Goal: Task Accomplishment & Management: Use online tool/utility

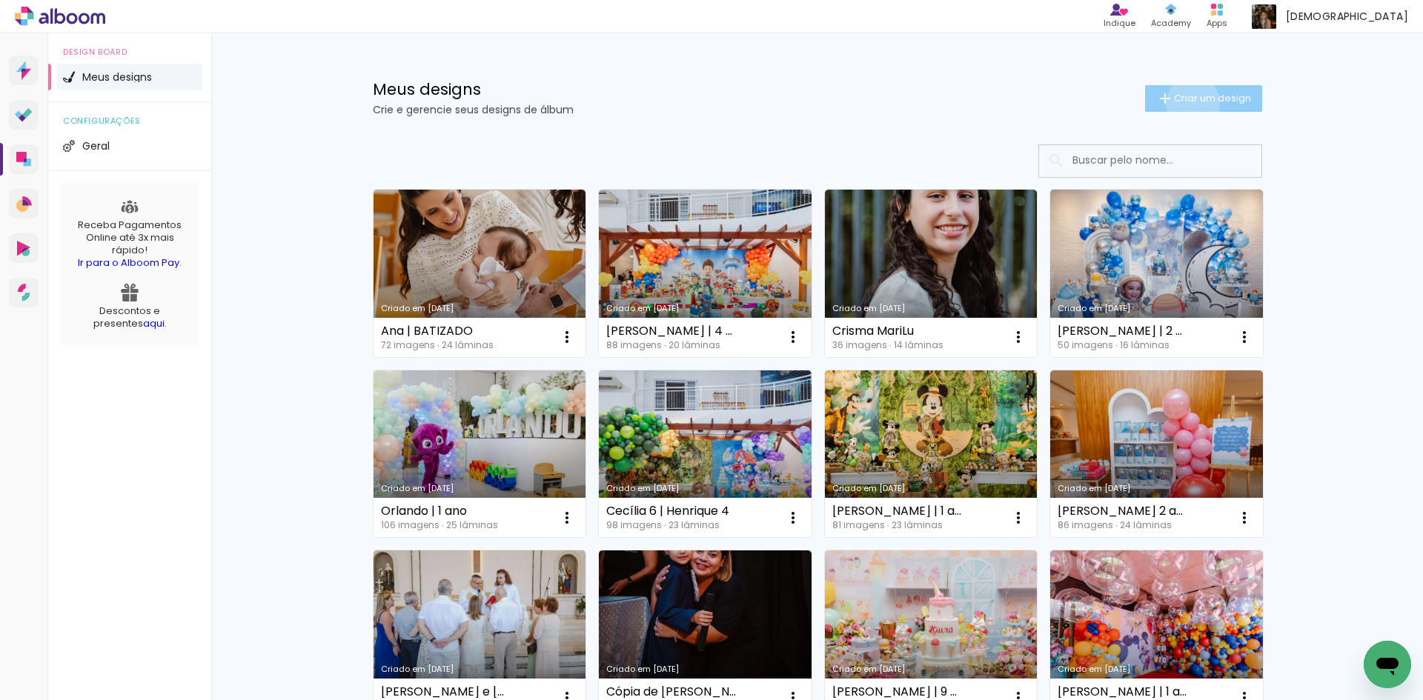
click at [1184, 103] on span "Criar um design" at bounding box center [1212, 98] width 77 height 10
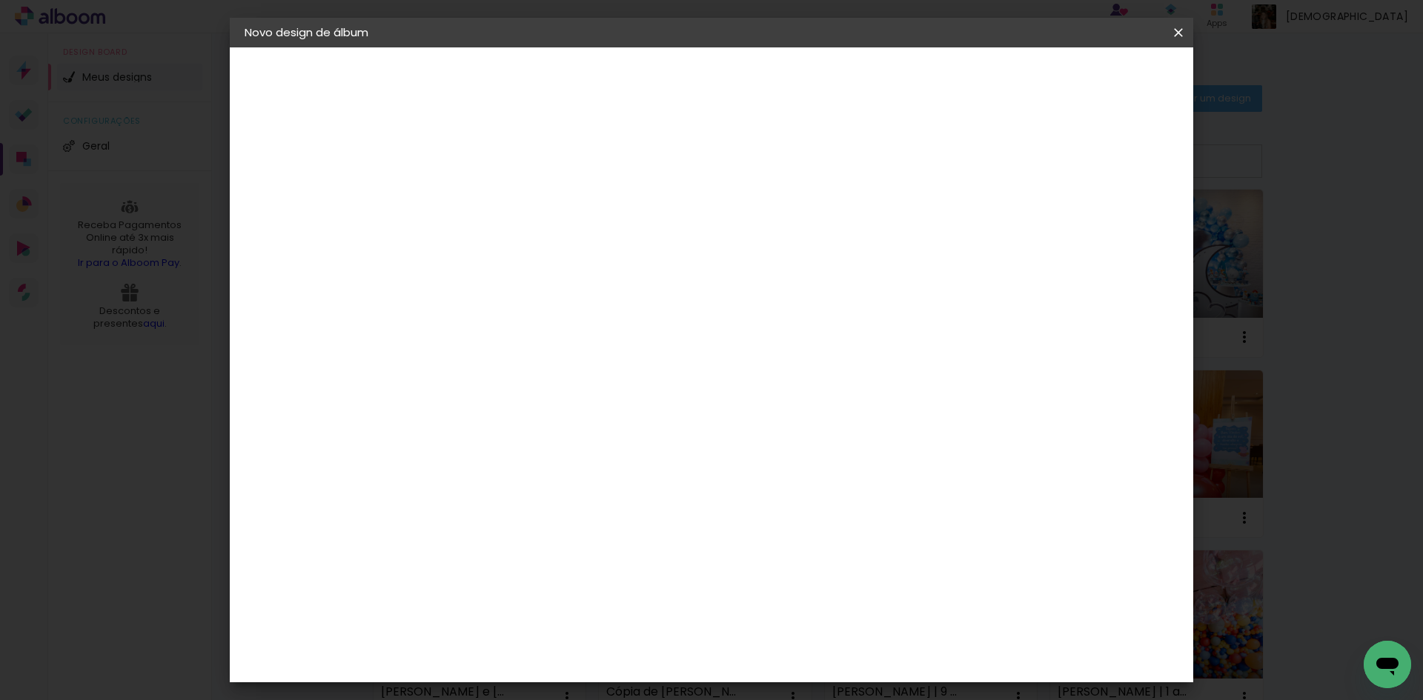
click at [487, 199] on input at bounding box center [487, 198] width 0 height 23
type input "Maitê"
type paper-input "Maitê"
type input "Maitê | 5 anos"
type paper-input "Maitê | 5 anos"
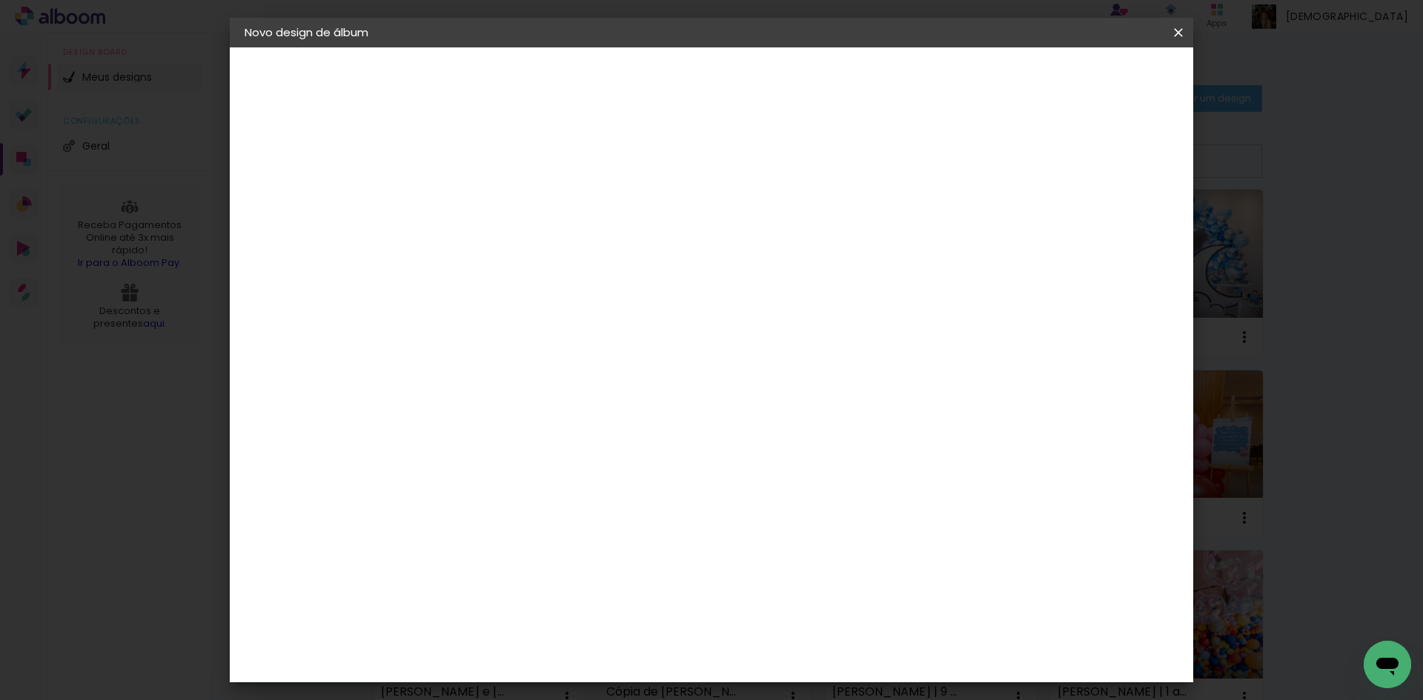
click at [0, 0] on slot "Avançar" at bounding box center [0, 0] width 0 height 0
click at [599, 288] on input at bounding box center [525, 282] width 150 height 19
type input "foto"
type paper-input "foto"
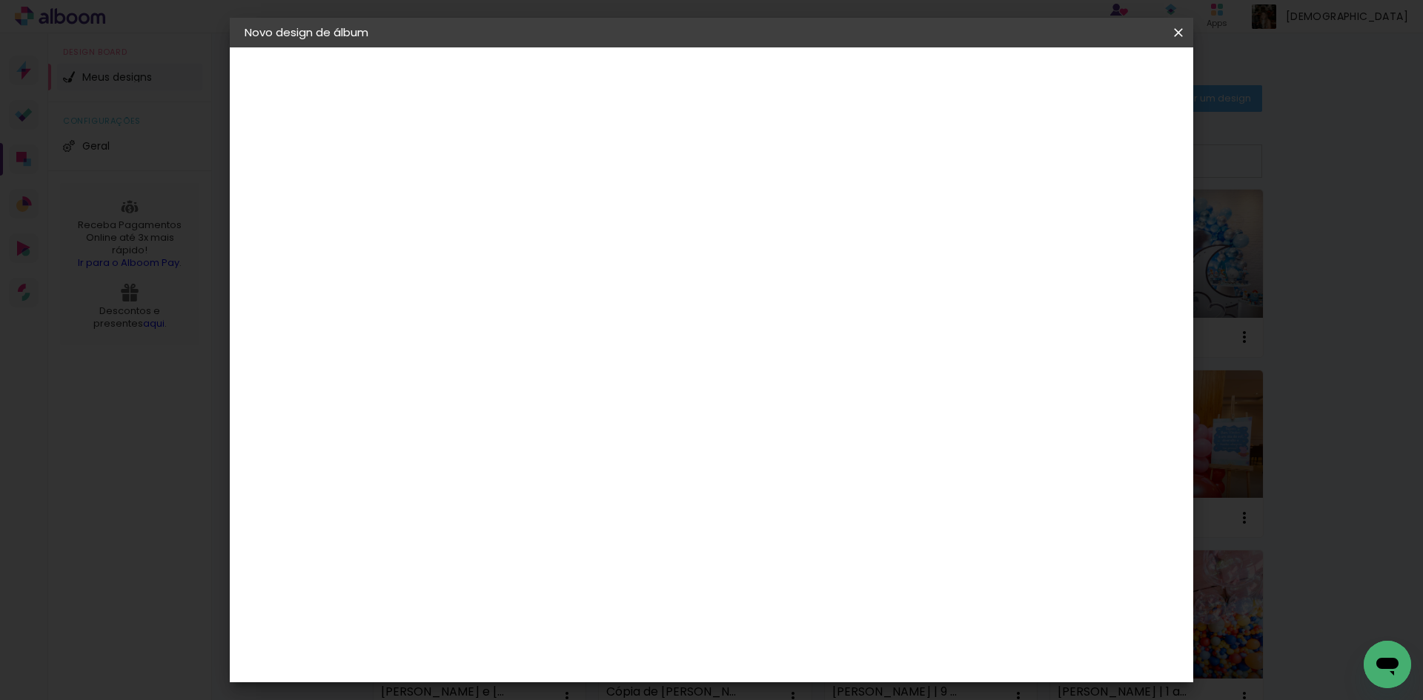
click at [583, 495] on paper-item "Foto 15" at bounding box center [514, 514] width 139 height 39
click at [0, 0] on slot "Avançar" at bounding box center [0, 0] width 0 height 0
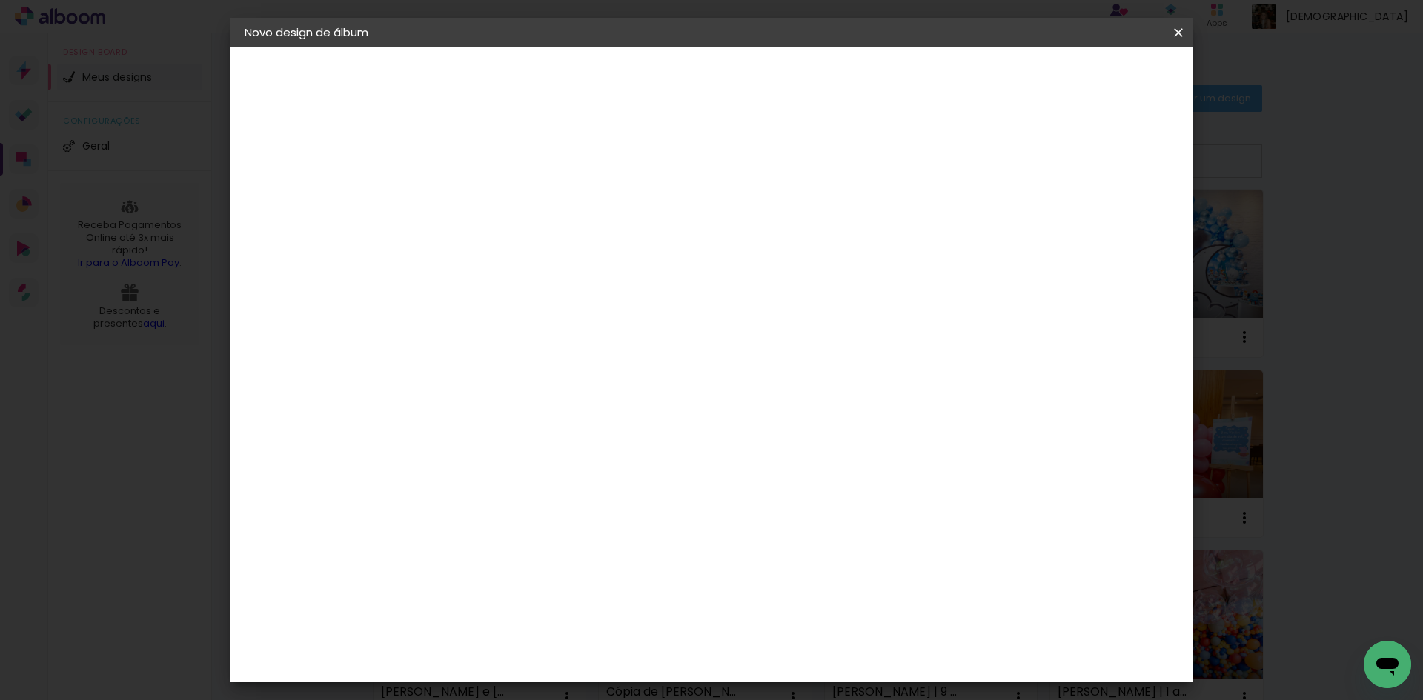
click at [1100, 87] on paper-button "Iniciar design" at bounding box center [1051, 78] width 97 height 25
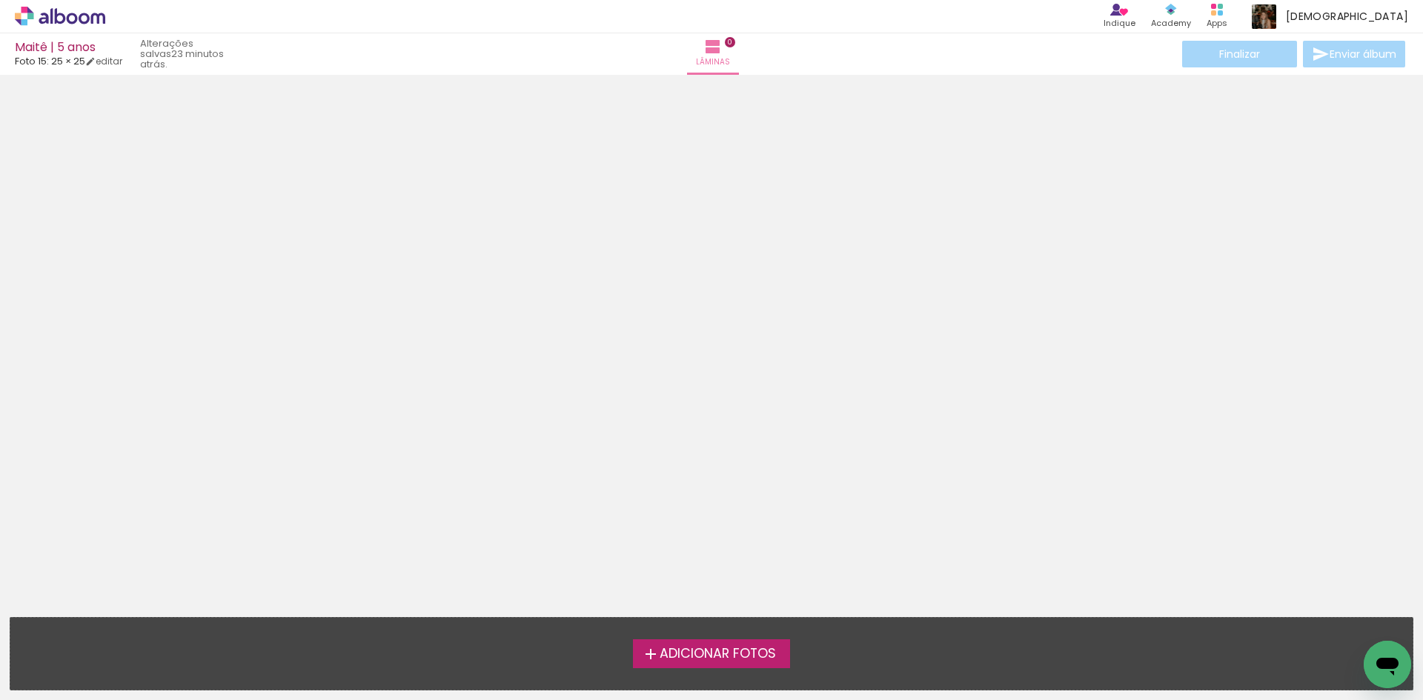
click at [692, 655] on span "Adicionar Fotos" at bounding box center [717, 654] width 116 height 13
click at [0, 0] on input "file" at bounding box center [0, 0] width 0 height 0
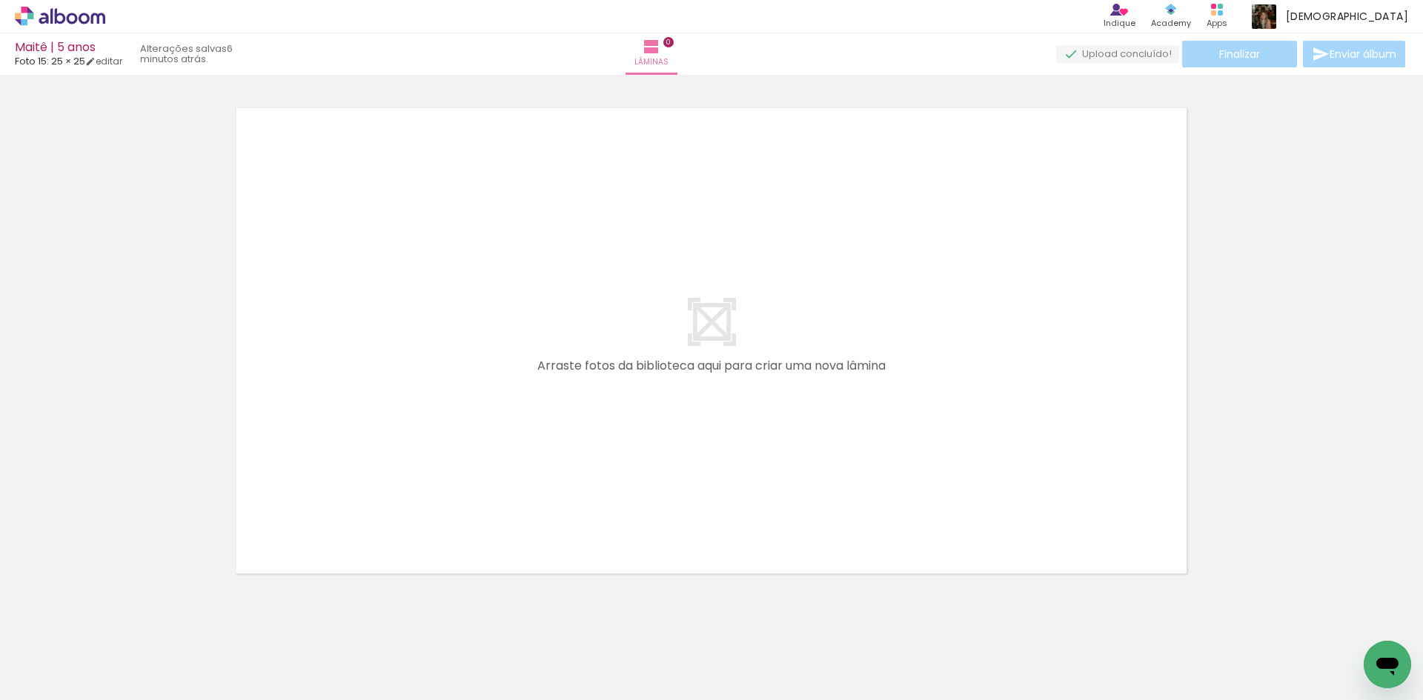
scroll to position [0, 399]
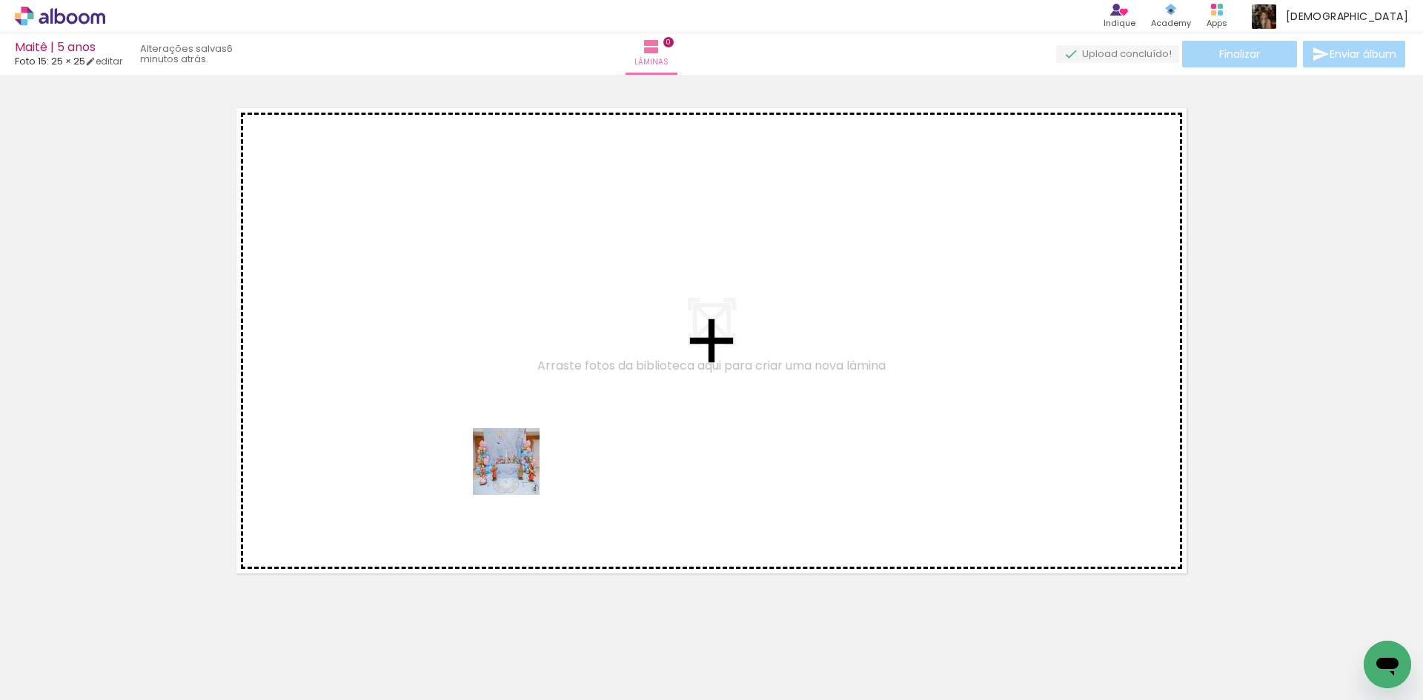
drag, startPoint x: 503, startPoint y: 662, endPoint x: 517, endPoint y: 469, distance: 193.2
click at [517, 469] on quentale-workspace at bounding box center [711, 350] width 1423 height 700
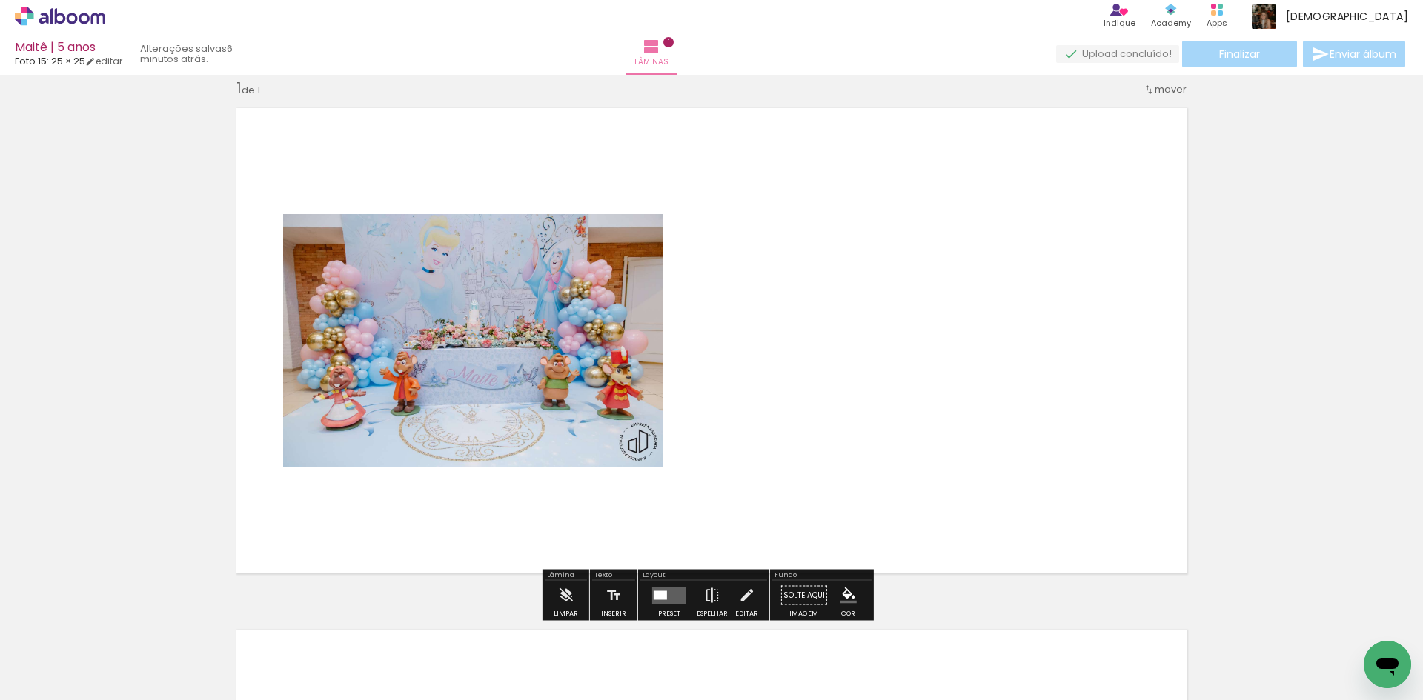
scroll to position [19, 0]
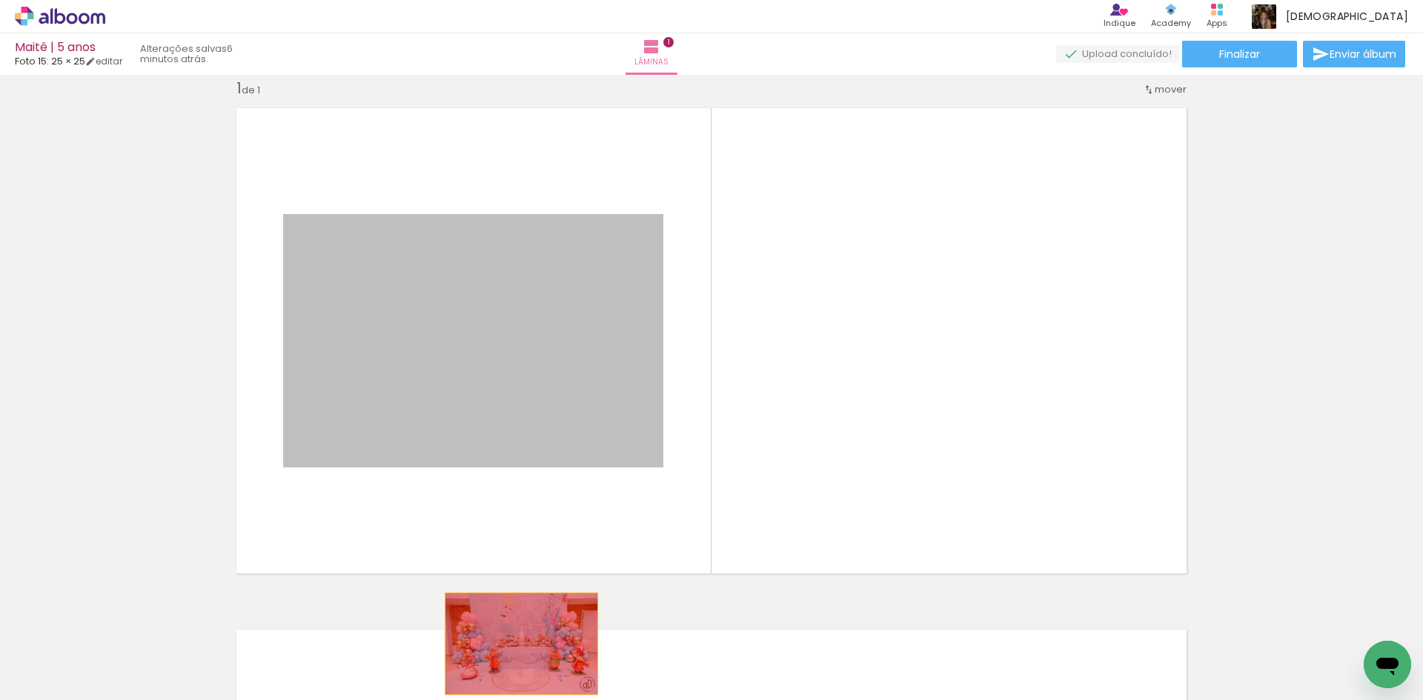
drag, startPoint x: 533, startPoint y: 393, endPoint x: 516, endPoint y: 644, distance: 251.7
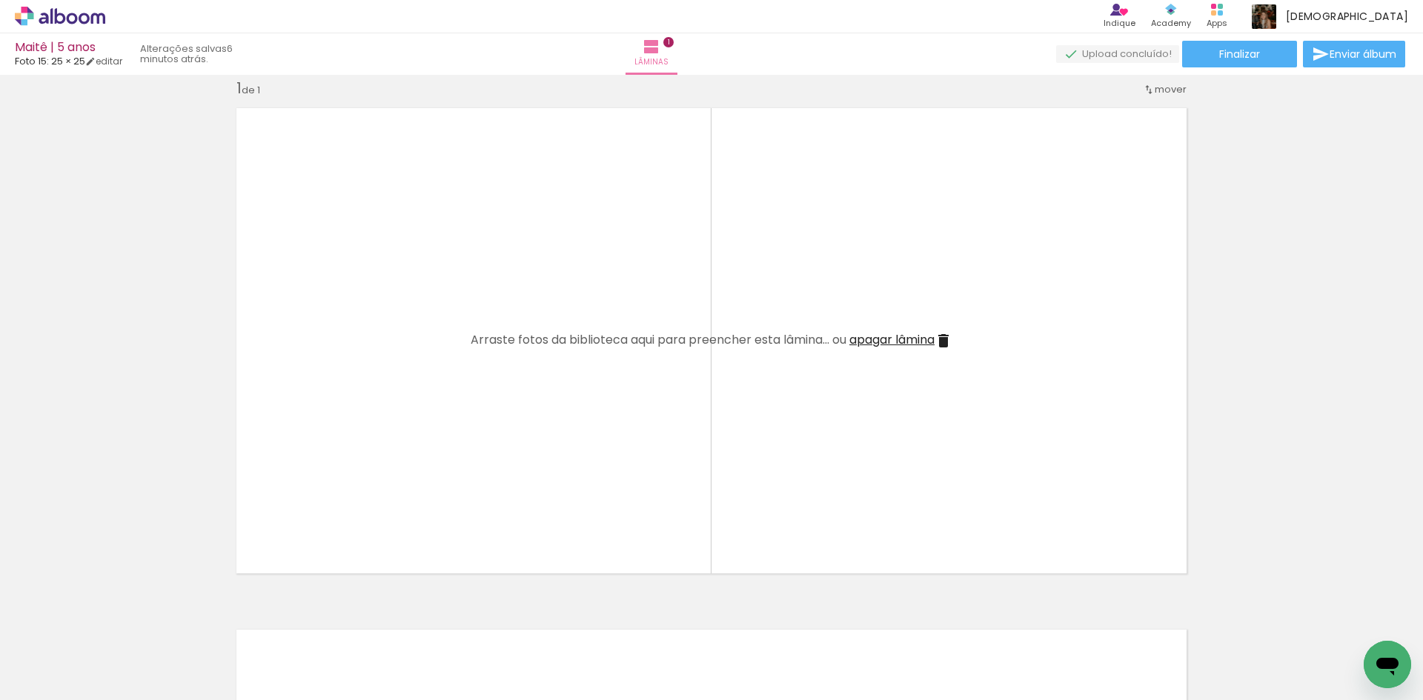
scroll to position [0, 4097]
click at [1331, 619] on iron-icon at bounding box center [1330, 621] width 16 height 16
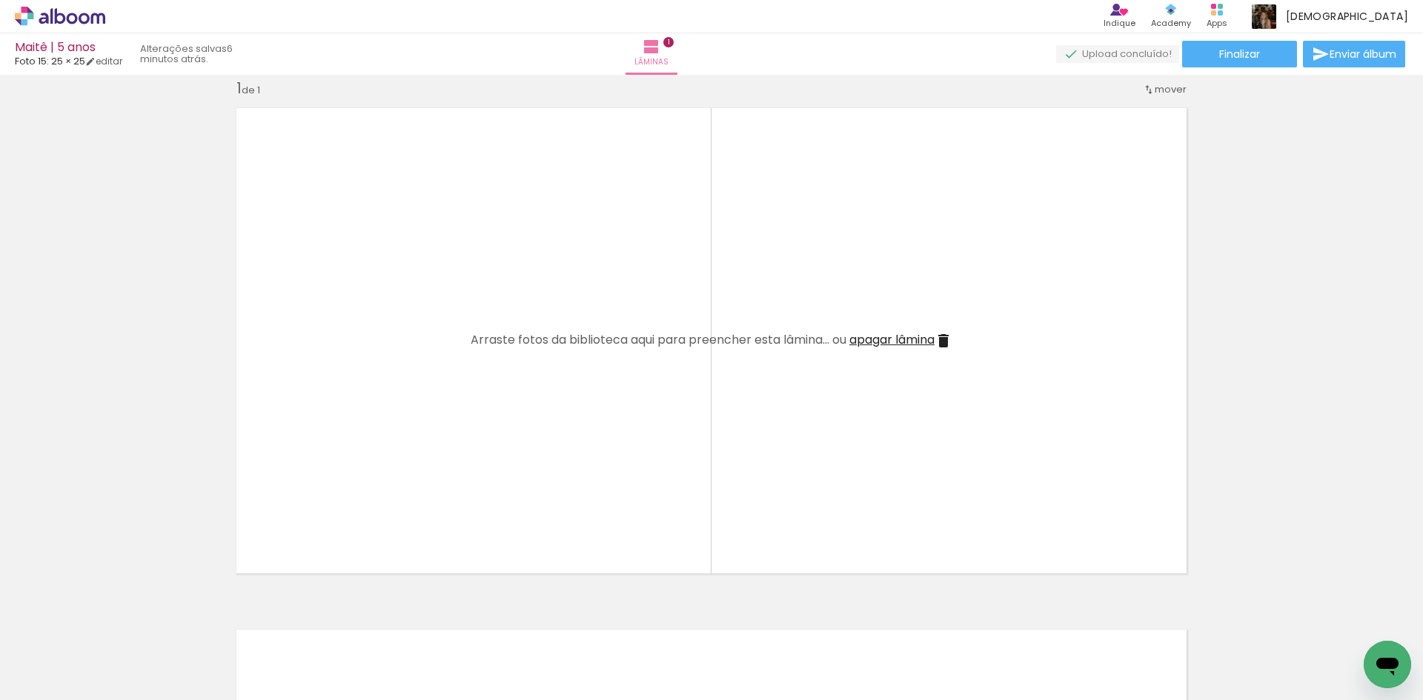
click at [1331, 619] on iron-icon at bounding box center [1330, 621] width 16 height 16
click at [1254, 619] on iron-icon at bounding box center [1247, 621] width 16 height 16
click at [1331, 619] on iron-icon at bounding box center [1330, 621] width 16 height 16
click at [1254, 619] on iron-icon at bounding box center [1247, 621] width 16 height 16
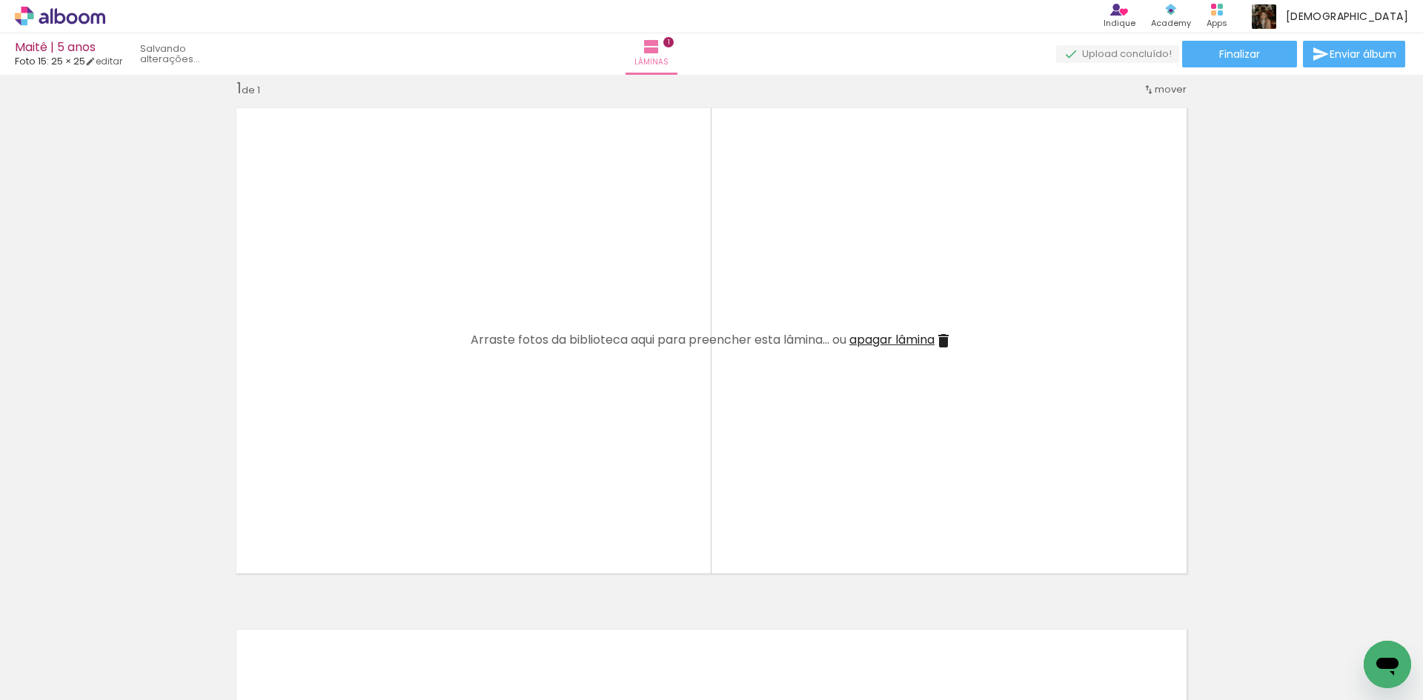
click at [1331, 619] on iron-icon at bounding box center [1330, 621] width 16 height 16
click at [1254, 619] on iron-icon at bounding box center [1247, 621] width 16 height 16
click at [1331, 619] on iron-icon at bounding box center [1330, 621] width 16 height 16
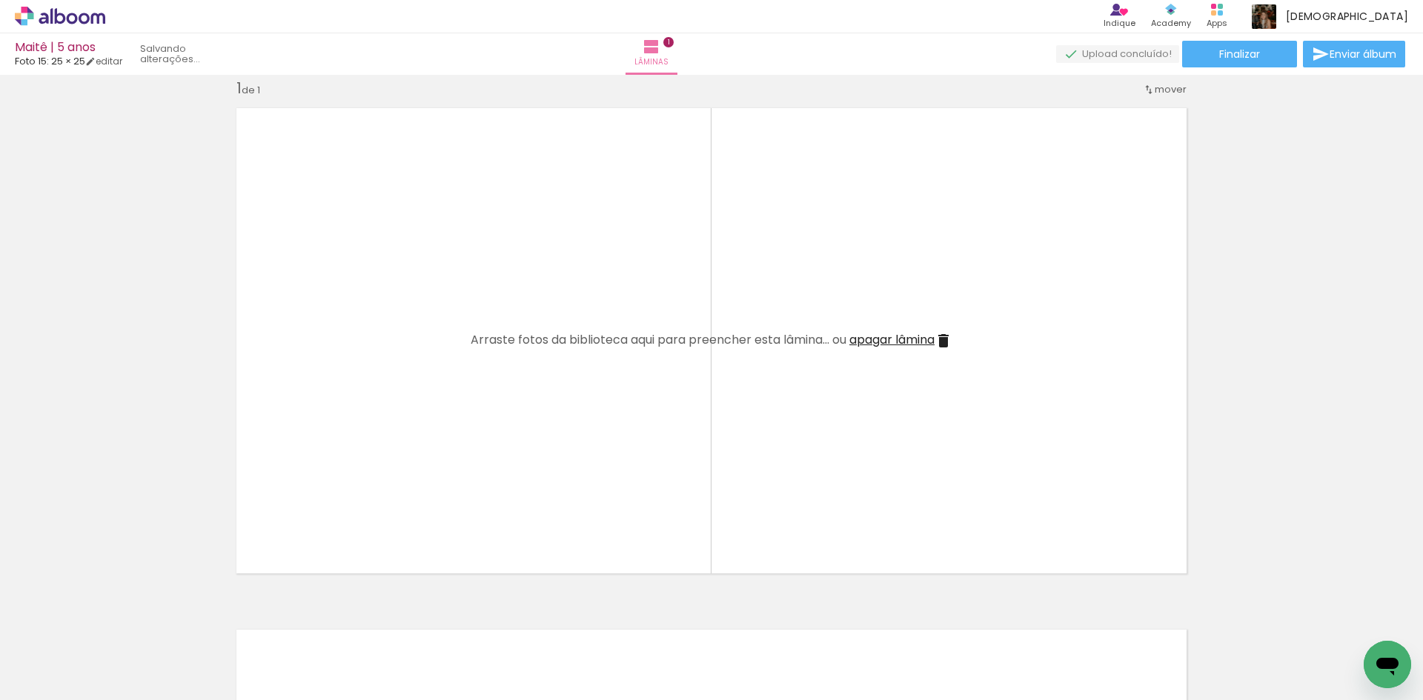
click at [1254, 619] on iron-icon at bounding box center [1247, 621] width 16 height 16
click at [1171, 619] on iron-icon at bounding box center [1164, 621] width 16 height 16
click at [1331, 619] on iron-icon at bounding box center [1330, 621] width 16 height 16
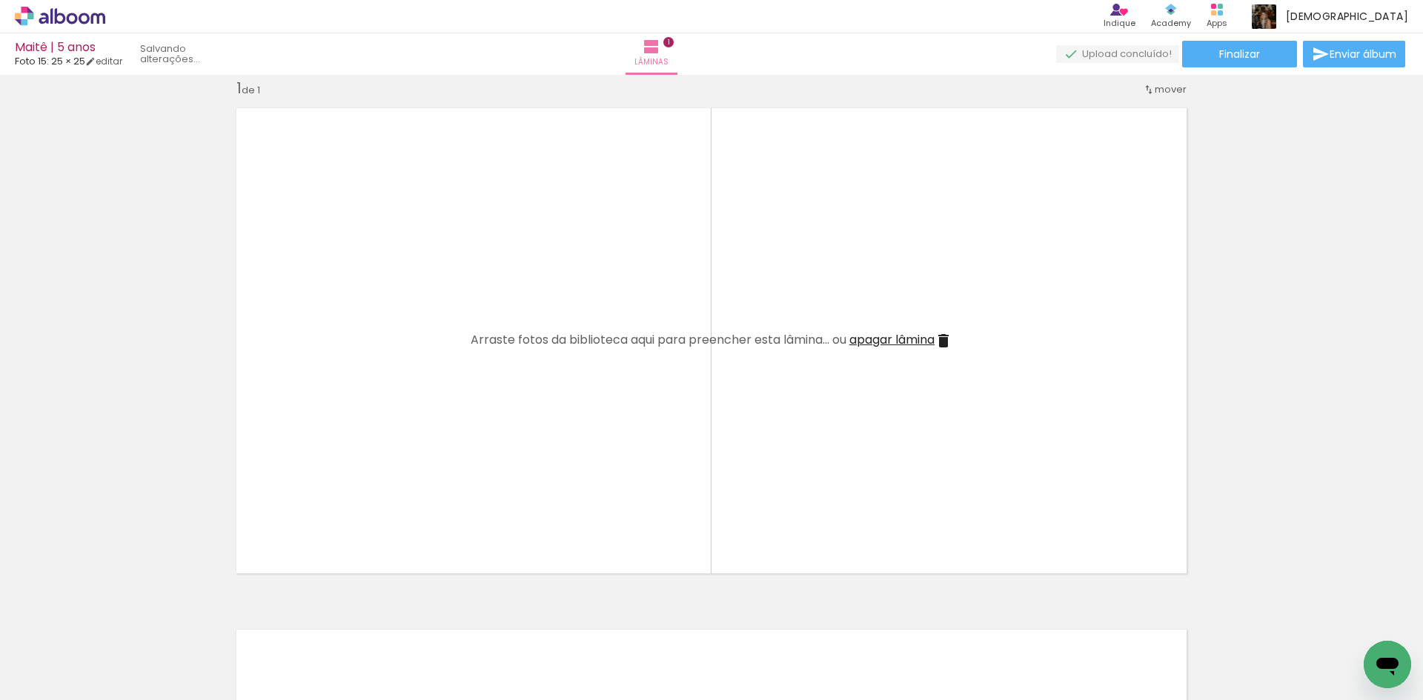
click at [1331, 619] on iron-icon at bounding box center [1330, 621] width 16 height 16
click at [1254, 619] on iron-icon at bounding box center [1247, 621] width 16 height 16
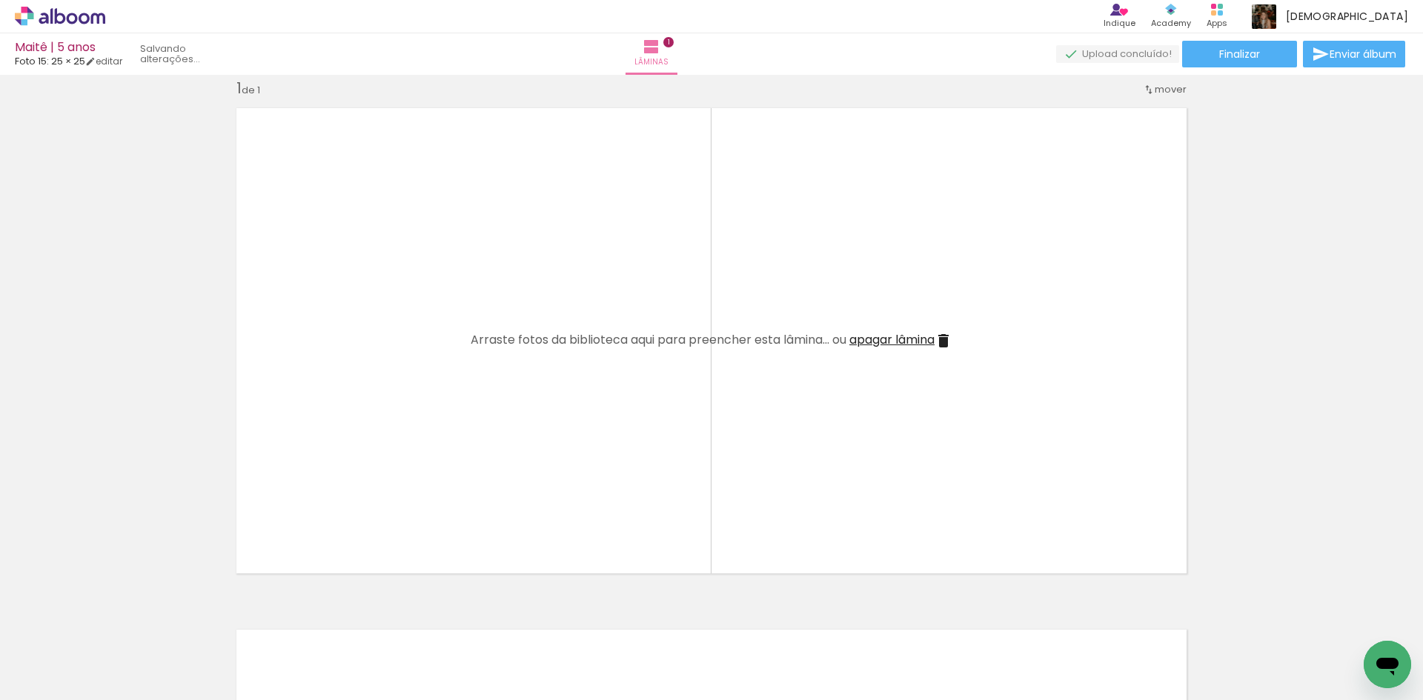
click at [1331, 619] on iron-icon at bounding box center [1330, 621] width 16 height 16
click at [1254, 619] on iron-icon at bounding box center [1247, 621] width 16 height 16
click at [1331, 619] on iron-icon at bounding box center [1330, 621] width 16 height 16
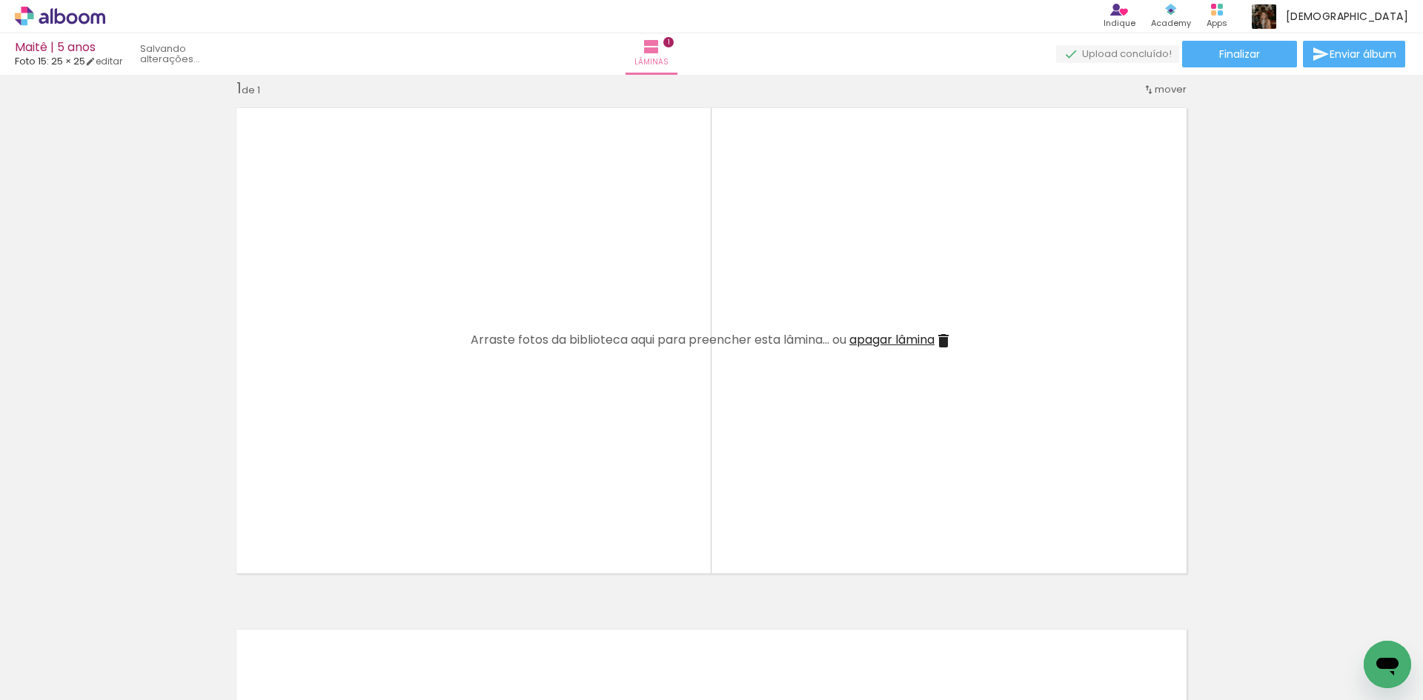
click at [1331, 619] on iron-icon at bounding box center [1330, 621] width 16 height 16
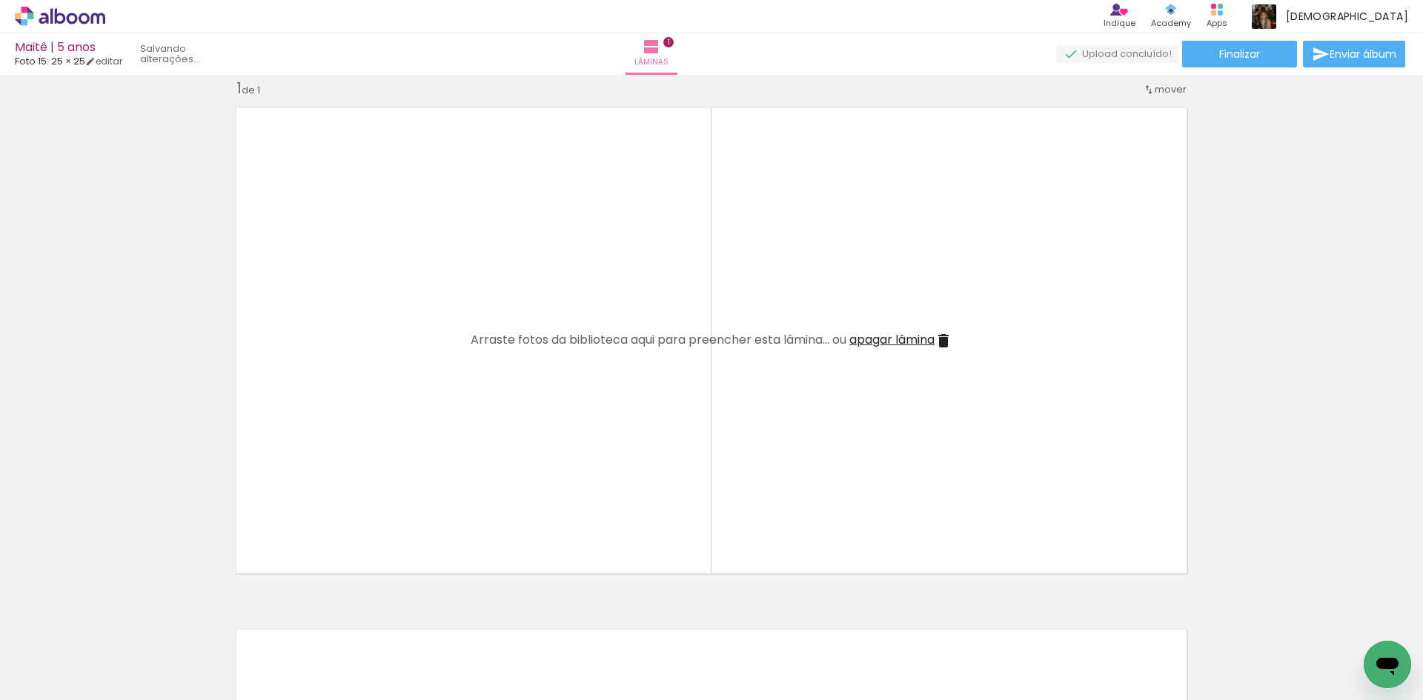
click at [1331, 619] on iron-icon at bounding box center [1330, 621] width 16 height 16
click at [1337, 619] on iron-icon at bounding box center [1345, 621] width 16 height 16
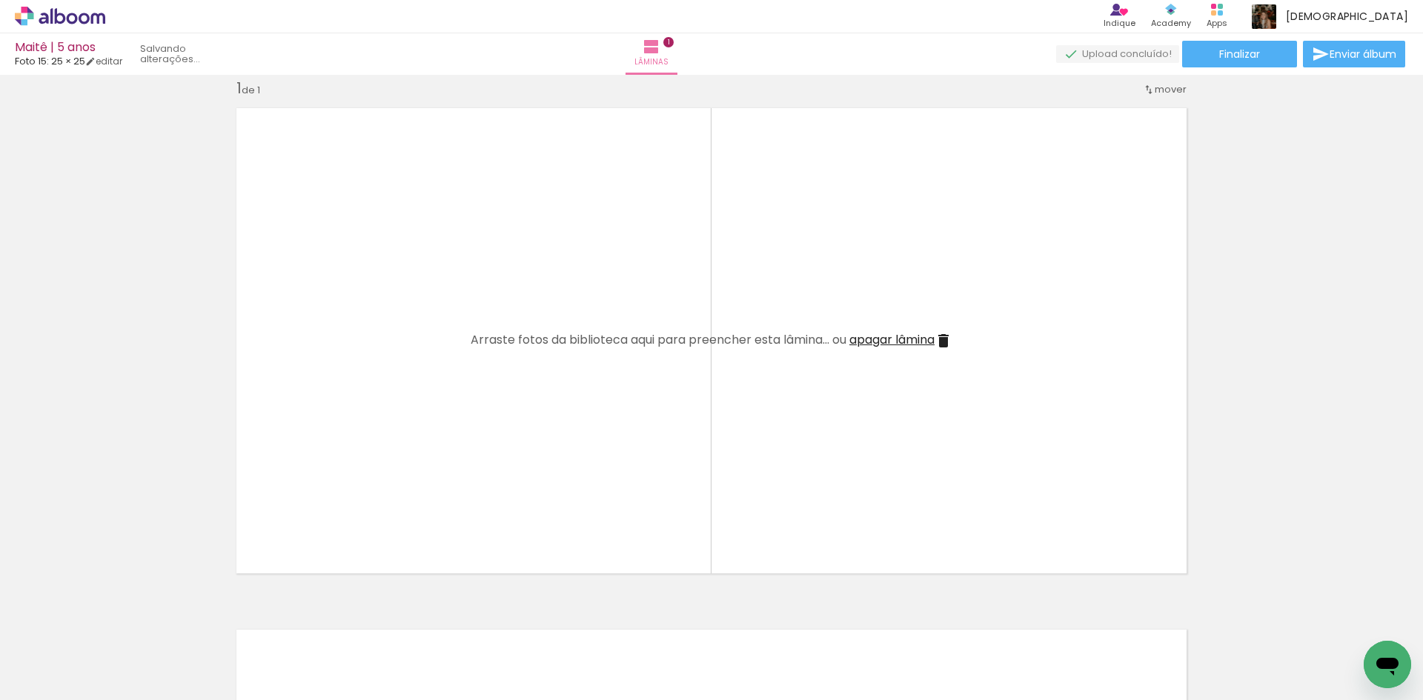
click at [1331, 619] on iron-icon at bounding box center [1330, 621] width 16 height 16
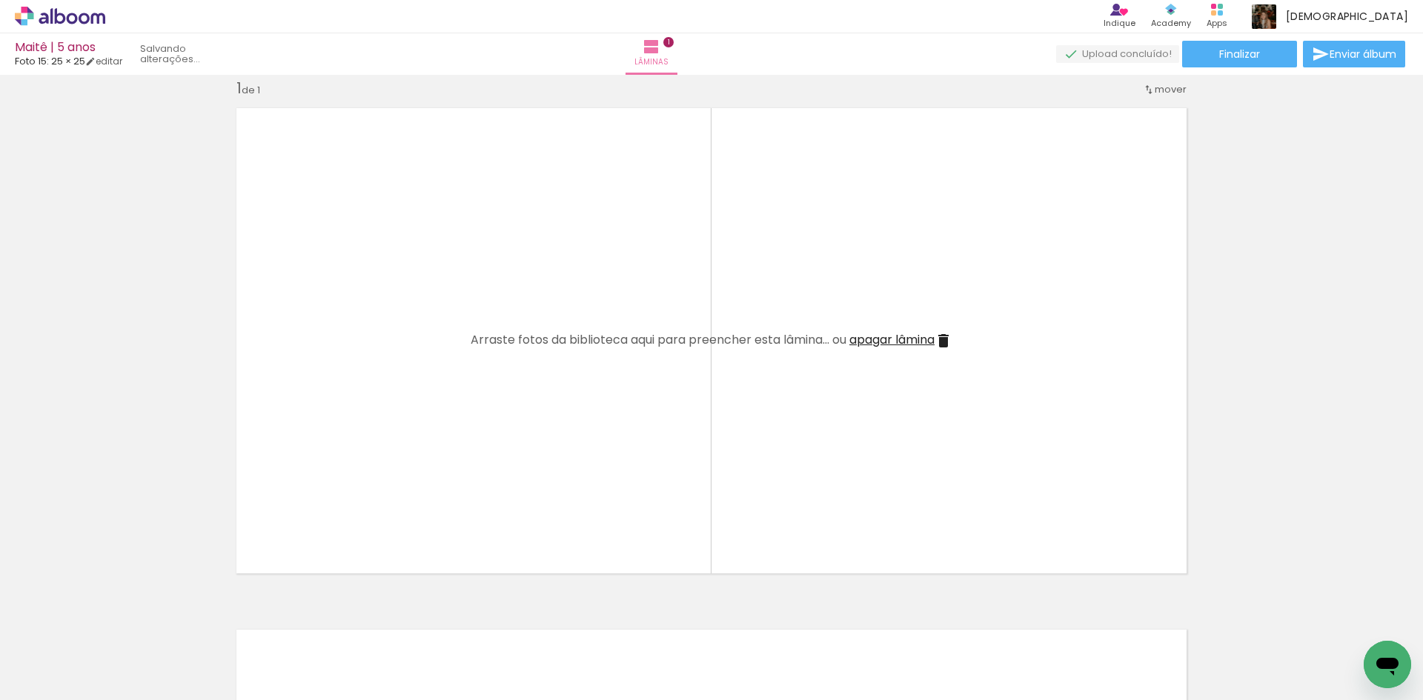
click at [1331, 619] on iron-icon at bounding box center [1330, 621] width 16 height 16
click at [1254, 619] on iron-icon at bounding box center [1247, 621] width 16 height 16
click at [1331, 619] on iron-icon at bounding box center [1330, 621] width 16 height 16
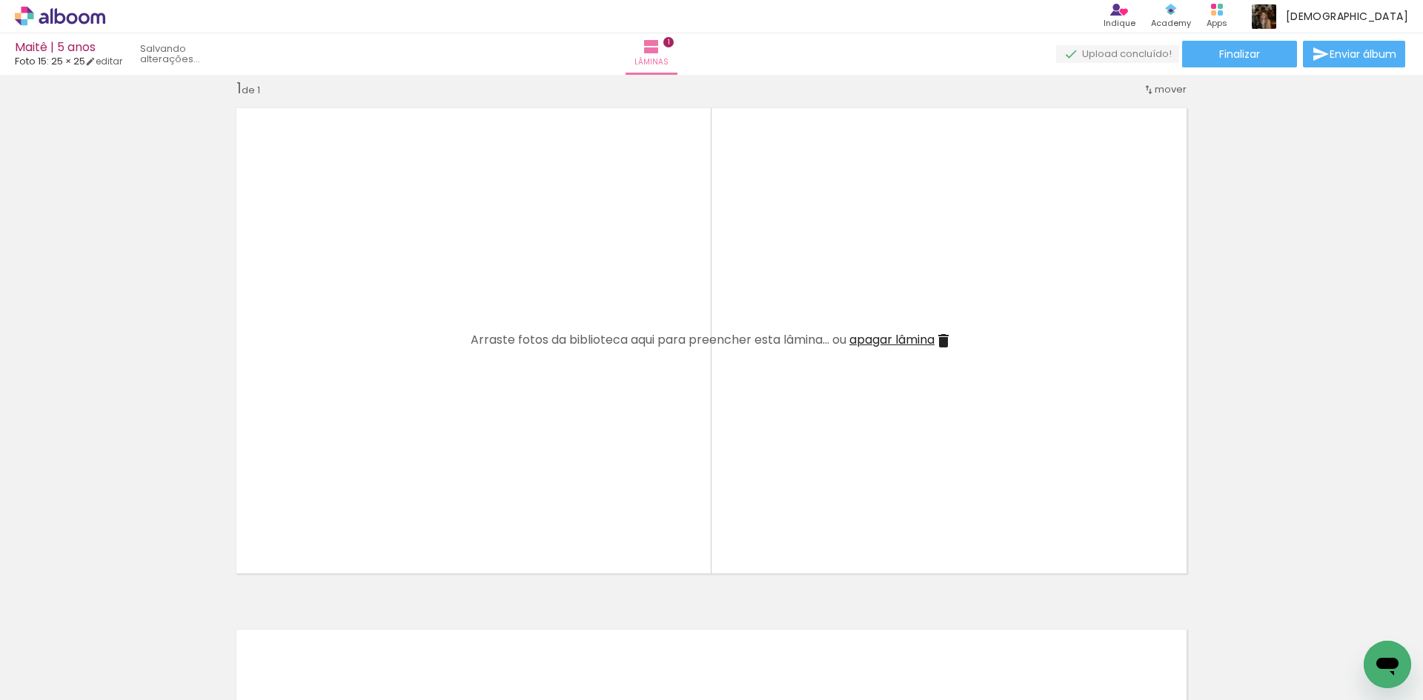
scroll to position [0, 31]
click at [1331, 619] on iron-icon at bounding box center [1330, 621] width 16 height 16
click at [1331, 619] on div at bounding box center [1310, 650] width 44 height 67
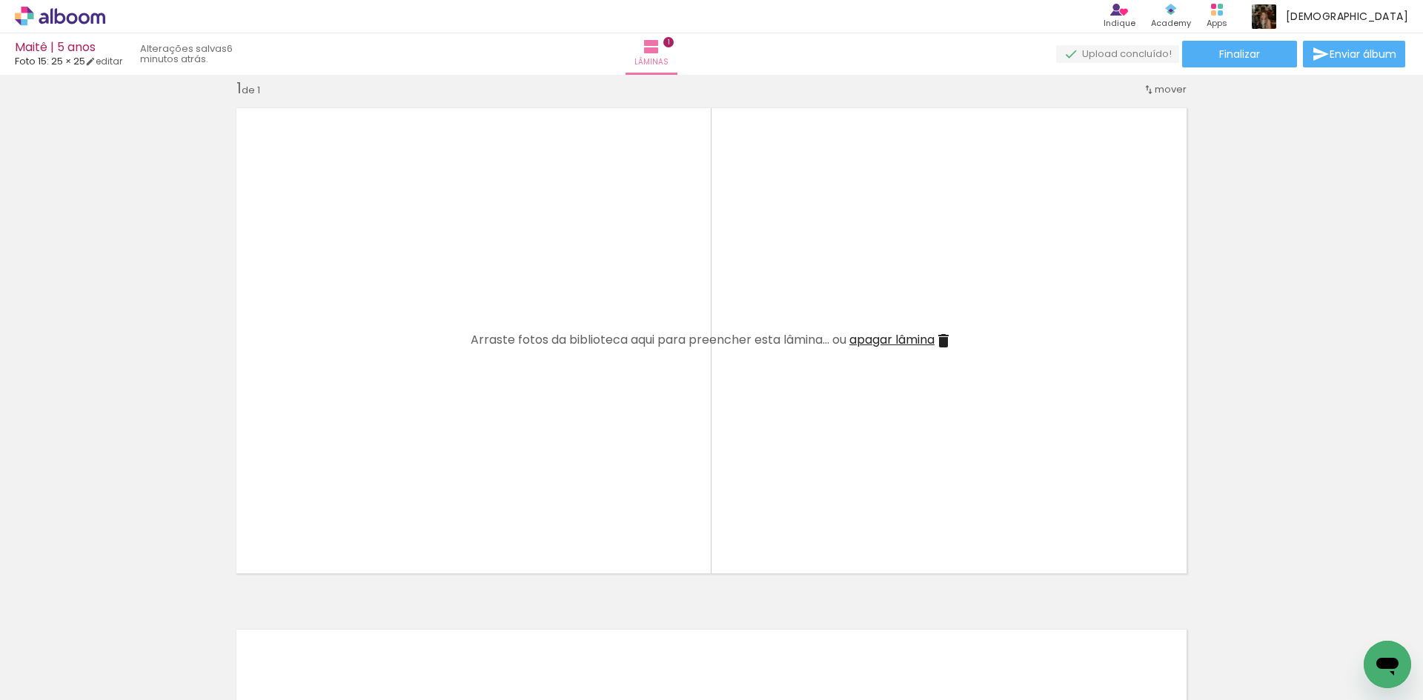
click at [1283, 622] on iron-icon at bounding box center [1278, 621] width 16 height 16
click at [1202, 625] on iron-icon at bounding box center [1195, 621] width 16 height 16
click at [1113, 624] on iron-icon at bounding box center [1112, 621] width 16 height 16
click at [1032, 621] on iron-icon at bounding box center [1029, 621] width 16 height 16
click at [954, 625] on iron-icon at bounding box center [946, 621] width 16 height 16
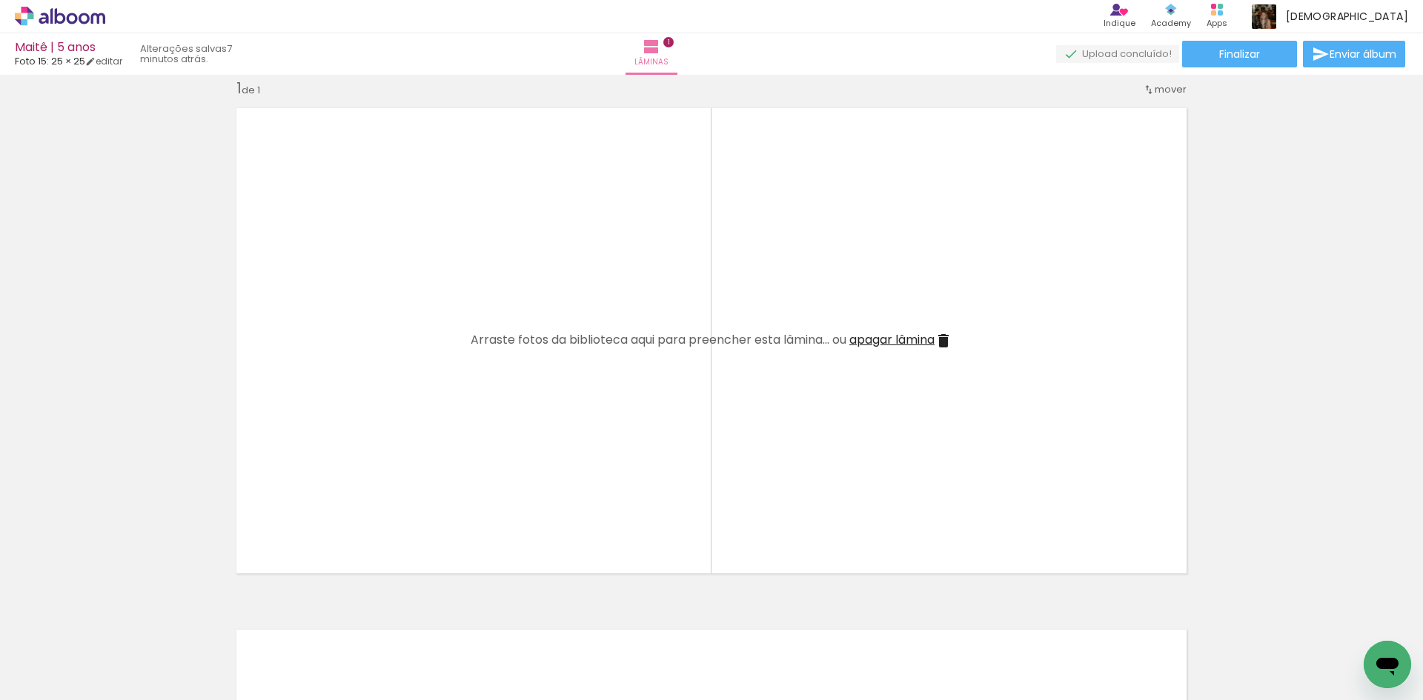
click at [868, 619] on iron-icon at bounding box center [863, 621] width 16 height 16
click at [784, 620] on iron-icon at bounding box center [780, 621] width 16 height 16
click at [688, 622] on quentale-thumb at bounding box center [646, 650] width 83 height 85
click at [695, 620] on iron-icon at bounding box center [697, 621] width 16 height 16
click at [119, 620] on iron-icon at bounding box center [116, 621] width 16 height 16
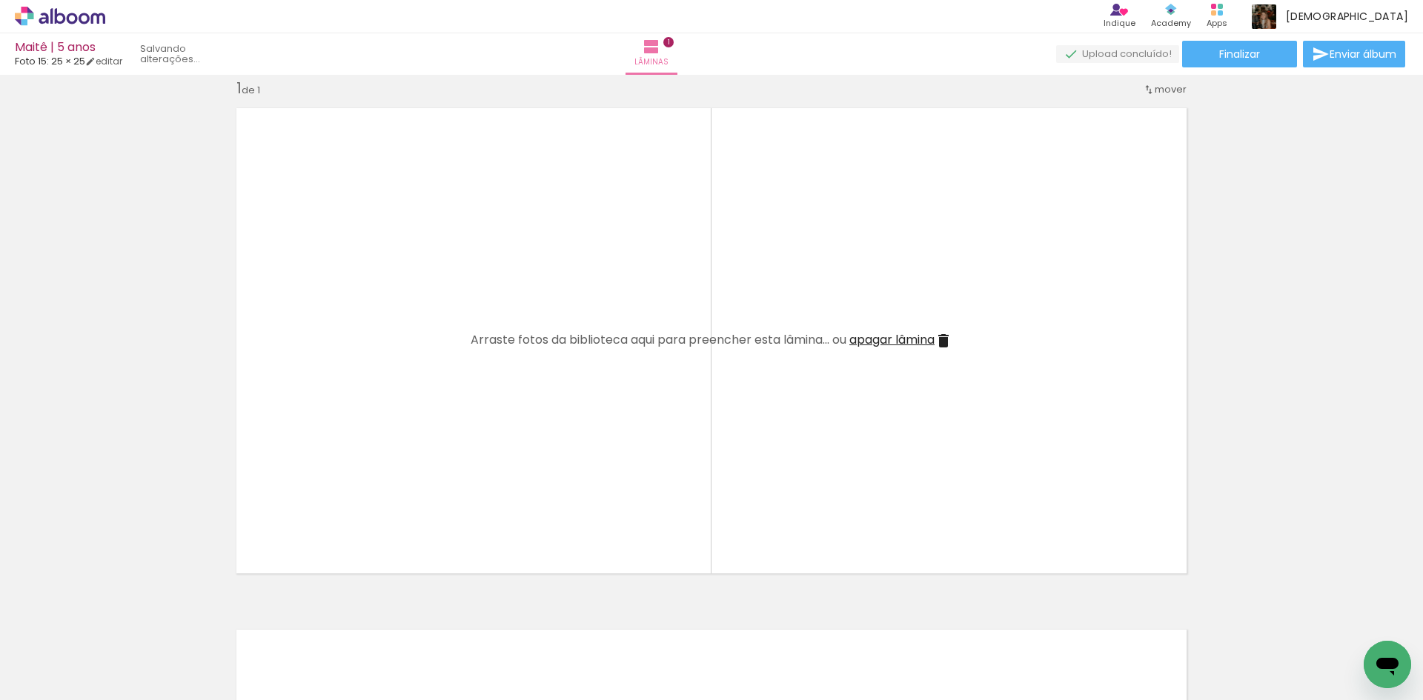
click at [119, 620] on iron-icon at bounding box center [116, 621] width 16 height 16
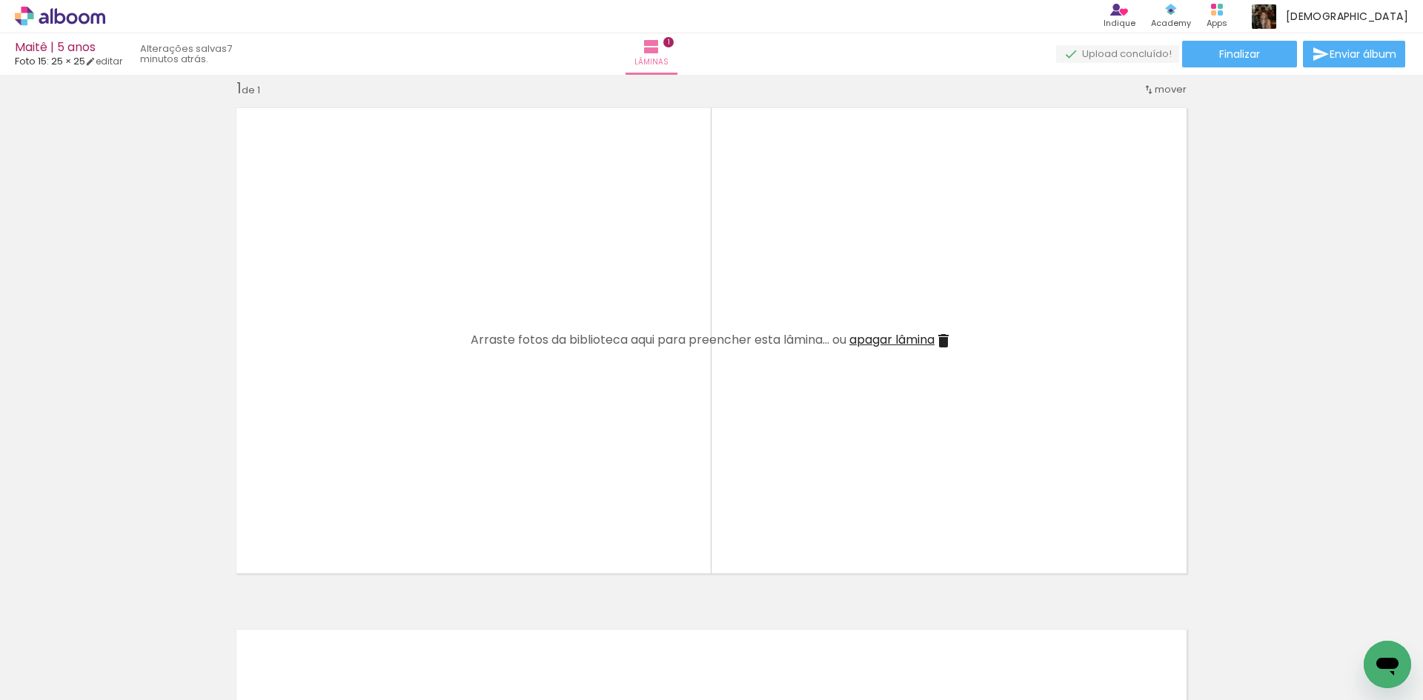
click at [119, 620] on iron-icon at bounding box center [116, 621] width 16 height 16
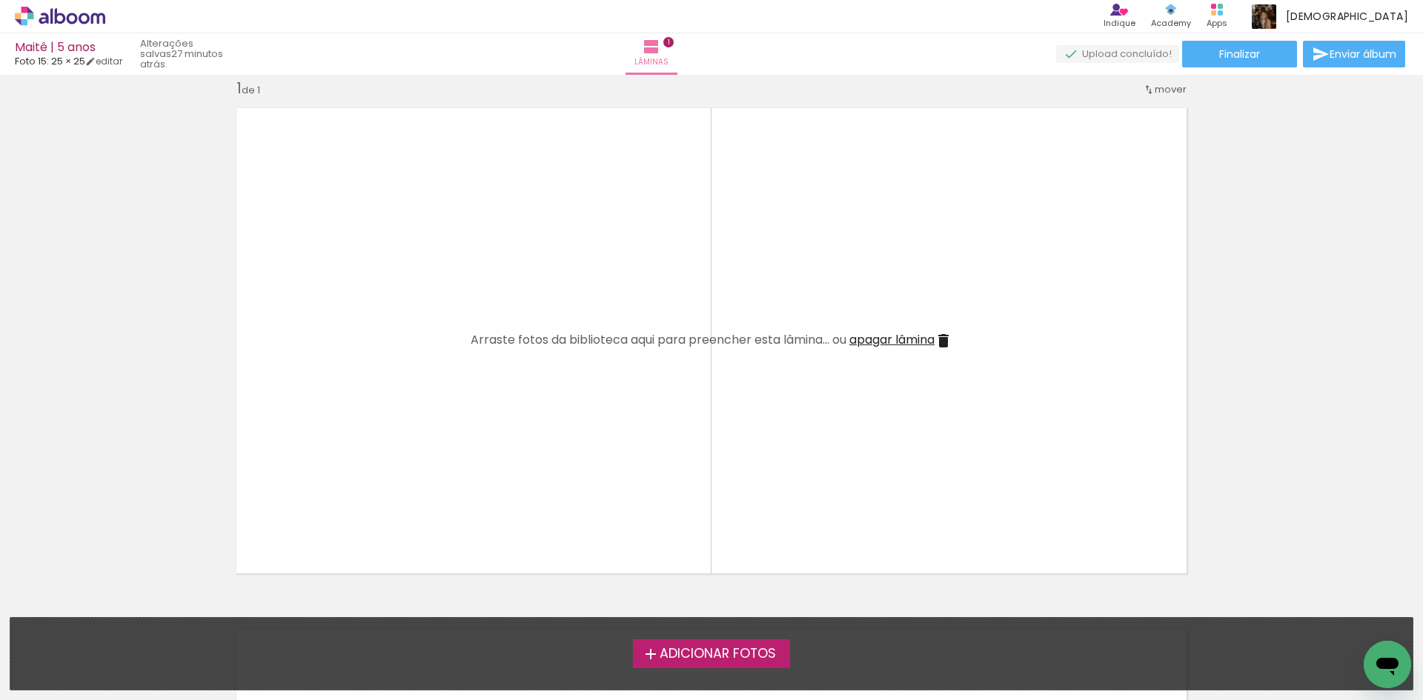
click at [719, 660] on span "Adicionar Fotos" at bounding box center [717, 654] width 116 height 13
click at [0, 0] on input "file" at bounding box center [0, 0] width 0 height 0
click at [30, 658] on iron-horizontal-list at bounding box center [15, 654] width 30 height 93
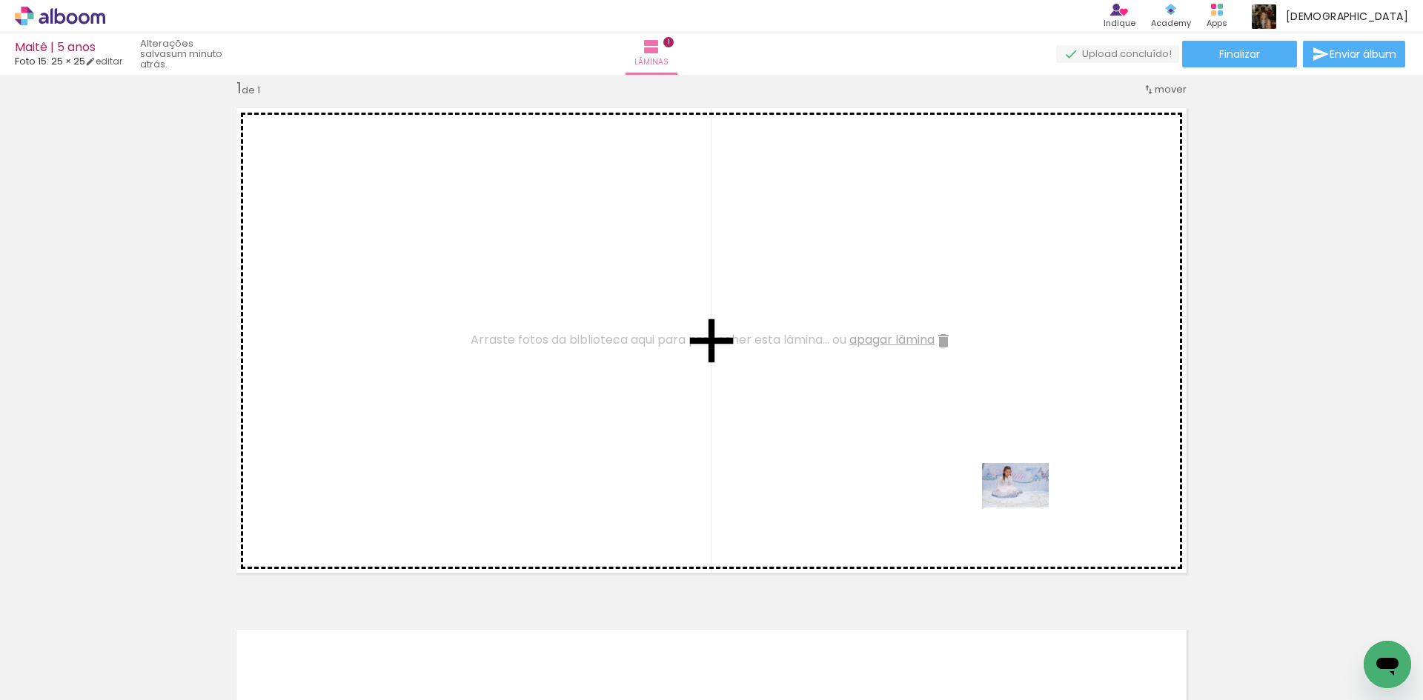
drag, startPoint x: 1405, startPoint y: 639, endPoint x: 1026, endPoint y: 508, distance: 400.7
click at [1026, 508] on quentale-workspace at bounding box center [711, 350] width 1423 height 700
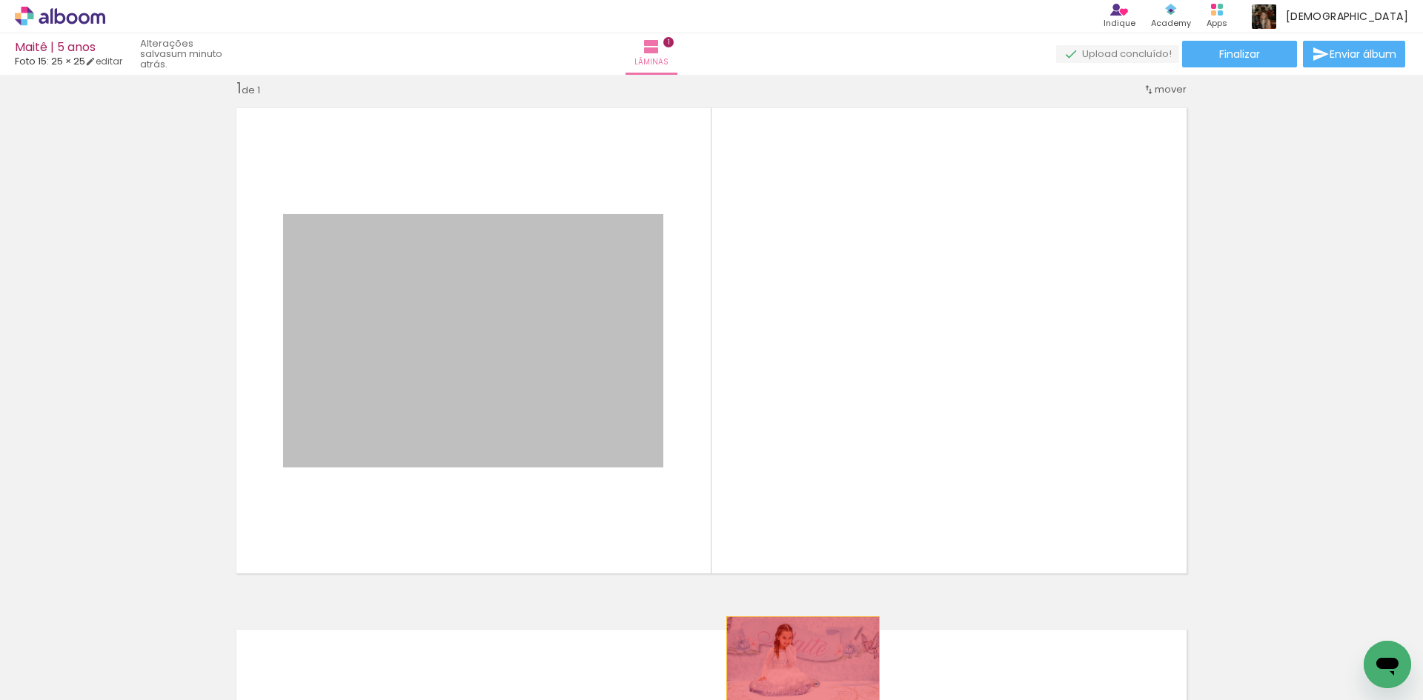
drag, startPoint x: 576, startPoint y: 413, endPoint x: 797, endPoint y: 668, distance: 337.7
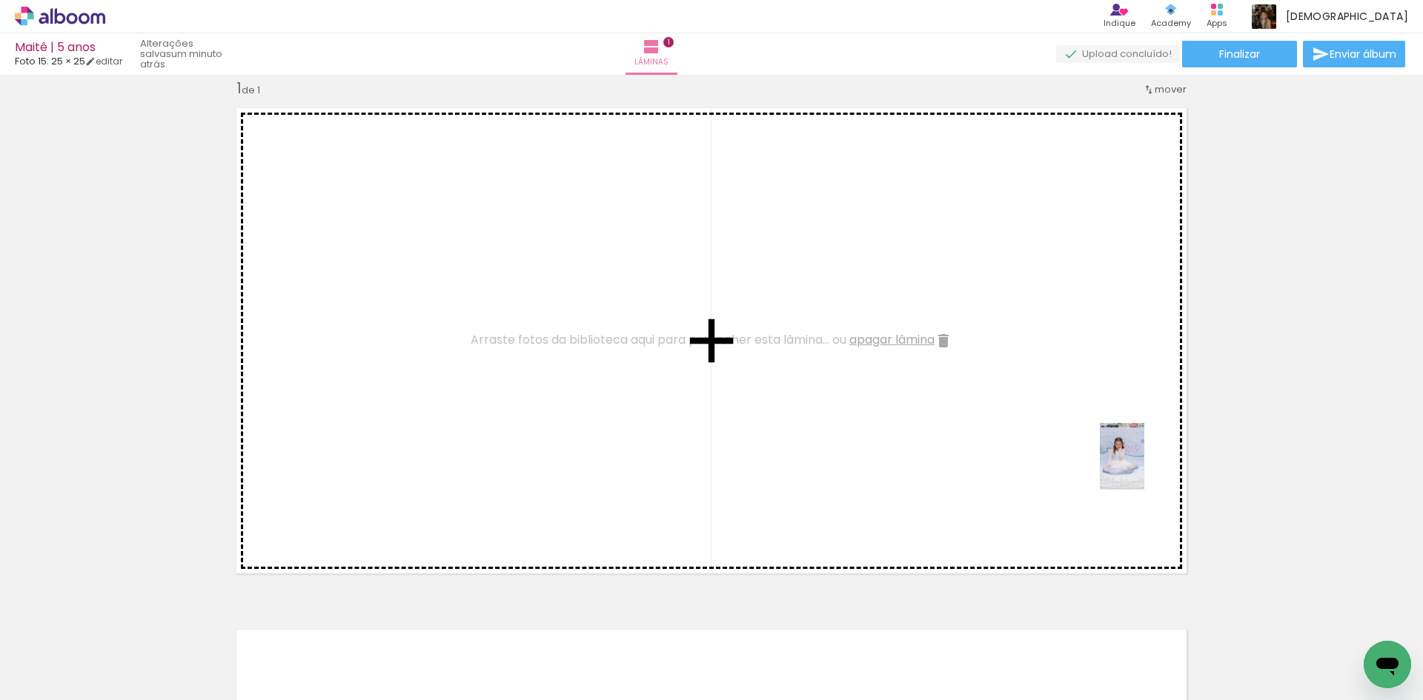
drag, startPoint x: 1327, startPoint y: 651, endPoint x: 1144, endPoint y: 468, distance: 259.3
click at [1144, 468] on quentale-workspace at bounding box center [711, 350] width 1423 height 700
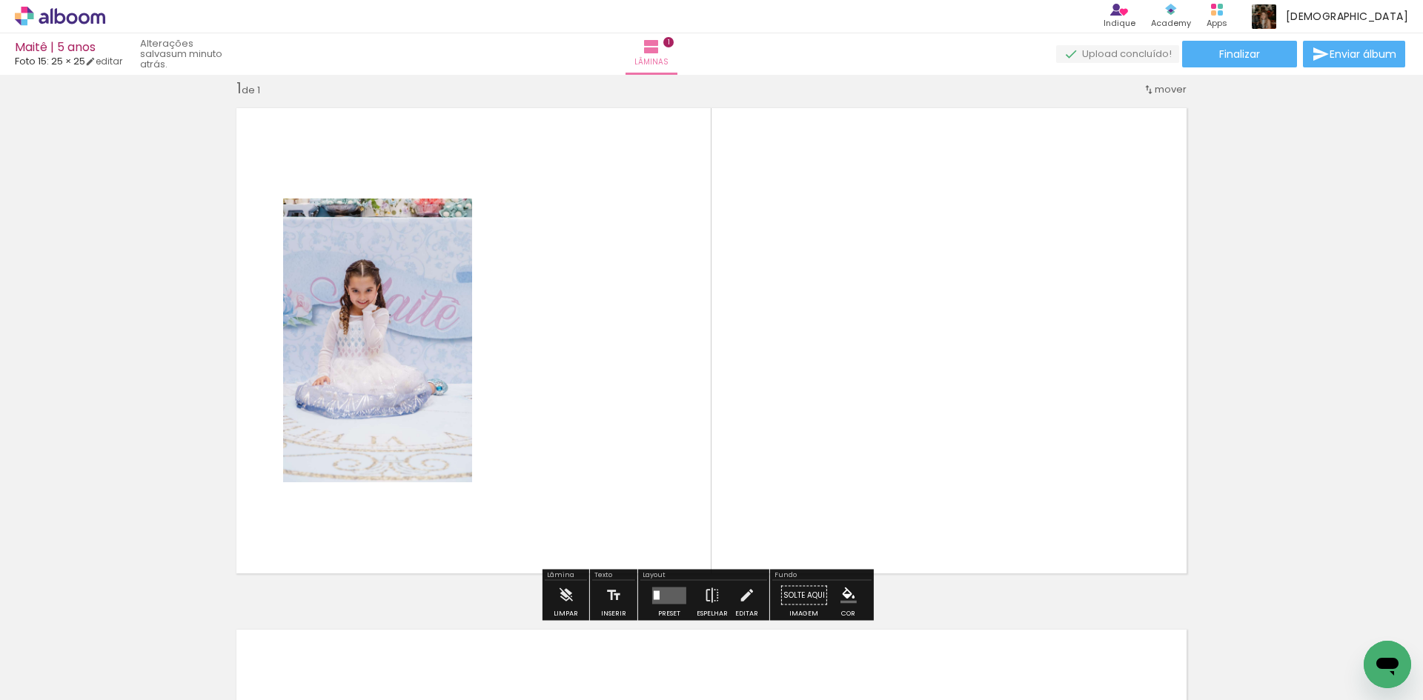
click at [662, 596] on quentale-layouter at bounding box center [669, 595] width 34 height 17
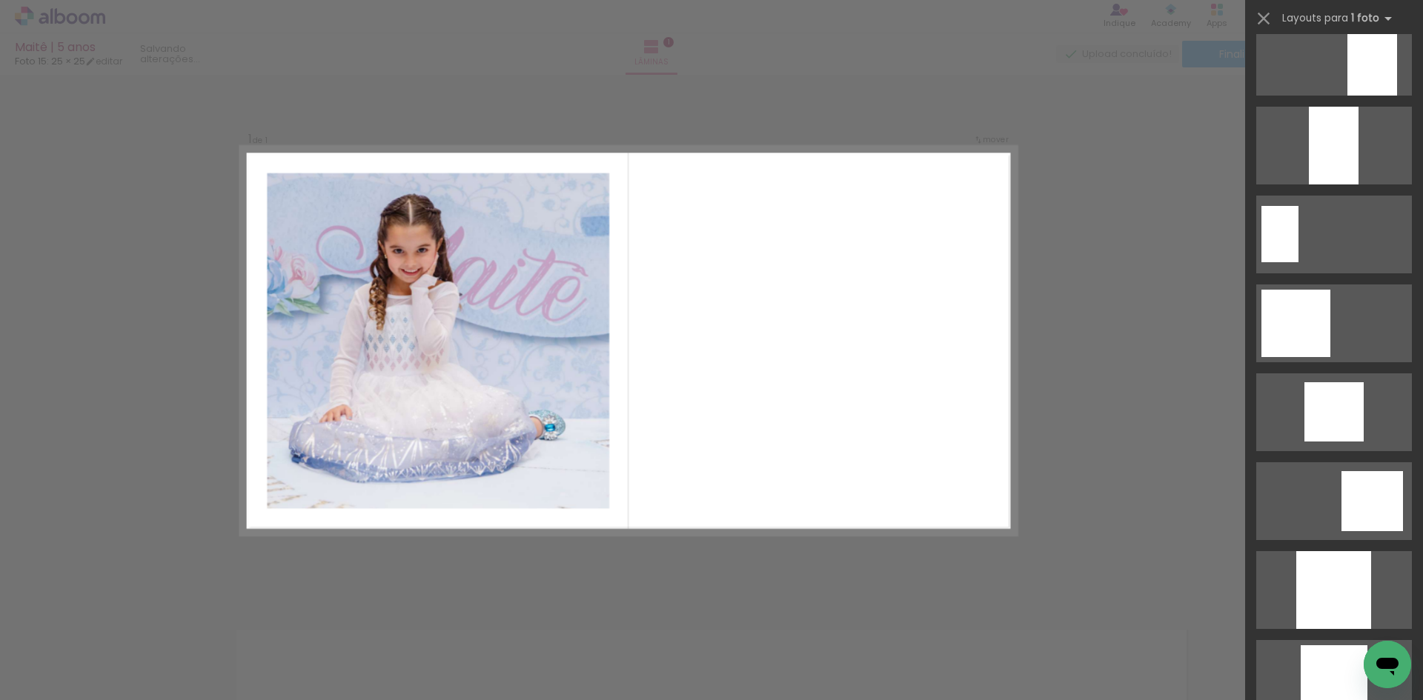
scroll to position [889, 0]
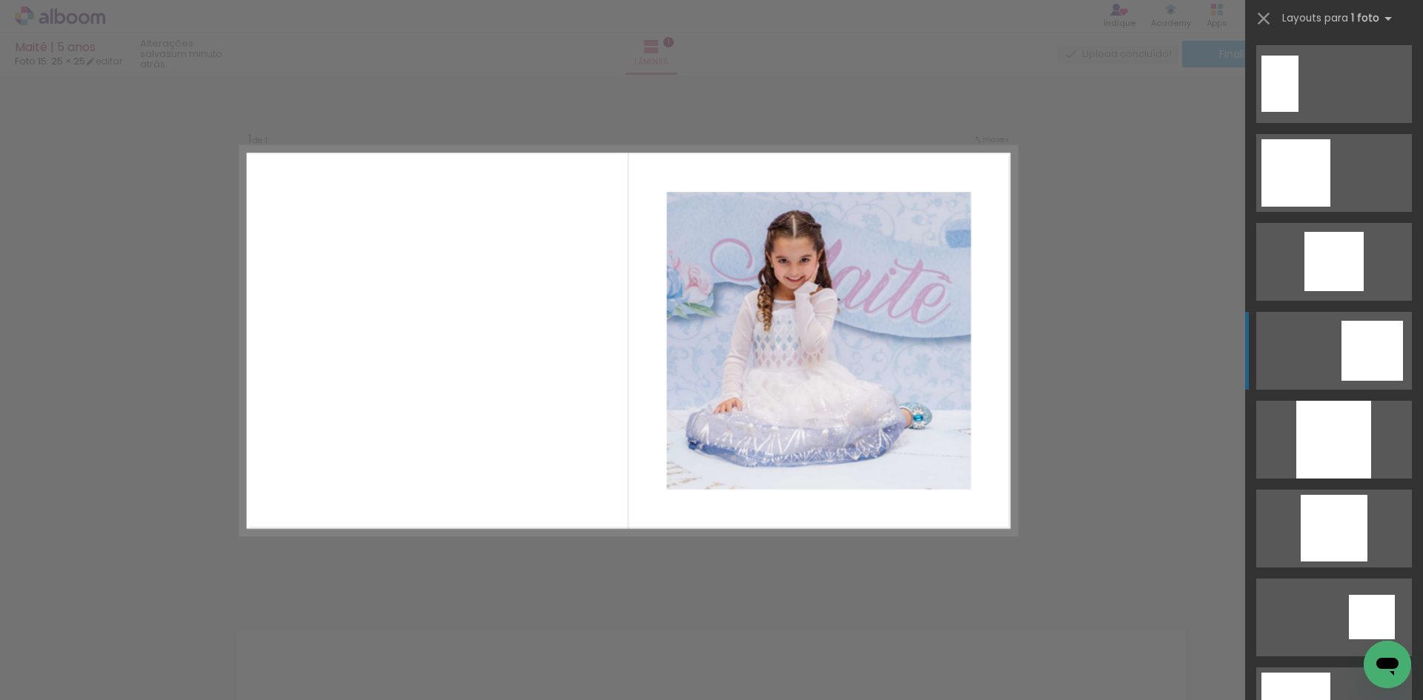
click at [1381, 349] on div at bounding box center [1371, 351] width 61 height 60
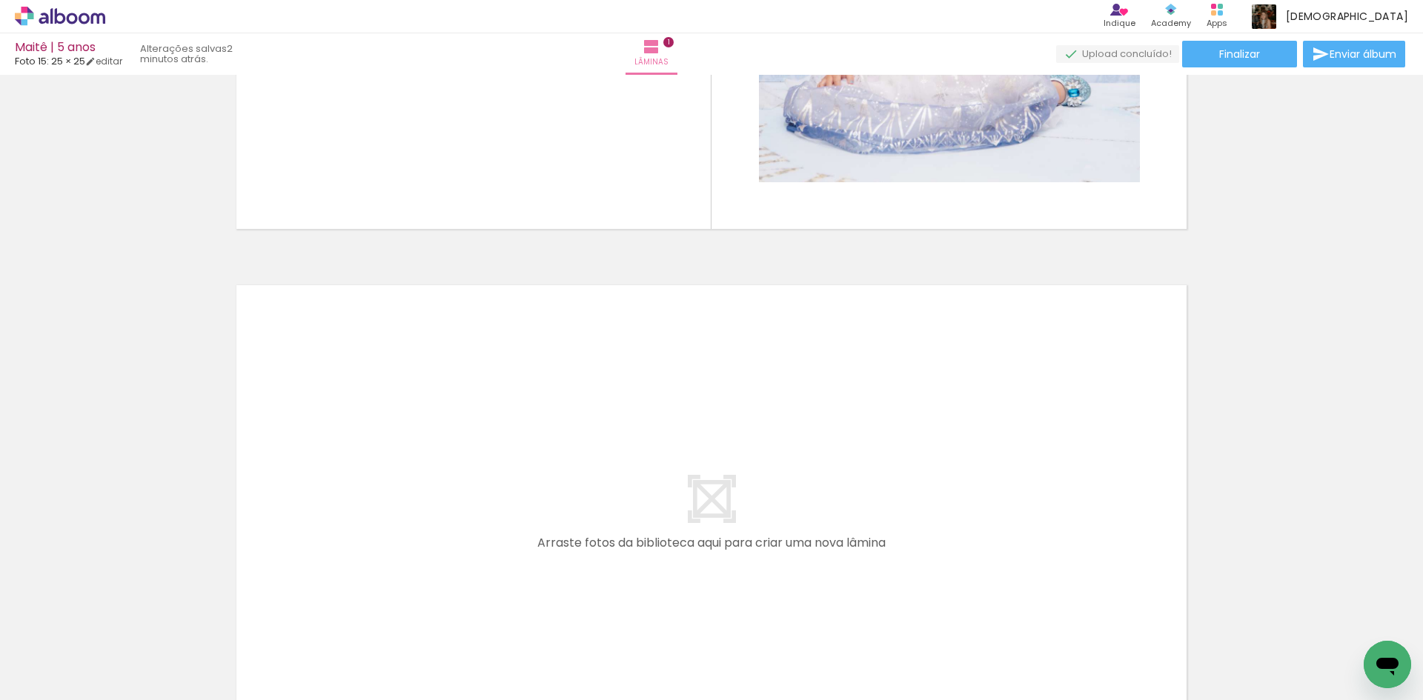
scroll to position [390, 0]
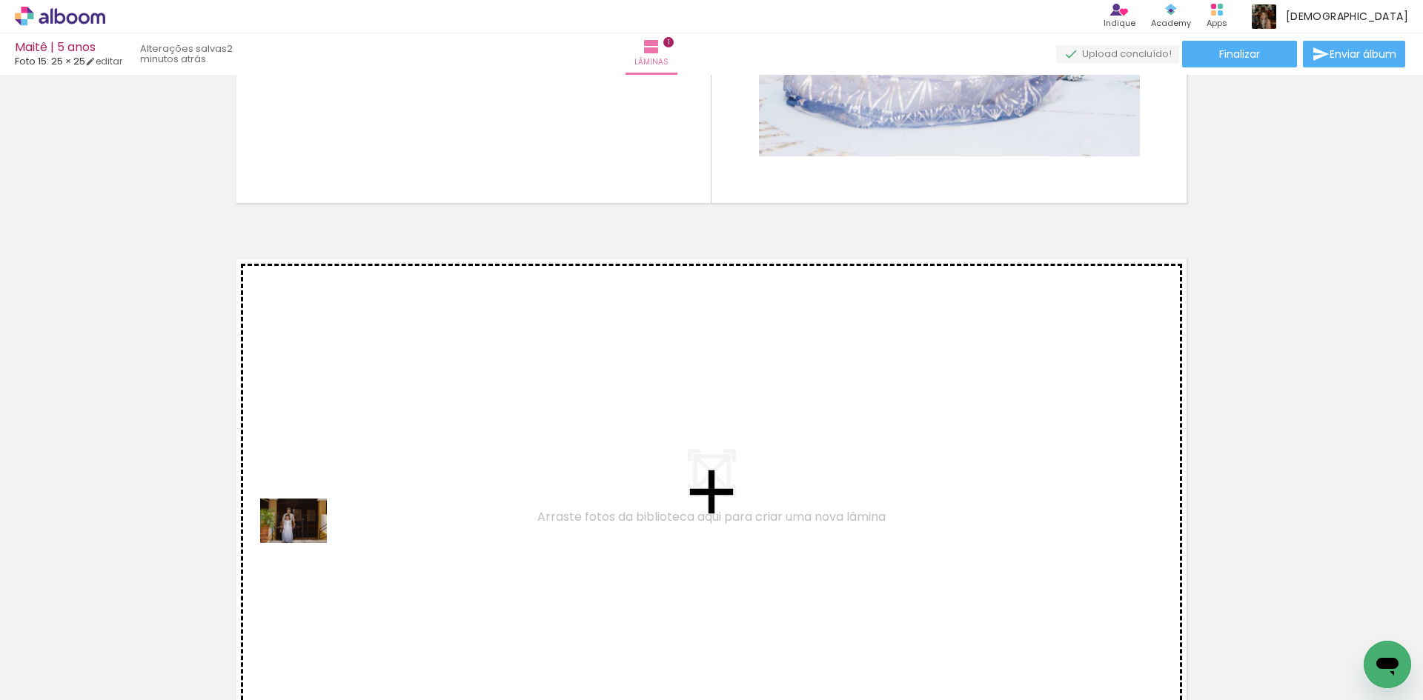
drag, startPoint x: 151, startPoint y: 653, endPoint x: 305, endPoint y: 543, distance: 189.0
click at [305, 543] on quentale-workspace at bounding box center [711, 350] width 1423 height 700
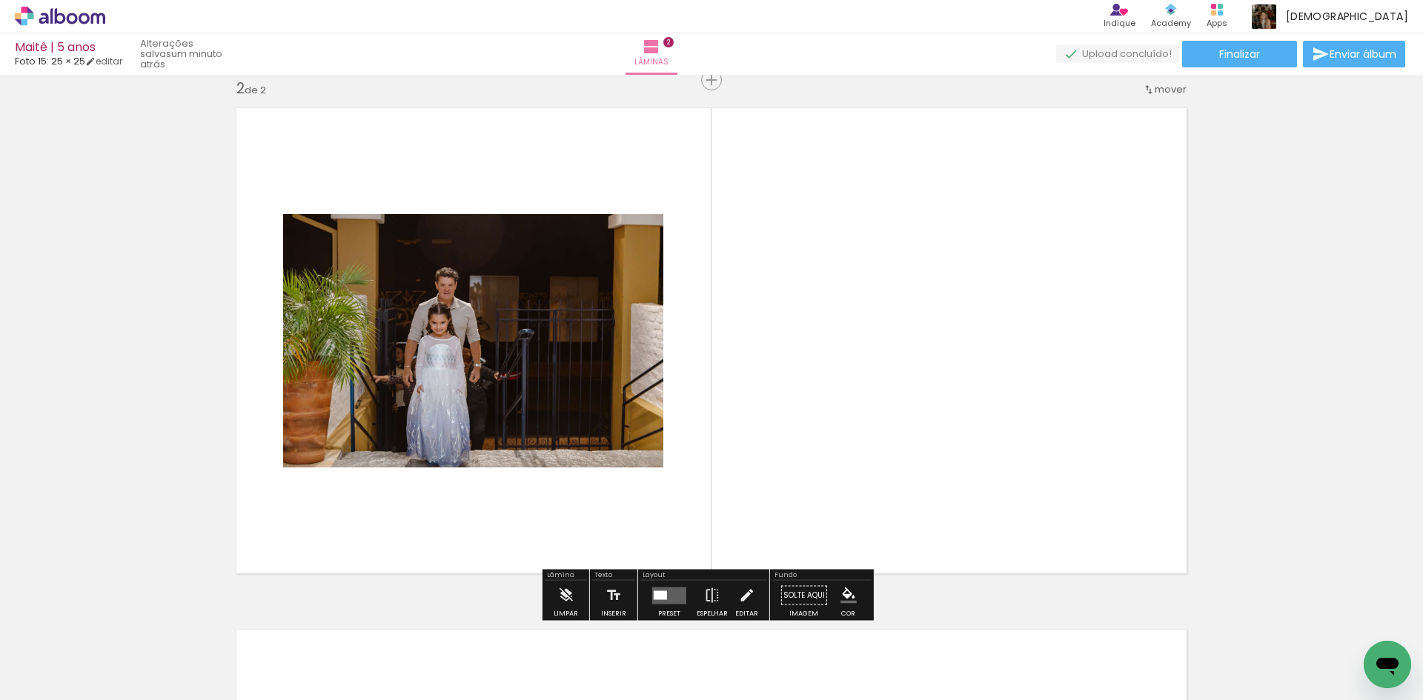
scroll to position [0, 124]
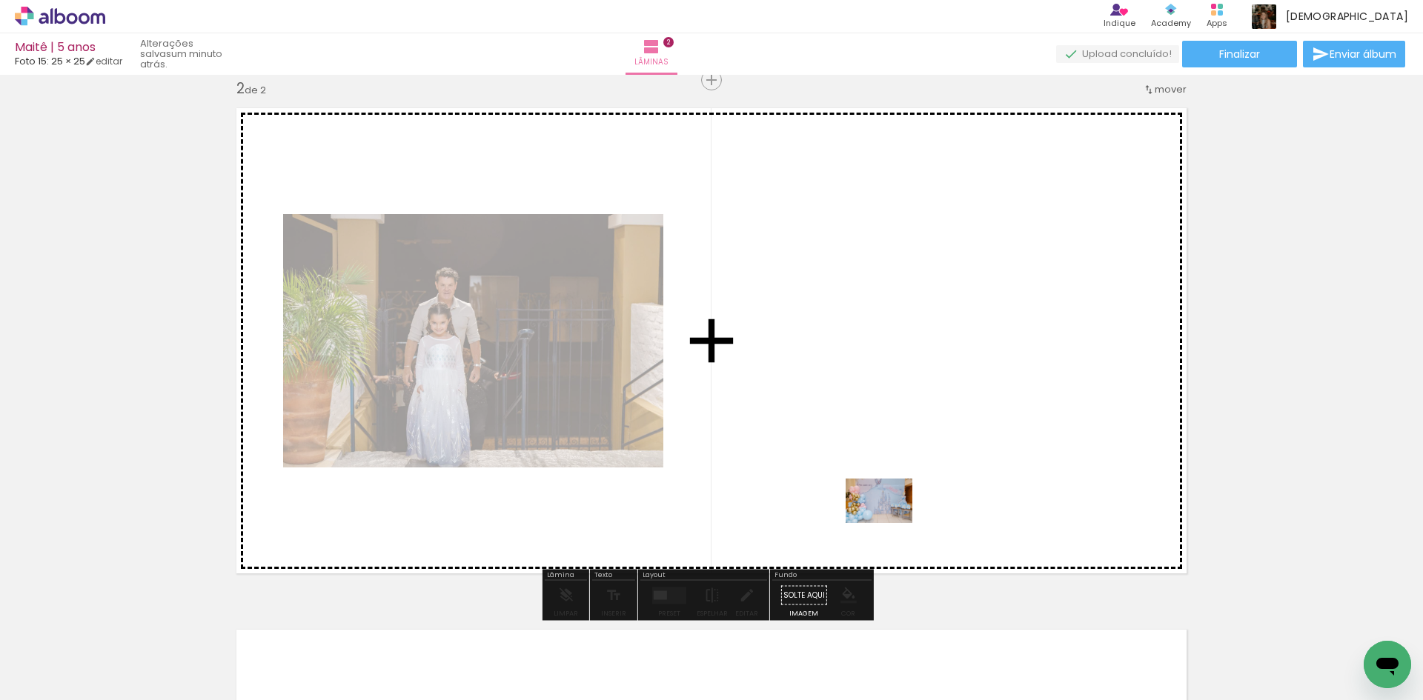
drag, startPoint x: 852, startPoint y: 653, endPoint x: 890, endPoint y: 523, distance: 135.8
click at [890, 523] on quentale-workspace at bounding box center [711, 350] width 1423 height 700
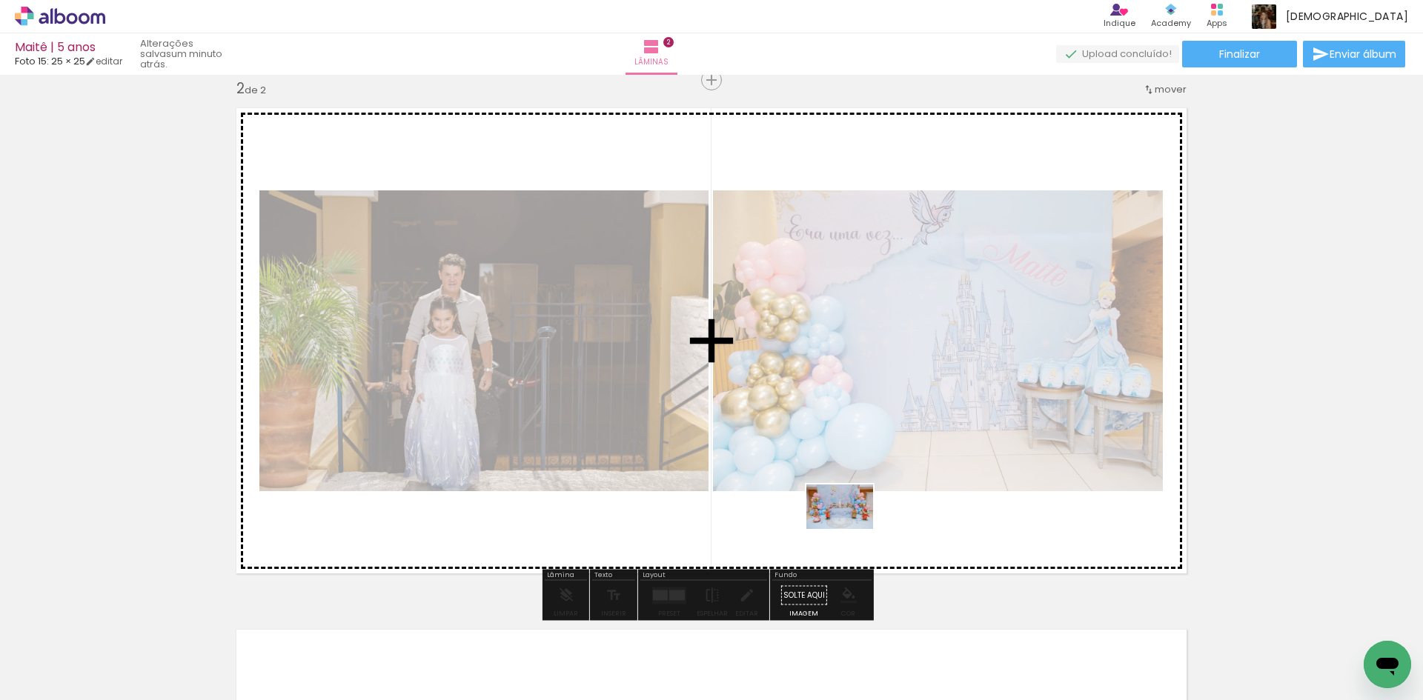
drag, startPoint x: 776, startPoint y: 665, endPoint x: 851, endPoint y: 529, distance: 155.2
click at [851, 529] on quentale-workspace at bounding box center [711, 350] width 1423 height 700
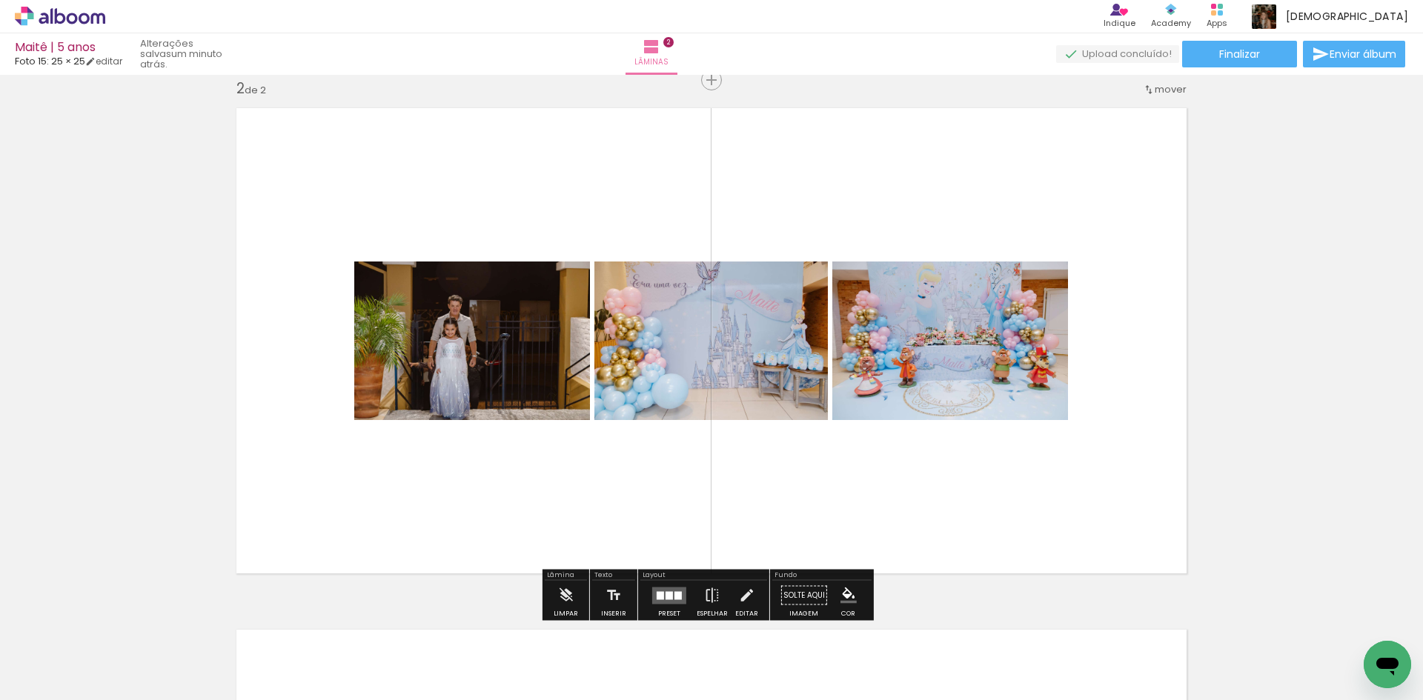
click at [676, 599] on quentale-layouter at bounding box center [669, 595] width 34 height 17
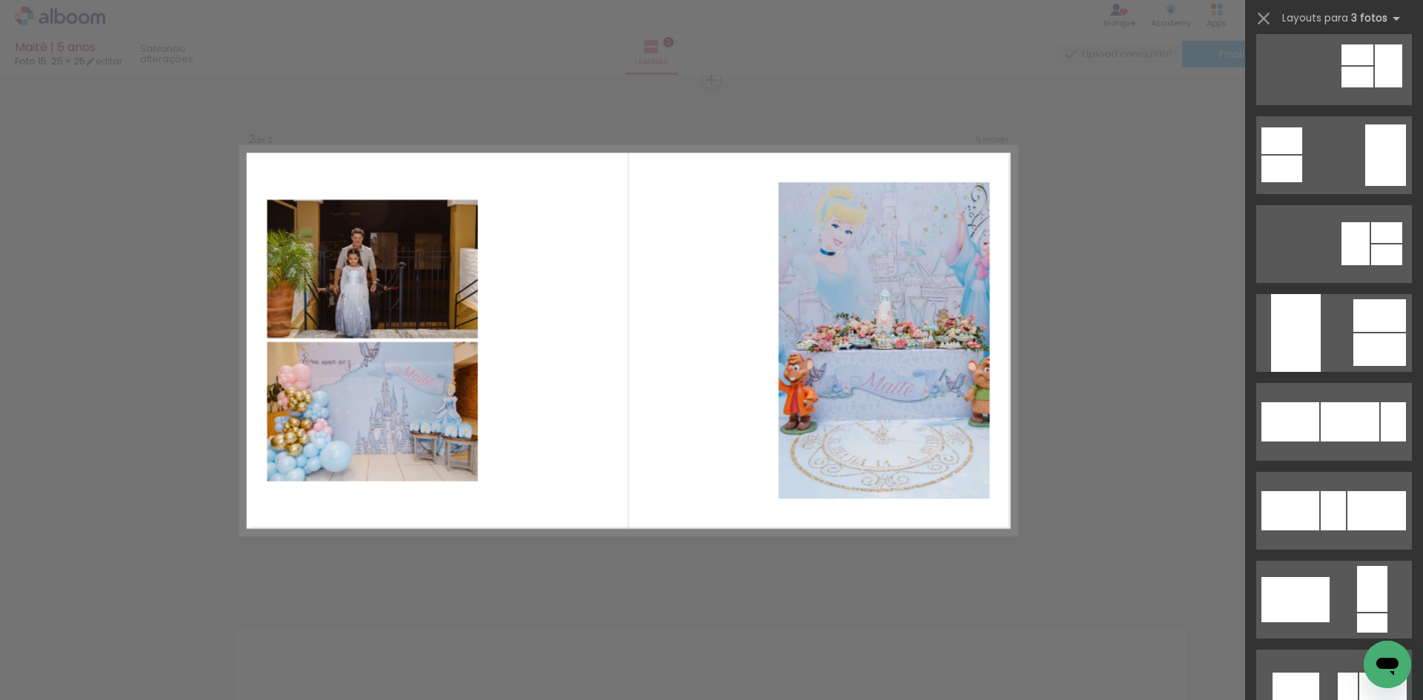
scroll to position [6446, 0]
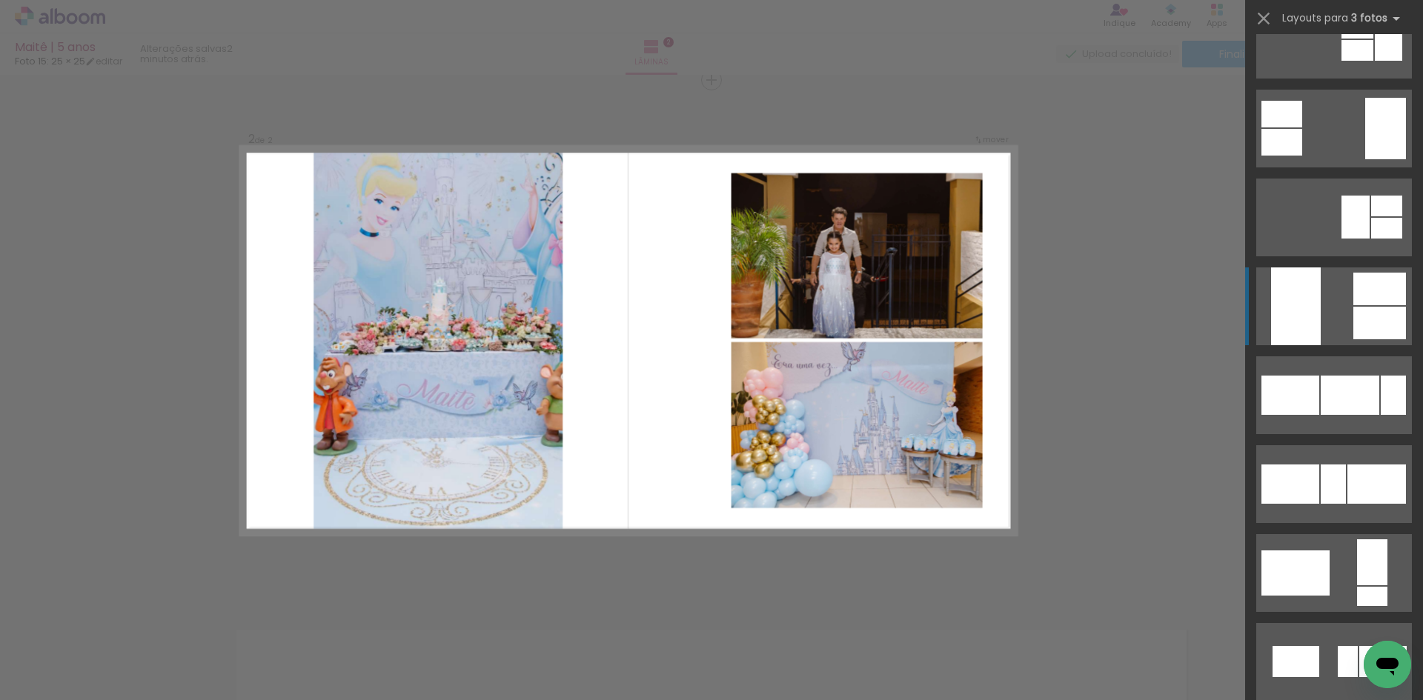
click at [1362, 309] on div at bounding box center [1379, 323] width 53 height 33
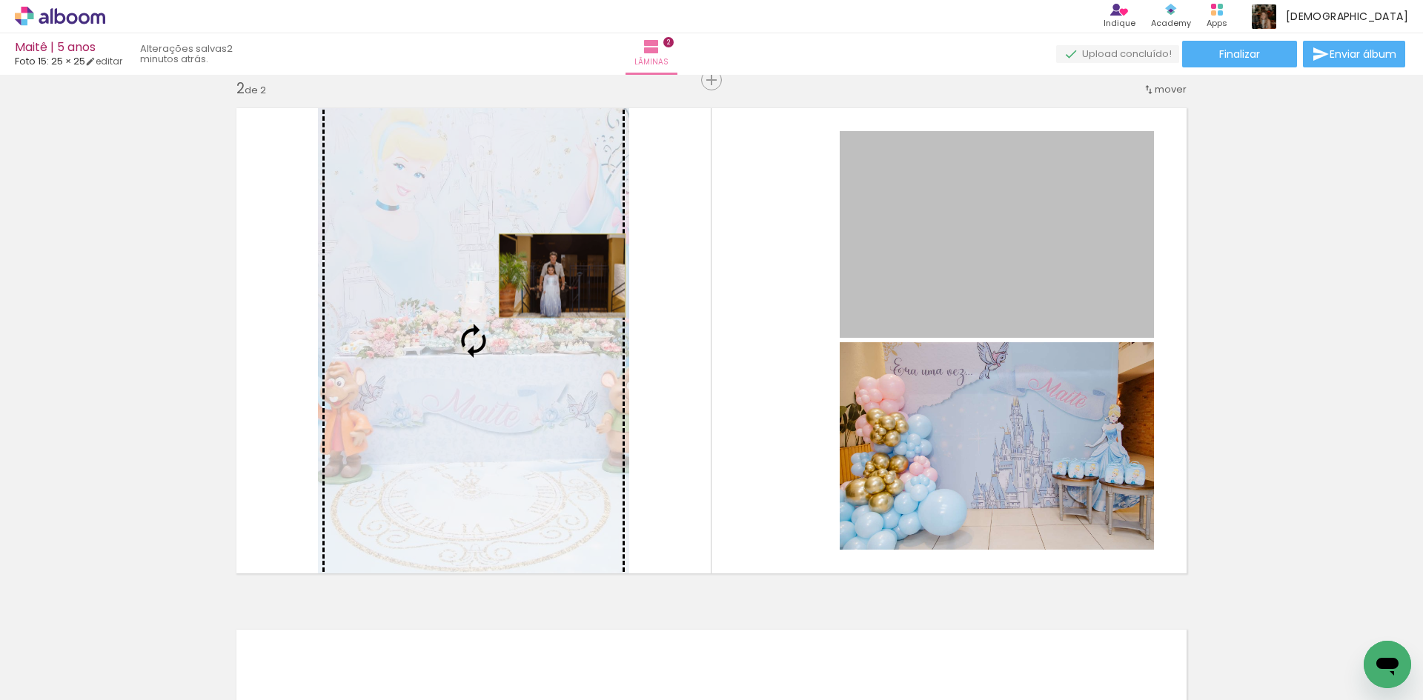
drag, startPoint x: 1074, startPoint y: 270, endPoint x: 556, endPoint y: 276, distance: 517.2
click at [0, 0] on slot at bounding box center [0, 0] width 0 height 0
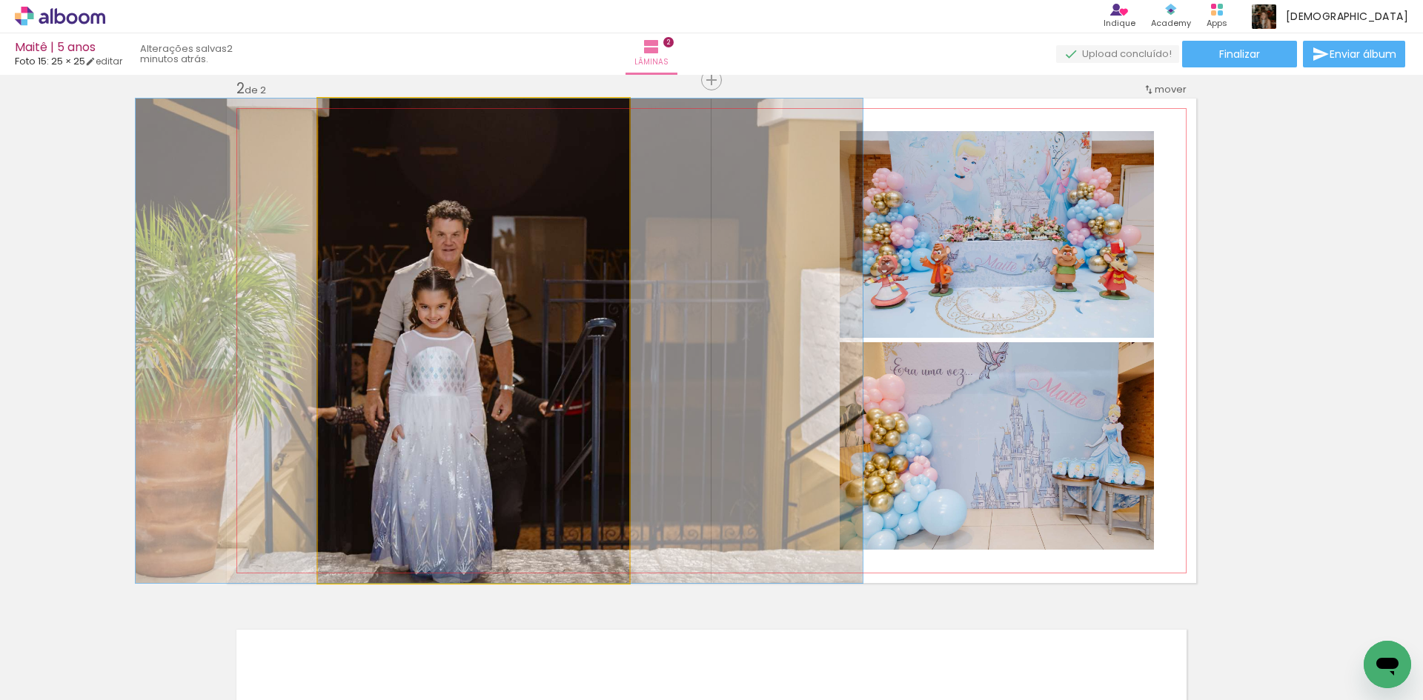
drag, startPoint x: 503, startPoint y: 380, endPoint x: 529, endPoint y: 381, distance: 25.9
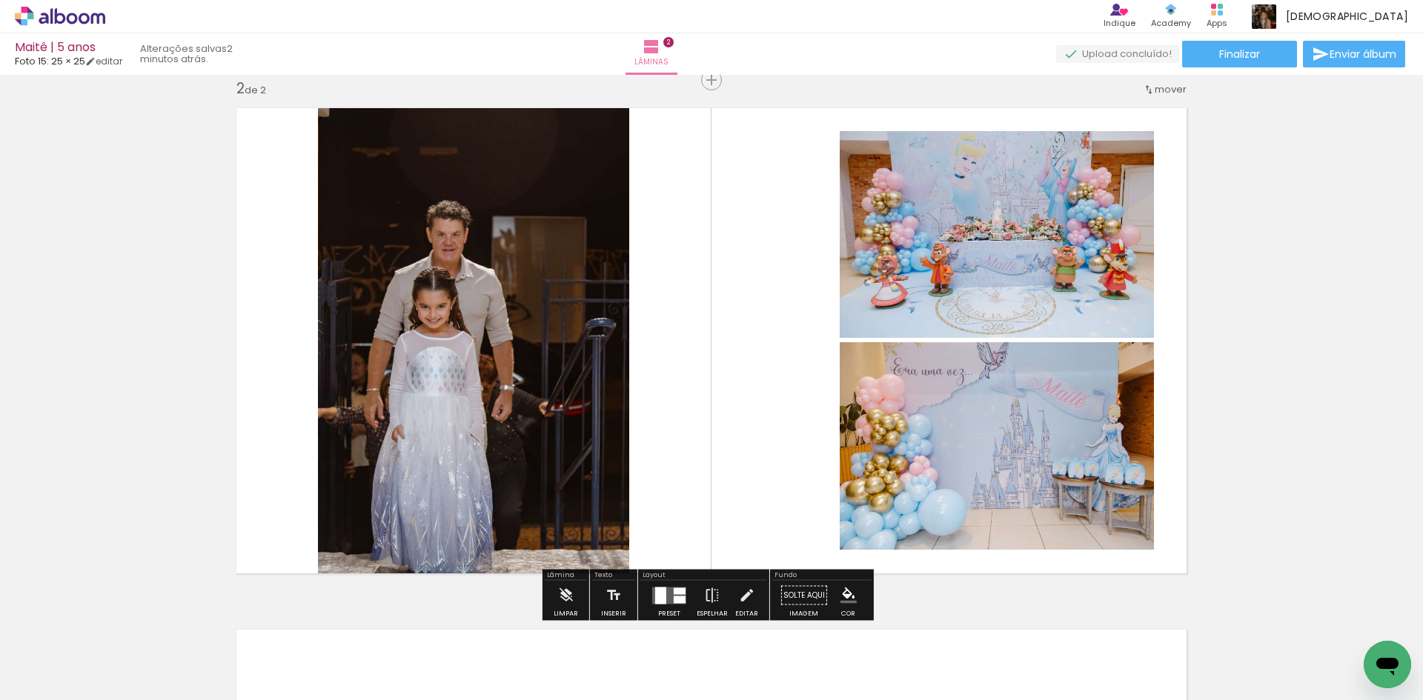
click at [529, 381] on quentale-photo at bounding box center [473, 341] width 311 height 485
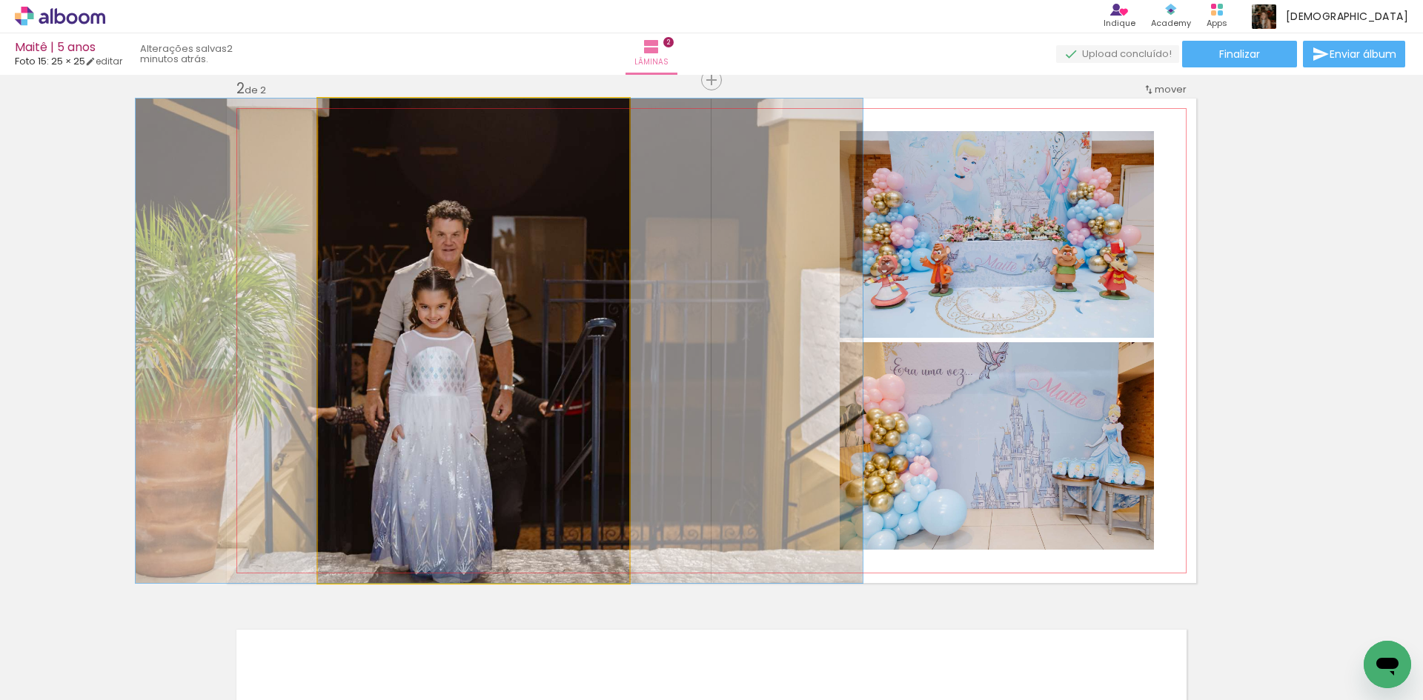
click at [529, 381] on quentale-photo at bounding box center [473, 341] width 311 height 485
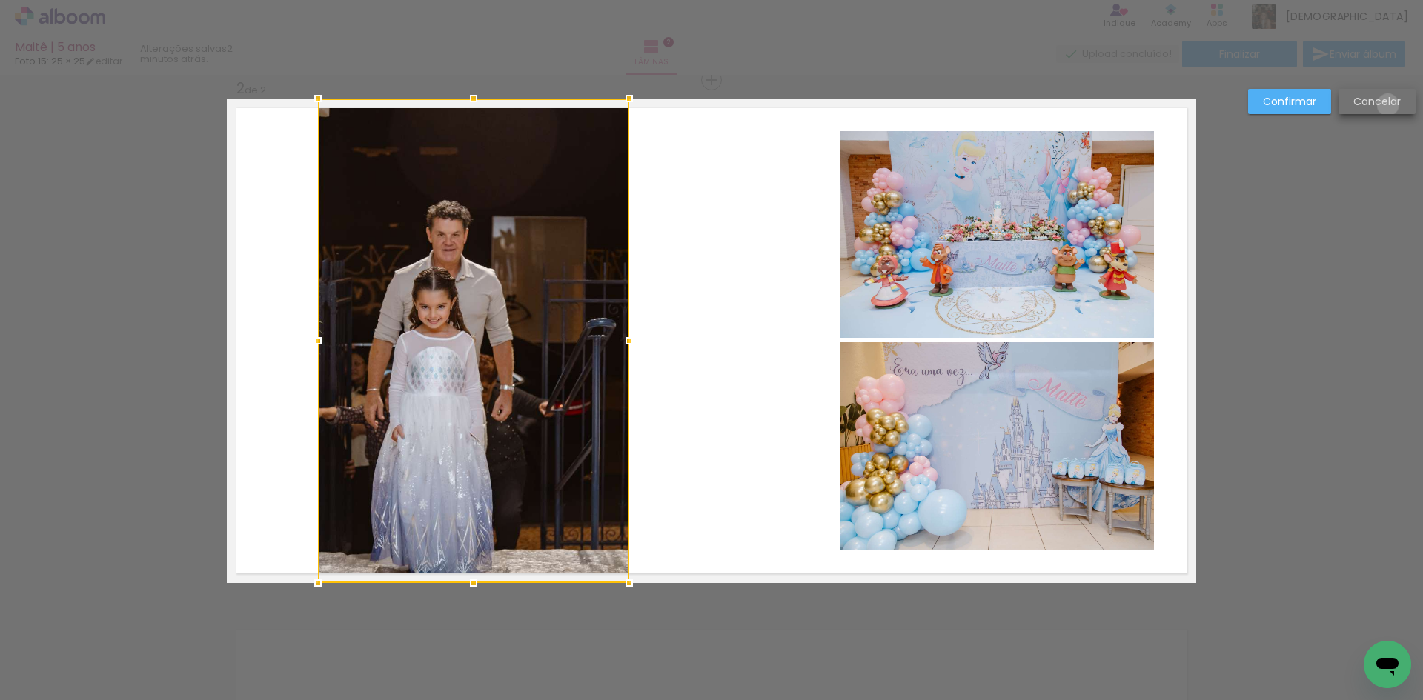
click at [0, 0] on slot "Cancelar" at bounding box center [0, 0] width 0 height 0
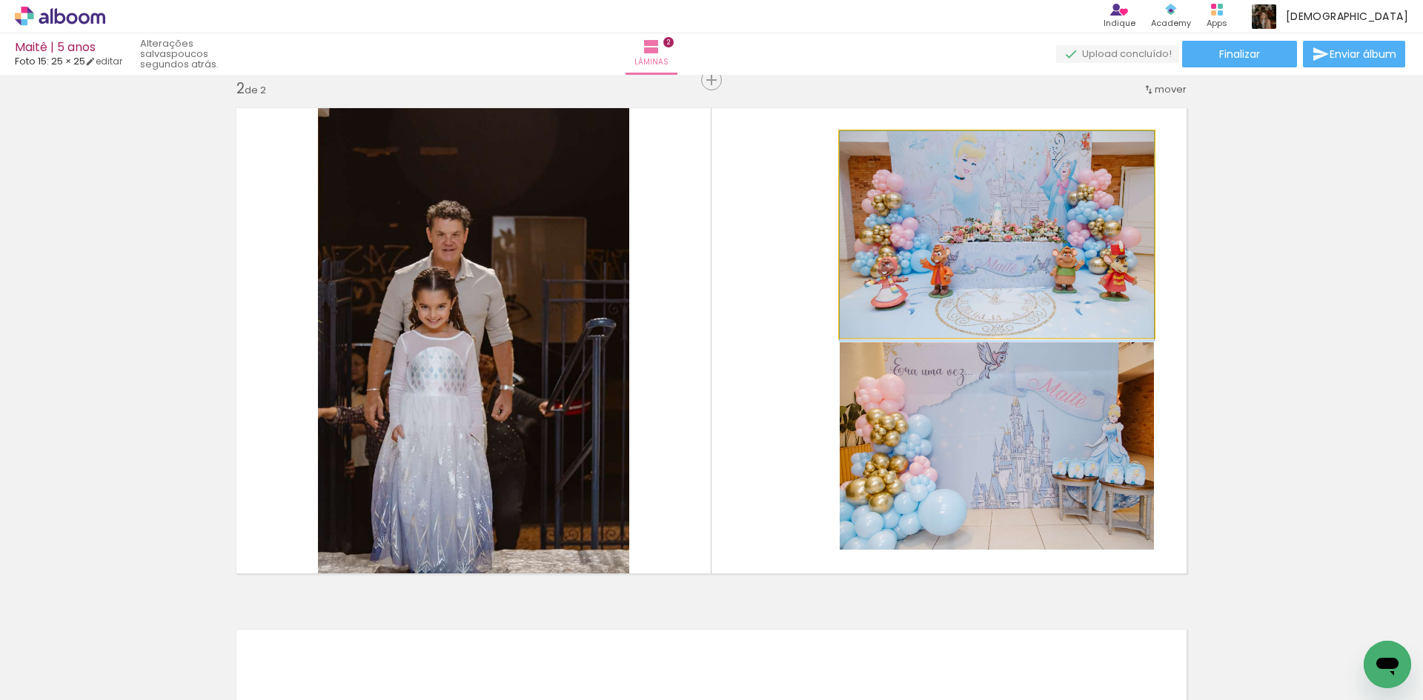
drag, startPoint x: 1100, startPoint y: 251, endPoint x: 1014, endPoint y: 296, distance: 96.4
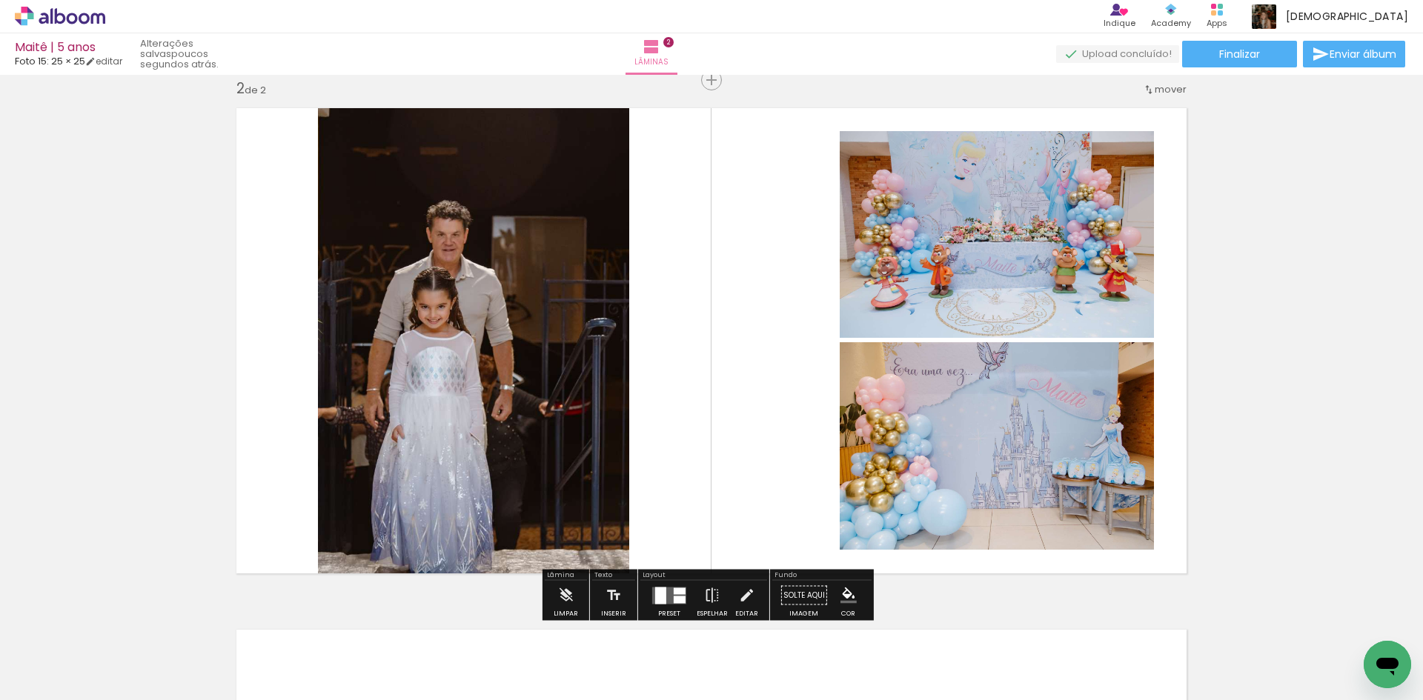
click at [662, 597] on div at bounding box center [660, 595] width 11 height 17
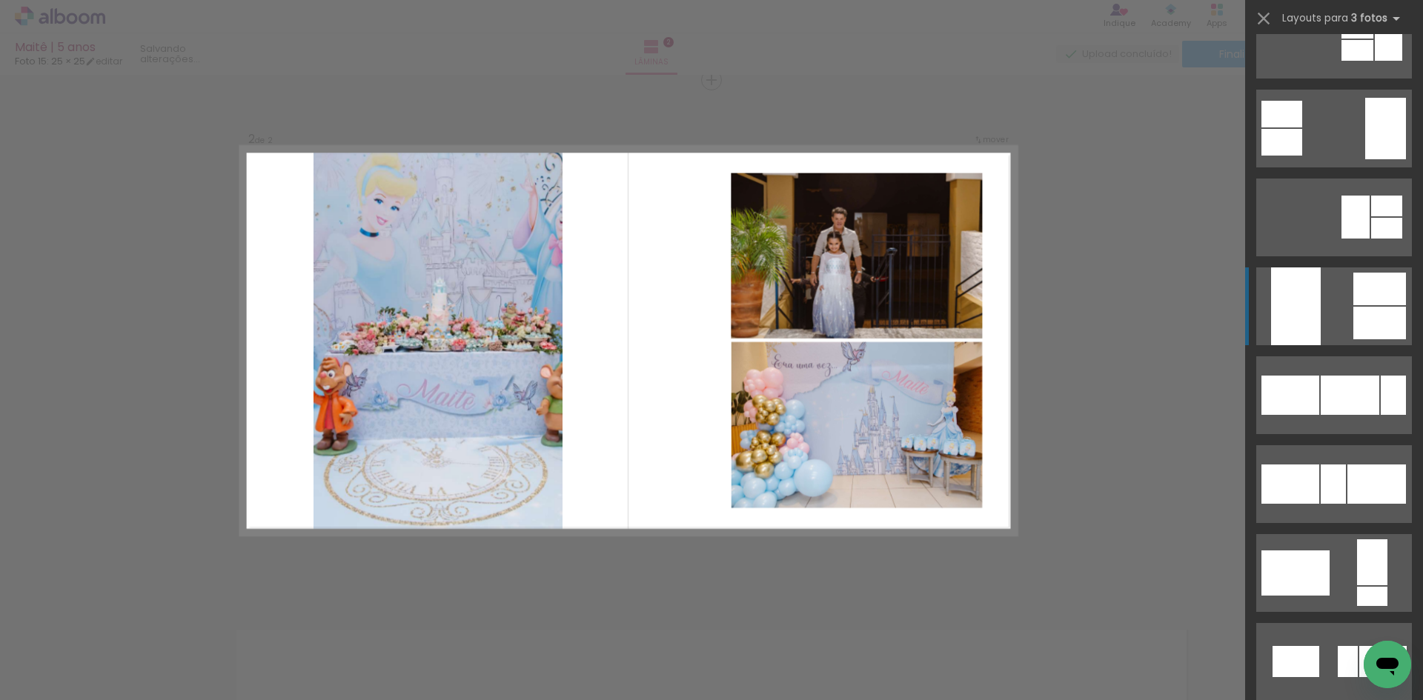
scroll to position [6668, 0]
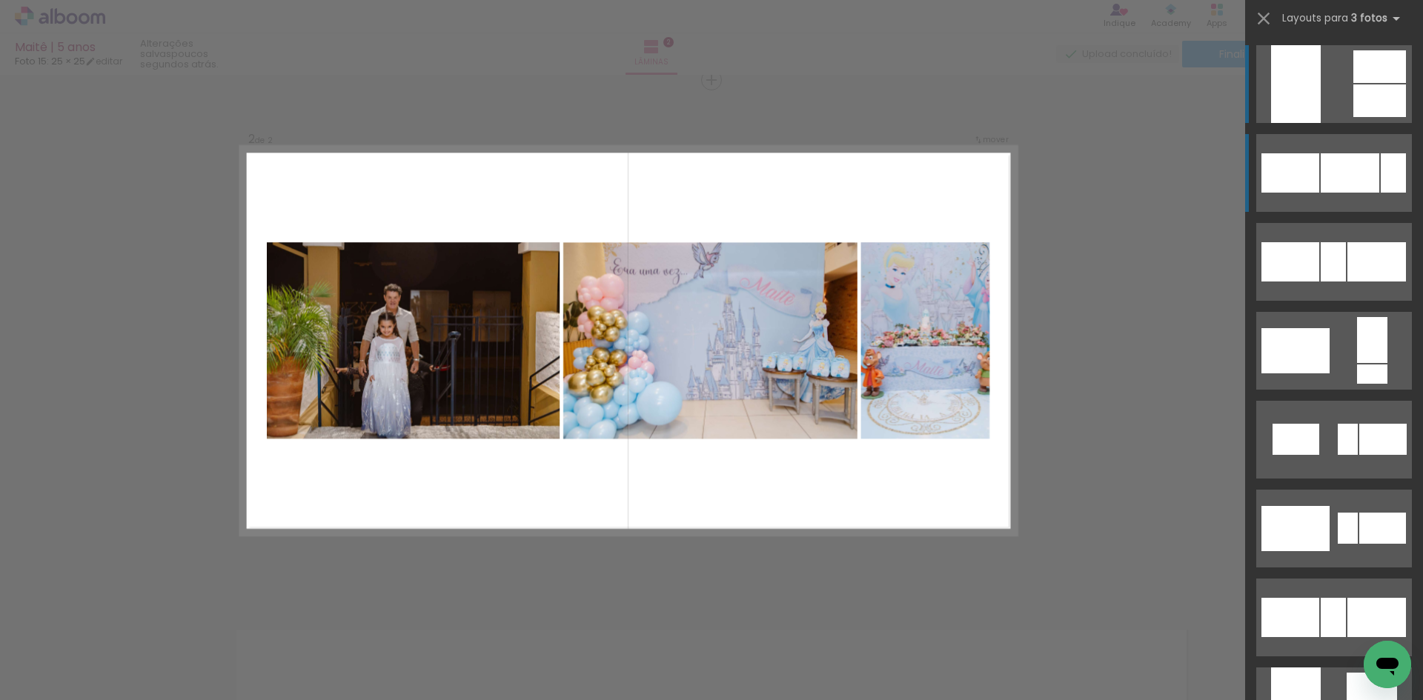
click at [1344, 176] on div at bounding box center [1349, 172] width 59 height 39
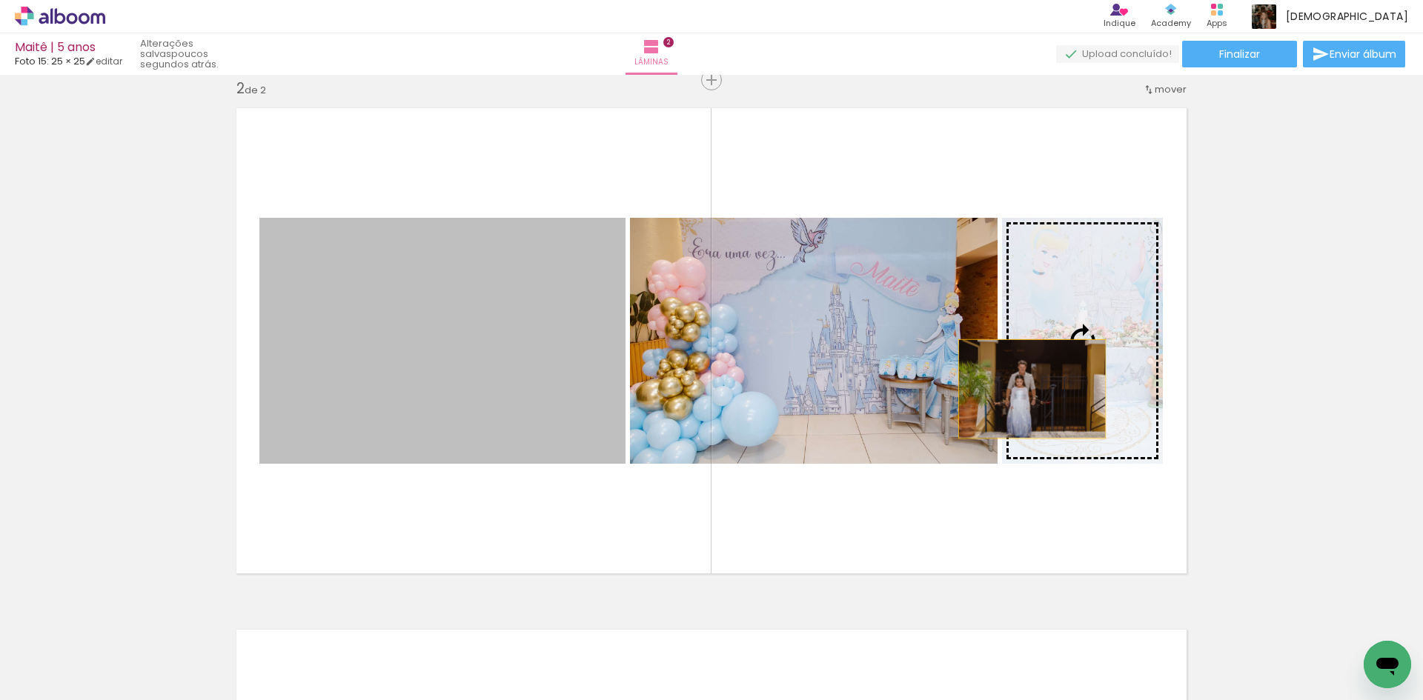
drag, startPoint x: 433, startPoint y: 384, endPoint x: 1026, endPoint y: 389, distance: 593.5
click at [0, 0] on slot at bounding box center [0, 0] width 0 height 0
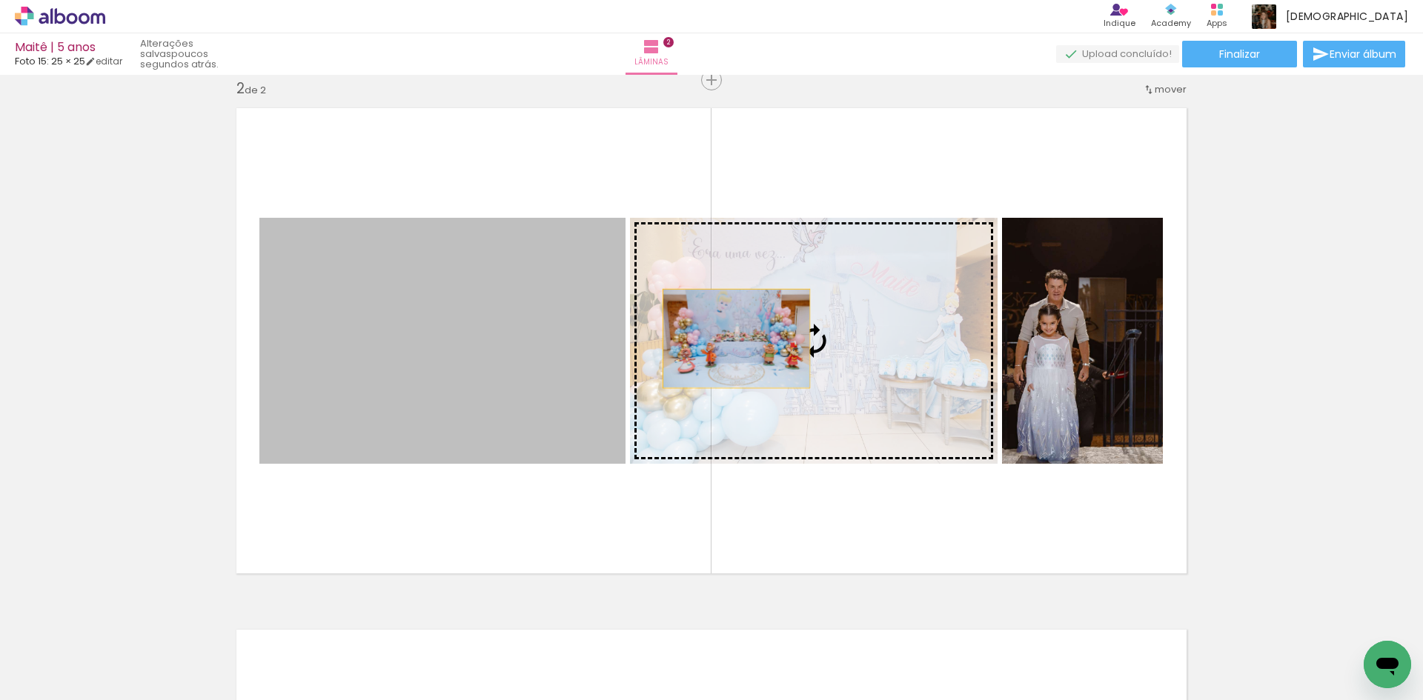
drag, startPoint x: 538, startPoint y: 325, endPoint x: 731, endPoint y: 339, distance: 193.2
click at [0, 0] on slot at bounding box center [0, 0] width 0 height 0
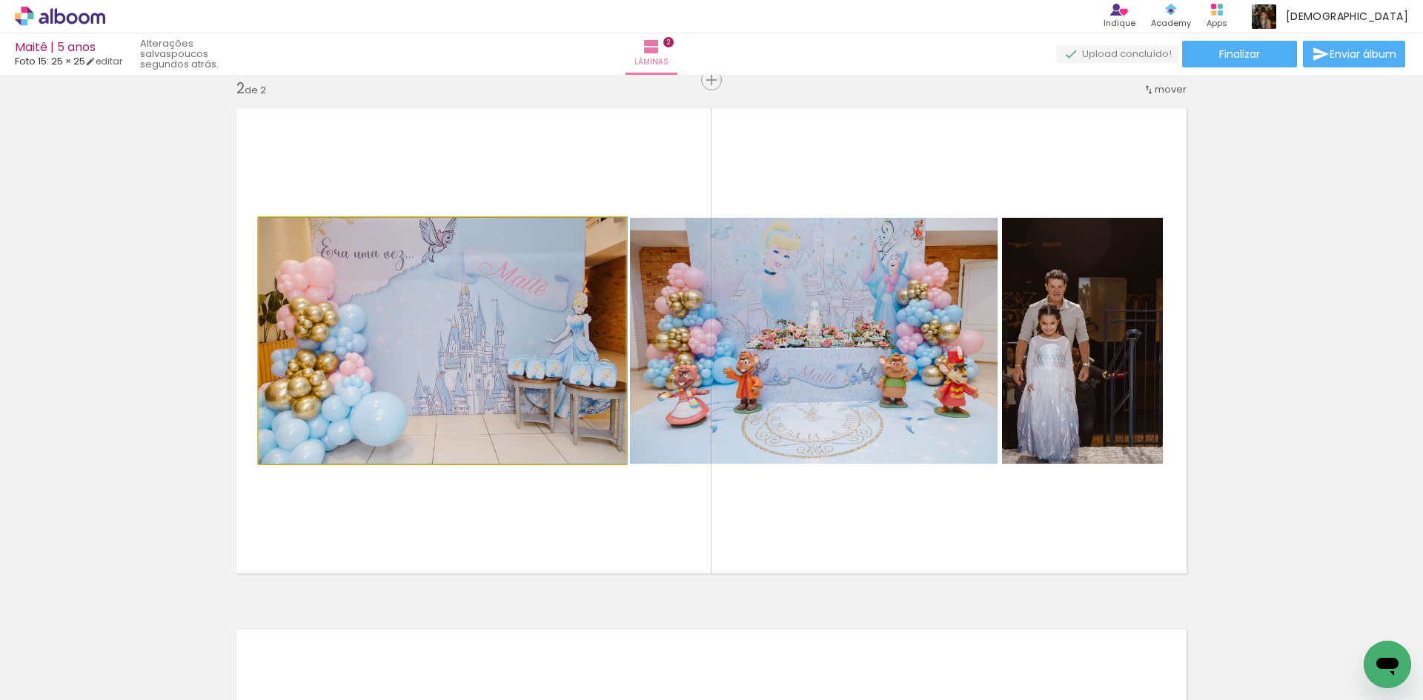
click at [526, 398] on quentale-photo at bounding box center [442, 341] width 366 height 246
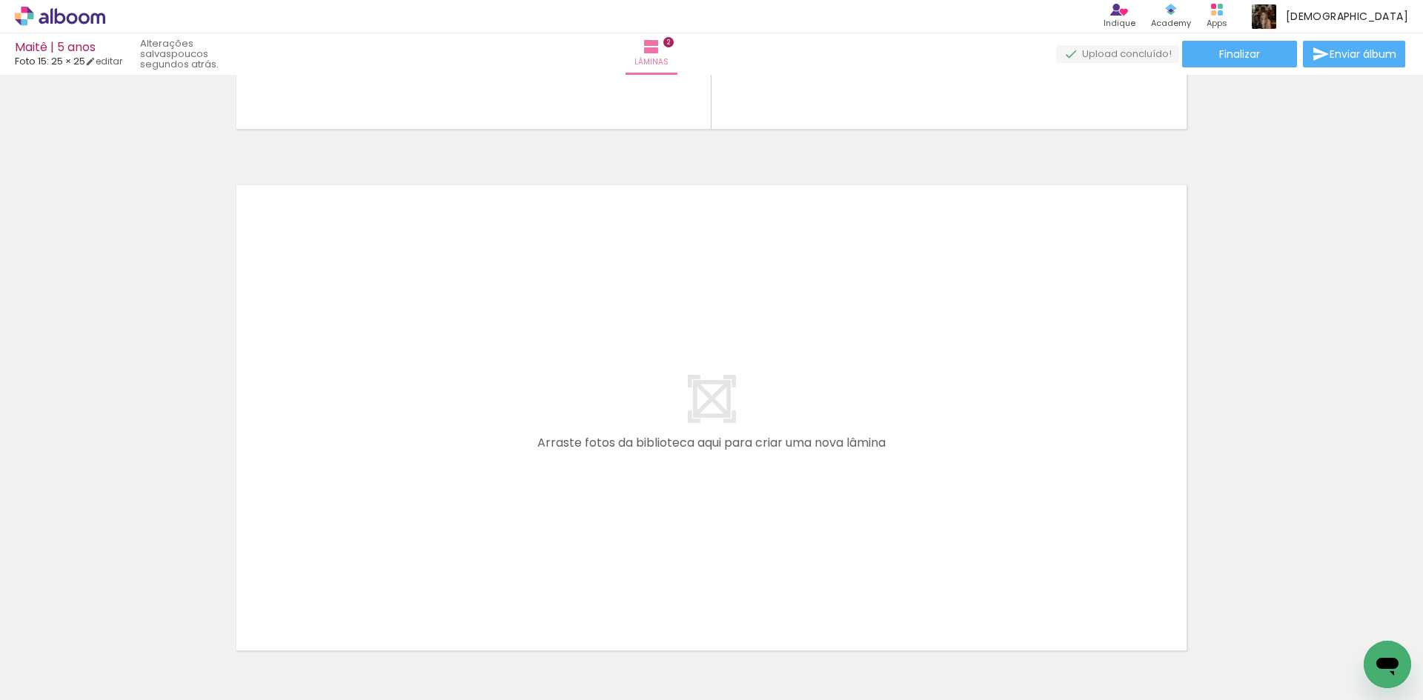
scroll to position [0, 0]
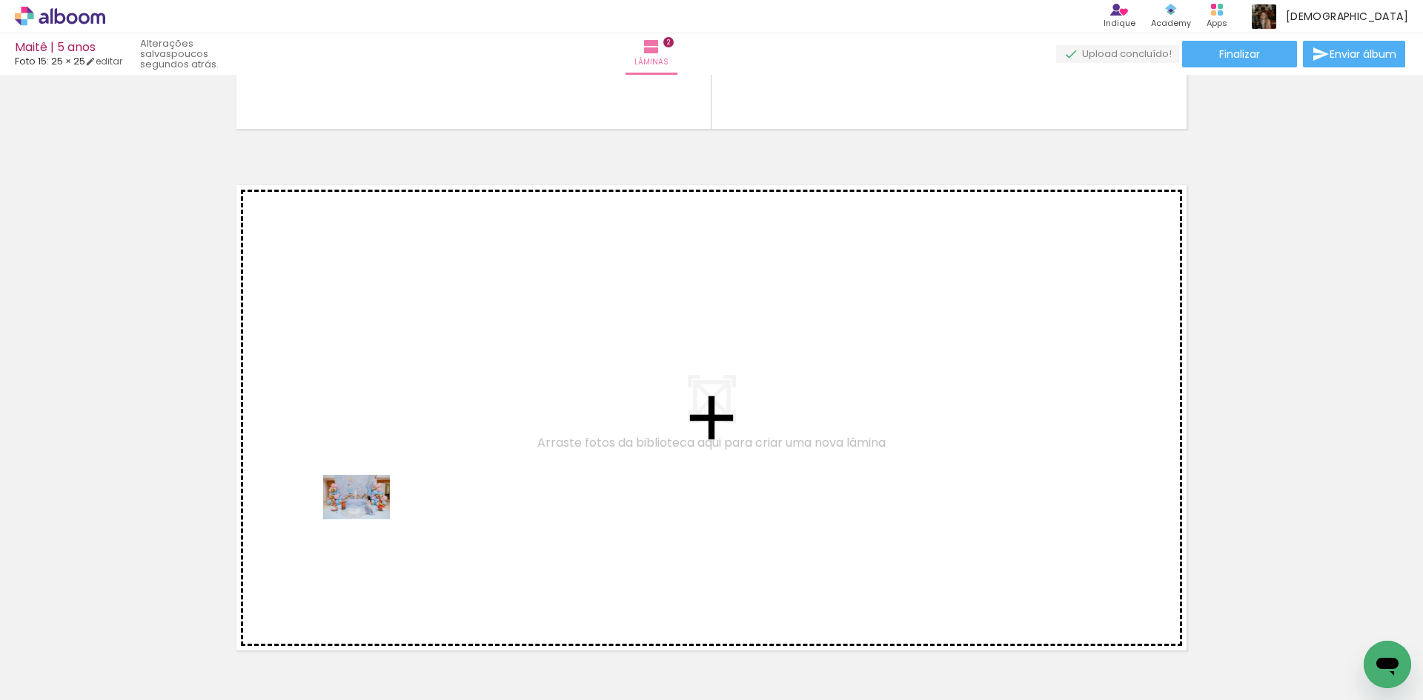
drag, startPoint x: 247, startPoint y: 655, endPoint x: 367, endPoint y: 519, distance: 181.1
click at [367, 519] on quentale-workspace at bounding box center [711, 350] width 1423 height 700
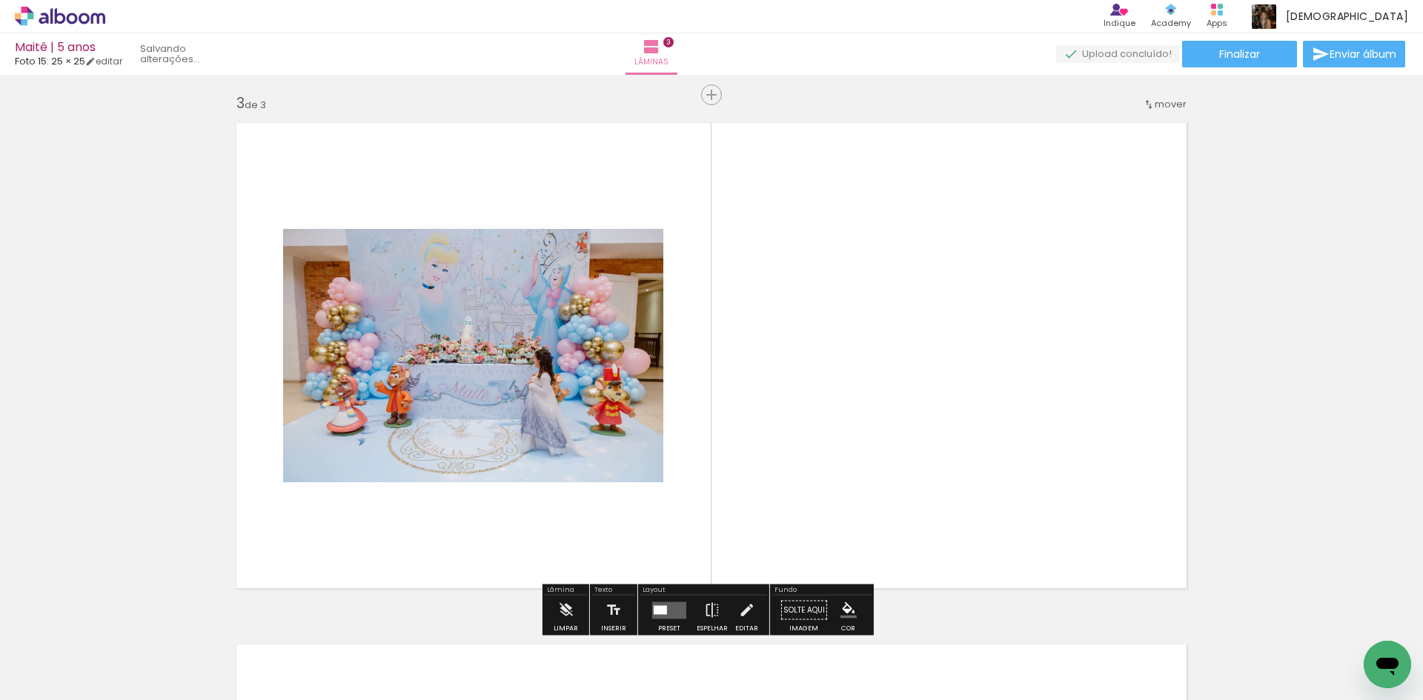
scroll to position [1062, 0]
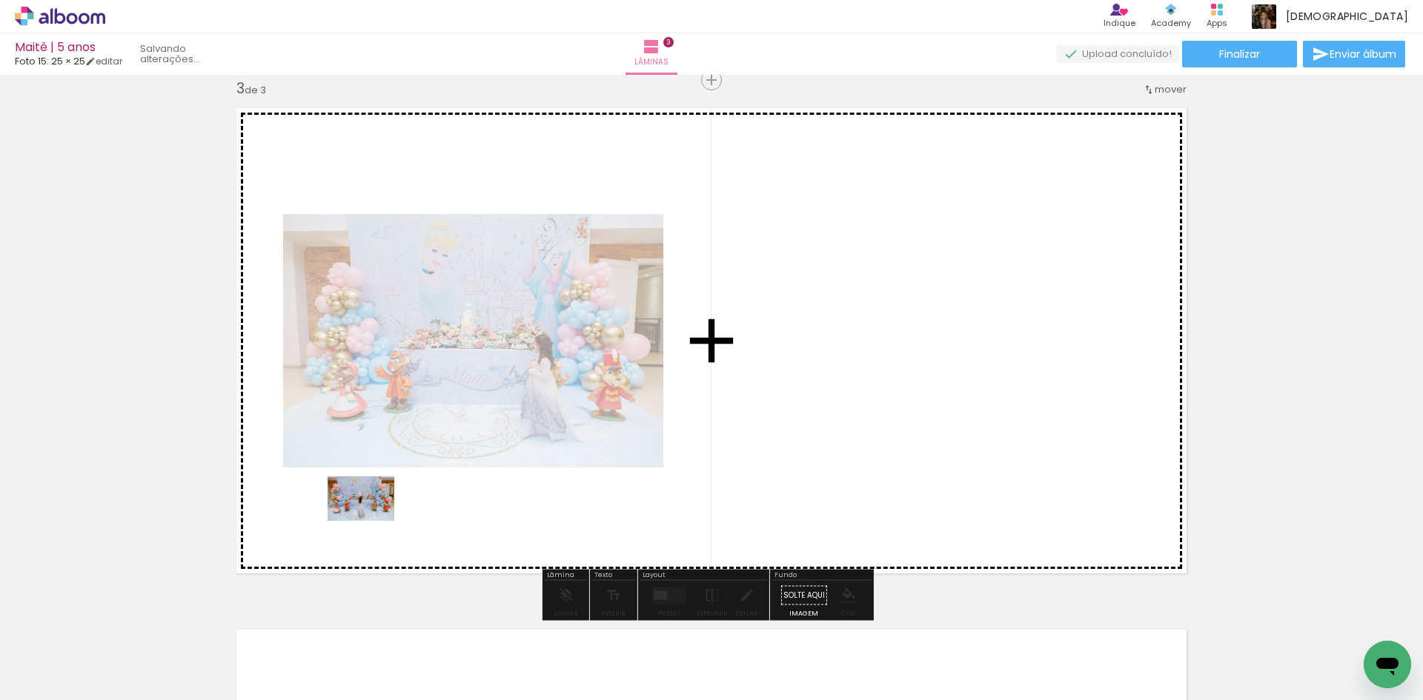
drag, startPoint x: 323, startPoint y: 657, endPoint x: 372, endPoint y: 521, distance: 144.8
click at [372, 521] on quentale-workspace at bounding box center [711, 350] width 1423 height 700
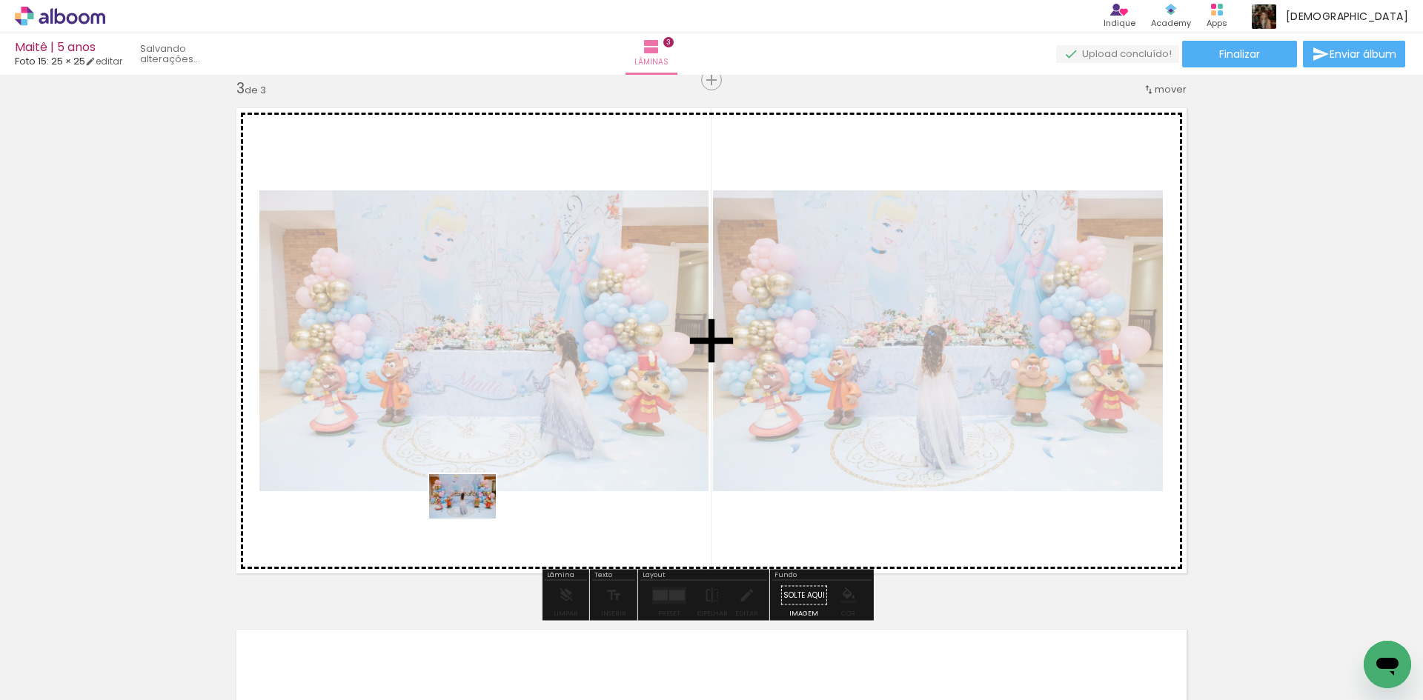
drag, startPoint x: 406, startPoint y: 671, endPoint x: 473, endPoint y: 519, distance: 166.9
click at [473, 519] on quentale-workspace at bounding box center [711, 350] width 1423 height 700
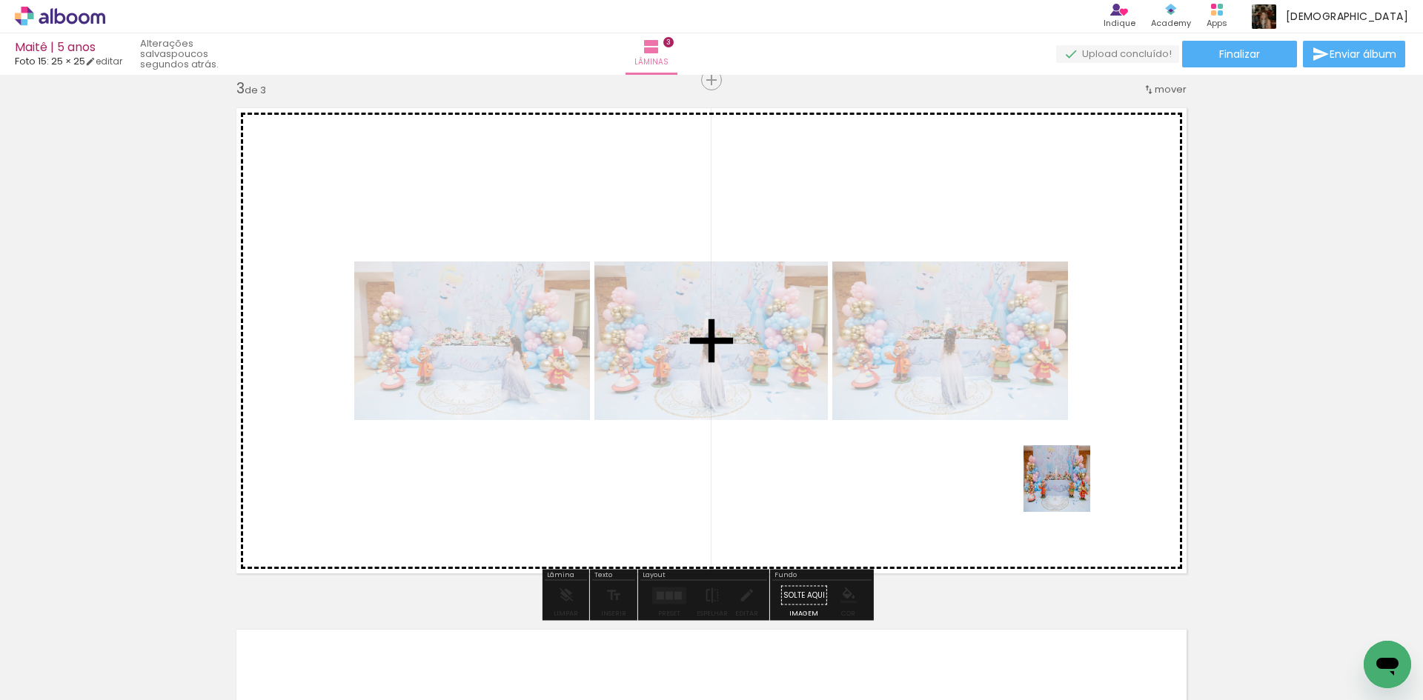
drag, startPoint x: 1084, startPoint y: 656, endPoint x: 1068, endPoint y: 487, distance: 169.7
click at [1068, 487] on quentale-workspace at bounding box center [711, 350] width 1423 height 700
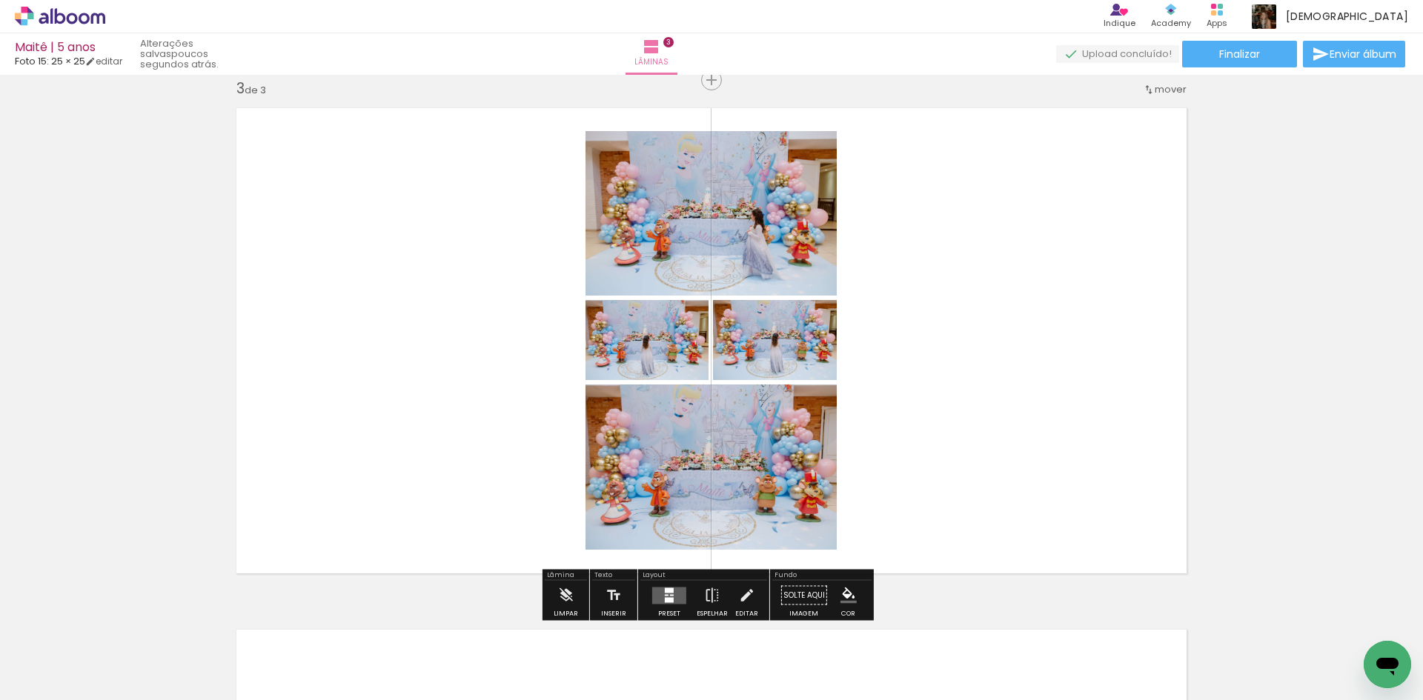
click at [665, 591] on div at bounding box center [669, 590] width 9 height 5
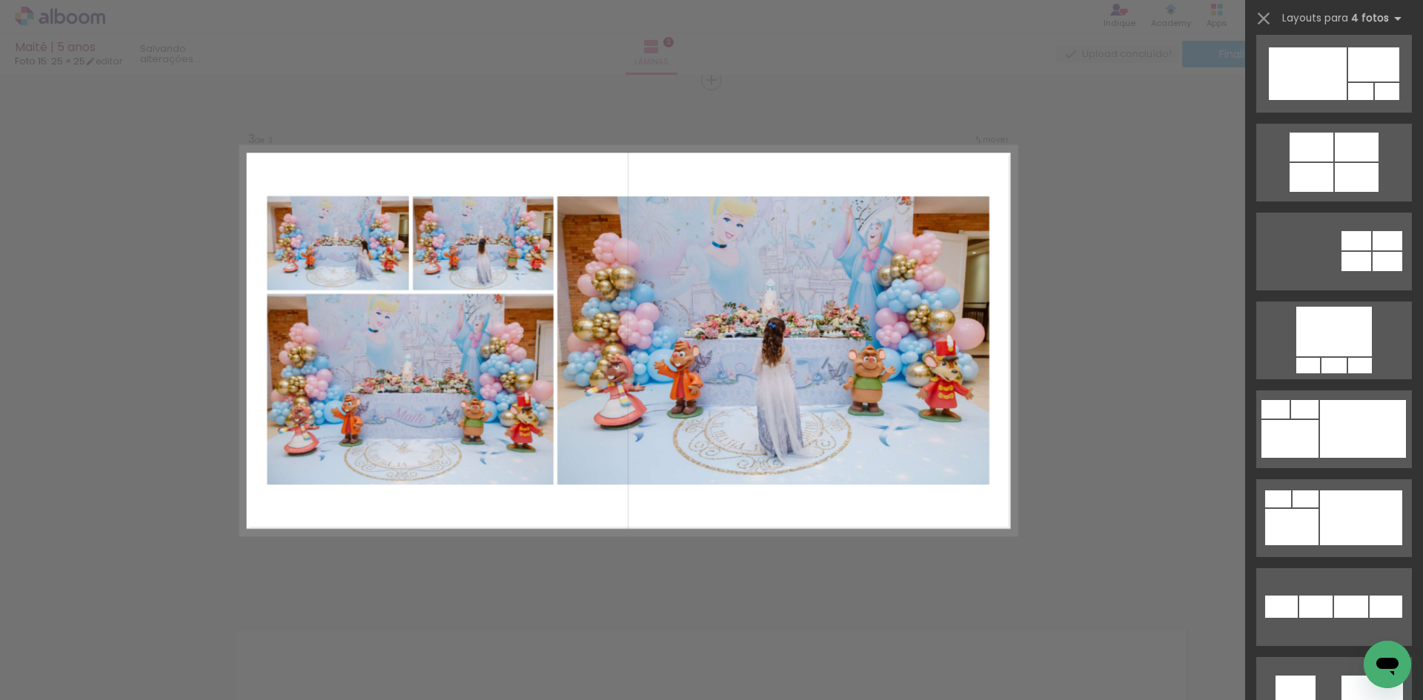
scroll to position [1185, 0]
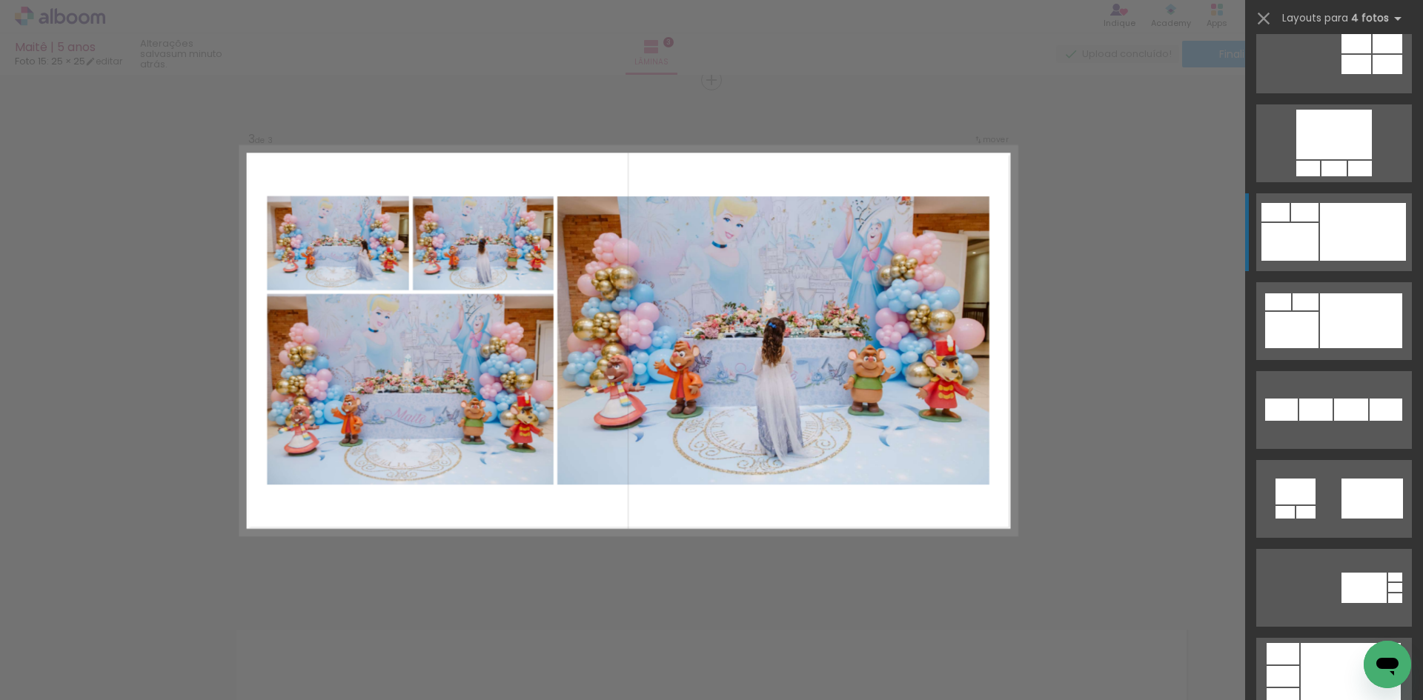
click at [1348, 236] on div at bounding box center [1363, 232] width 86 height 58
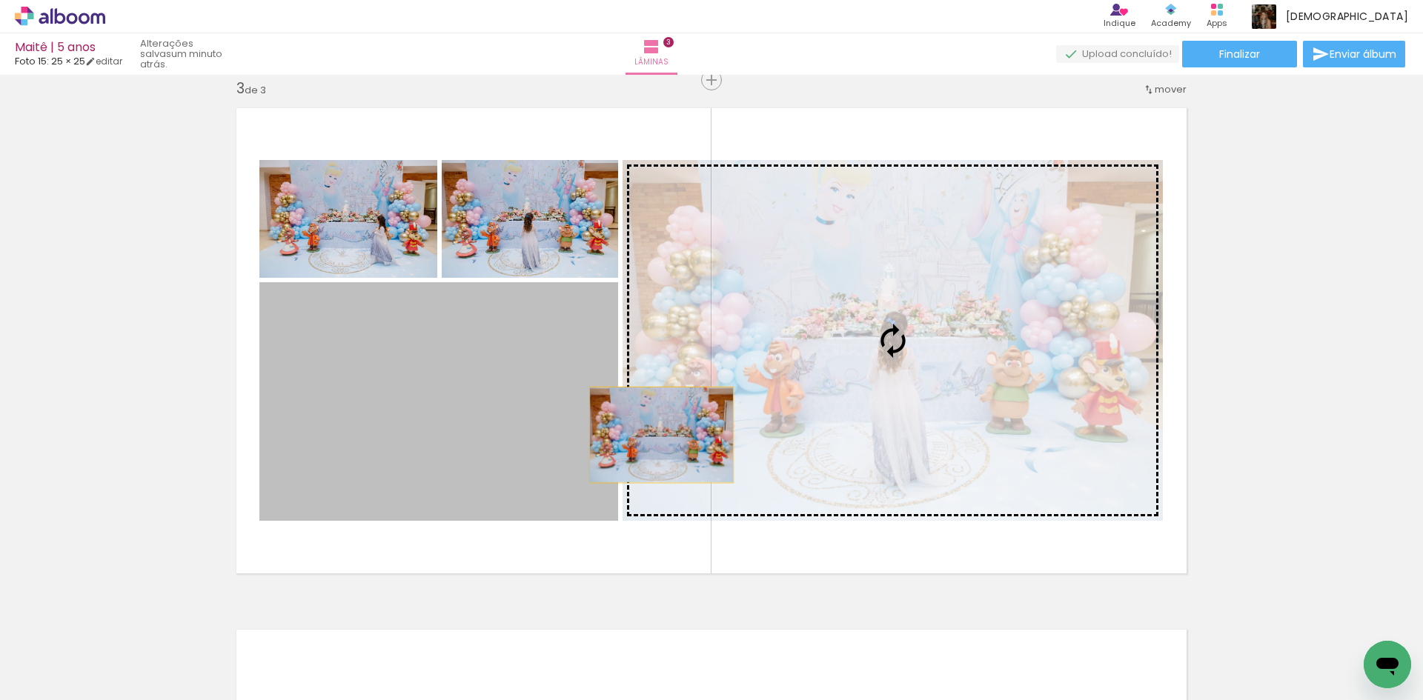
drag, startPoint x: 551, startPoint y: 435, endPoint x: 656, endPoint y: 435, distance: 104.5
click at [0, 0] on slot at bounding box center [0, 0] width 0 height 0
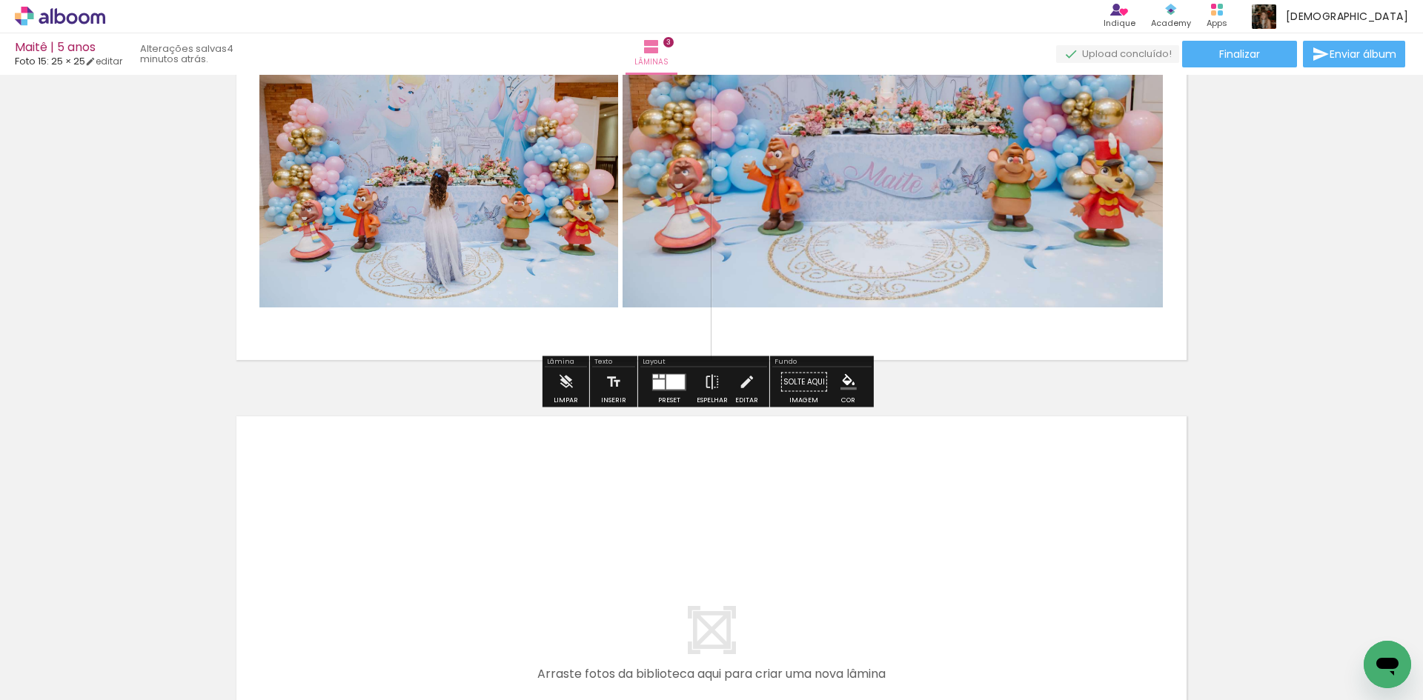
scroll to position [1285, 0]
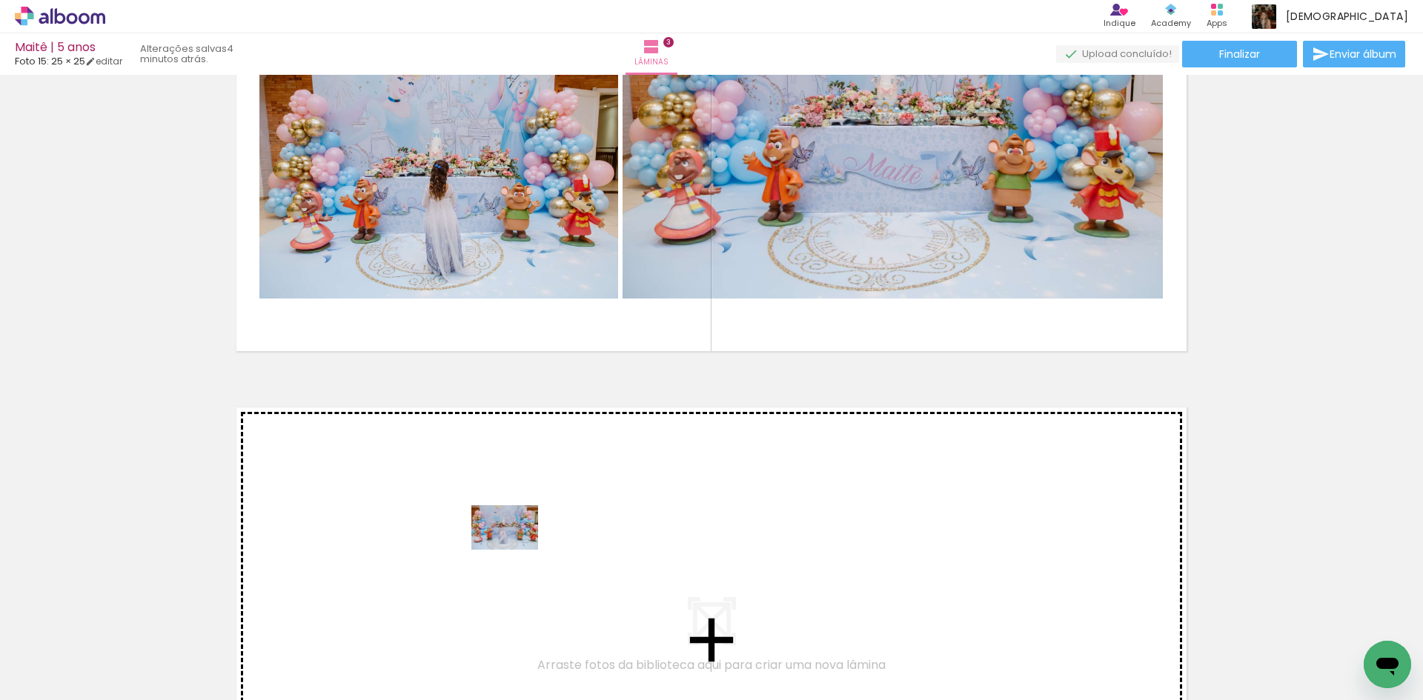
drag, startPoint x: 505, startPoint y: 668, endPoint x: 516, endPoint y: 550, distance: 118.3
click at [516, 550] on quentale-workspace at bounding box center [711, 350] width 1423 height 700
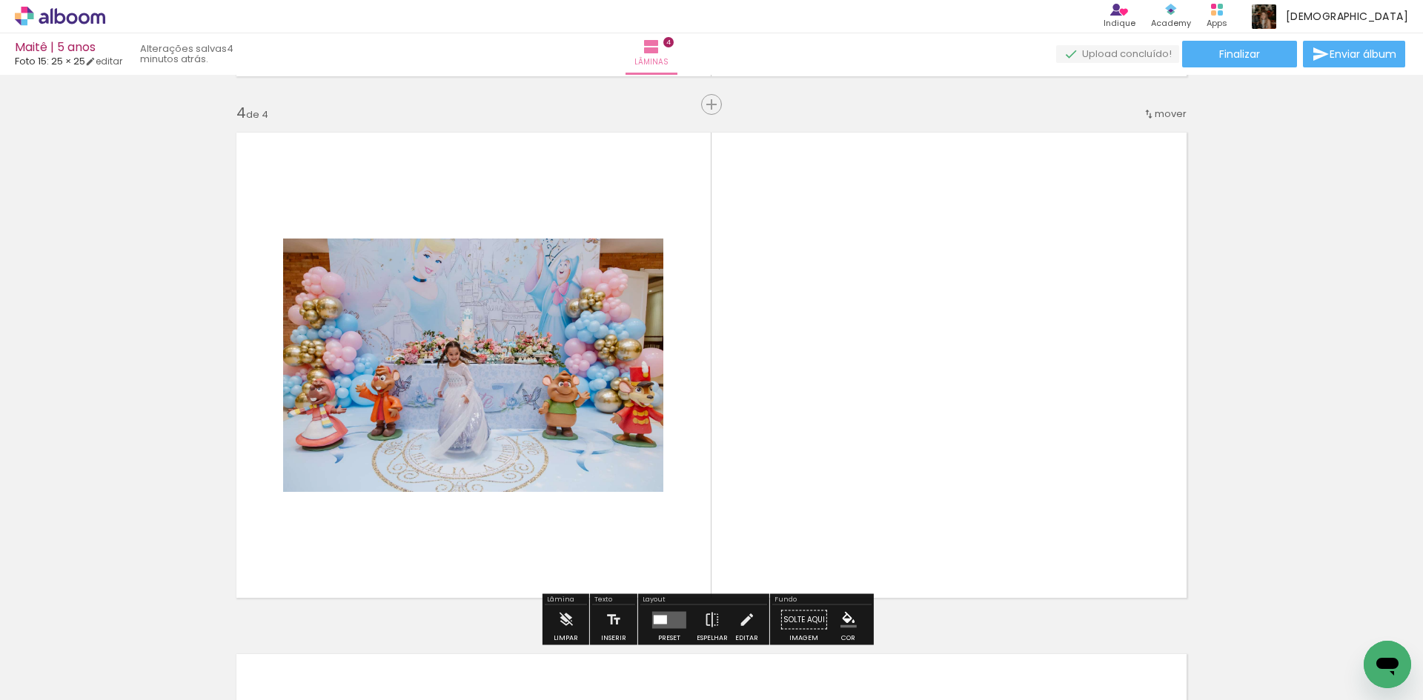
scroll to position [1584, 0]
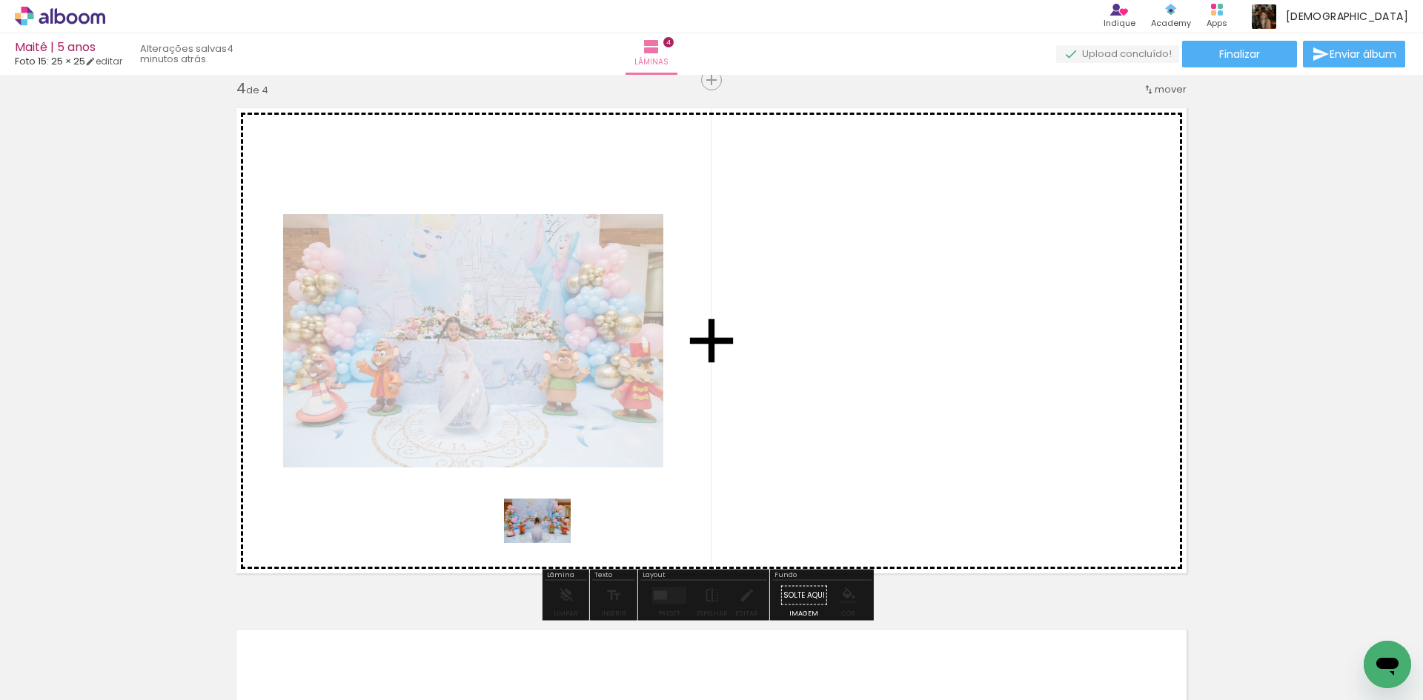
drag, startPoint x: 579, startPoint y: 658, endPoint x: 619, endPoint y: 619, distance: 55.5
click at [548, 542] on quentale-workspace at bounding box center [711, 350] width 1423 height 700
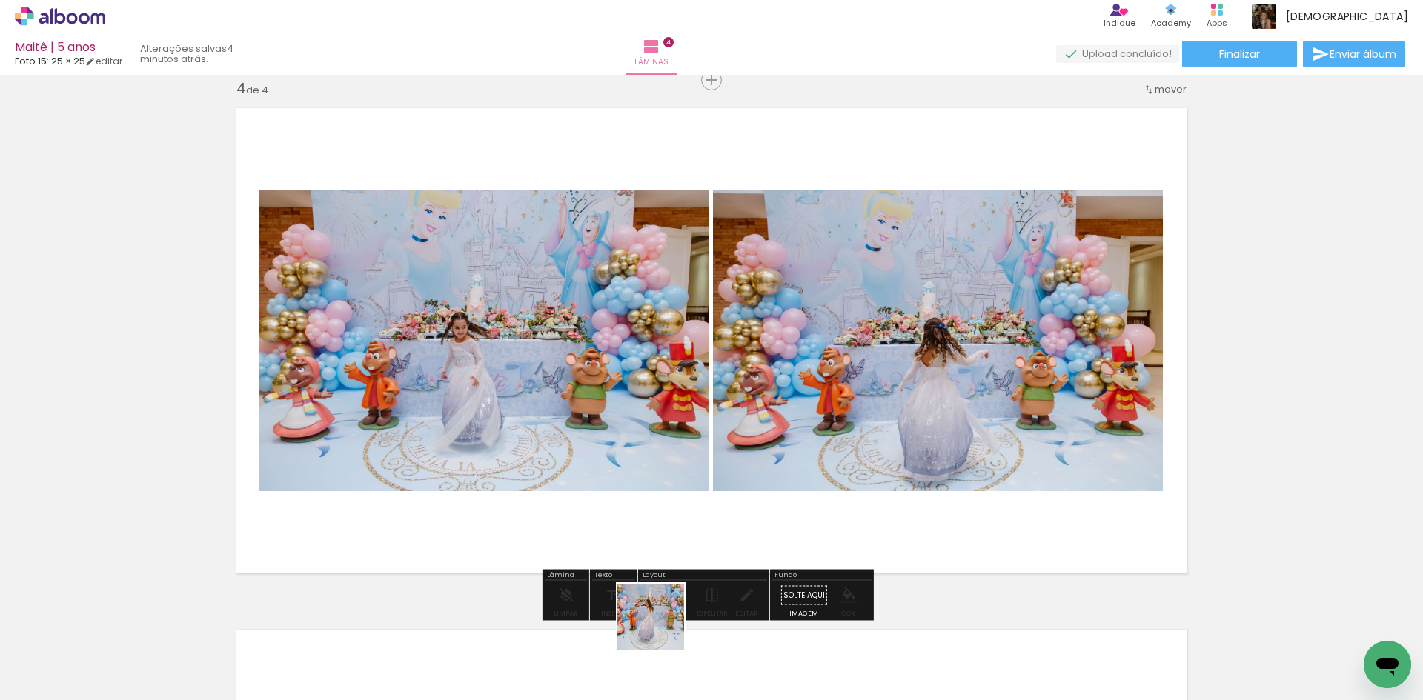
drag, startPoint x: 662, startPoint y: 657, endPoint x: 665, endPoint y: 545, distance: 111.9
click at [665, 545] on quentale-workspace at bounding box center [711, 350] width 1423 height 700
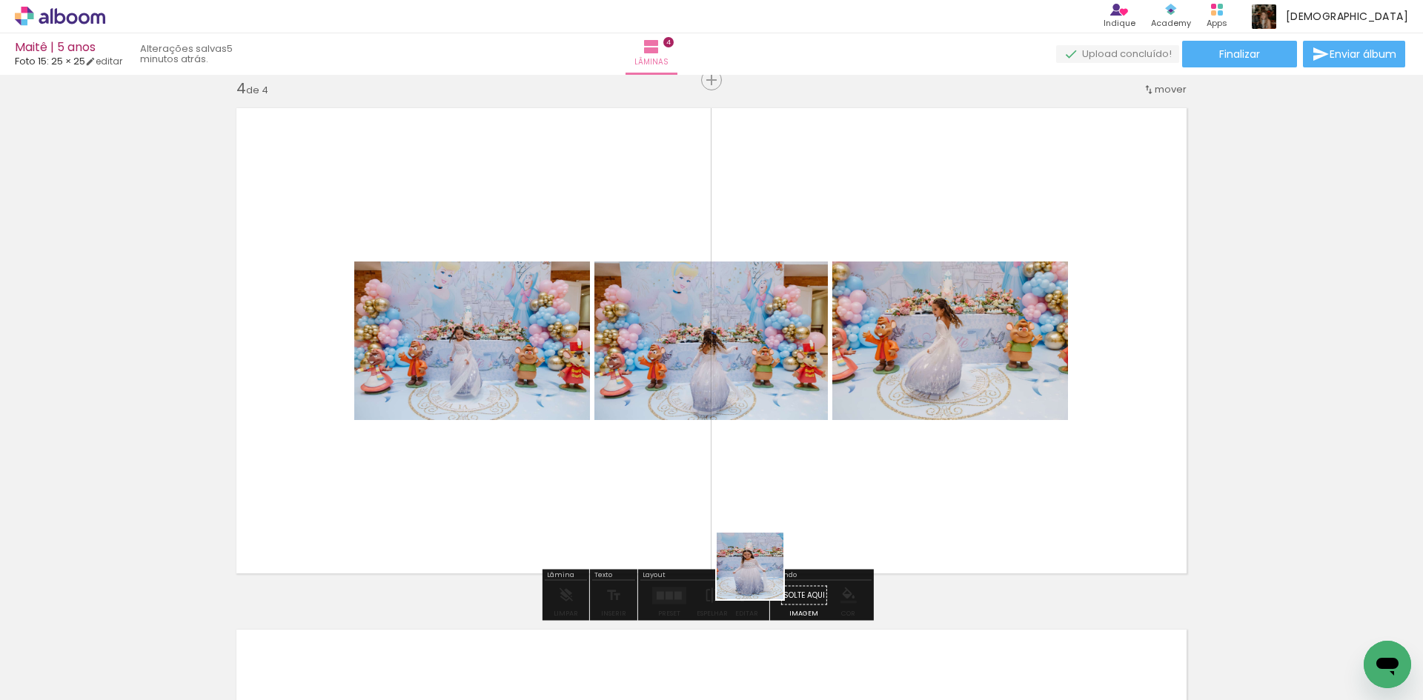
drag, startPoint x: 739, startPoint y: 655, endPoint x: 775, endPoint y: 554, distance: 107.1
click at [771, 545] on quentale-workspace at bounding box center [711, 350] width 1423 height 700
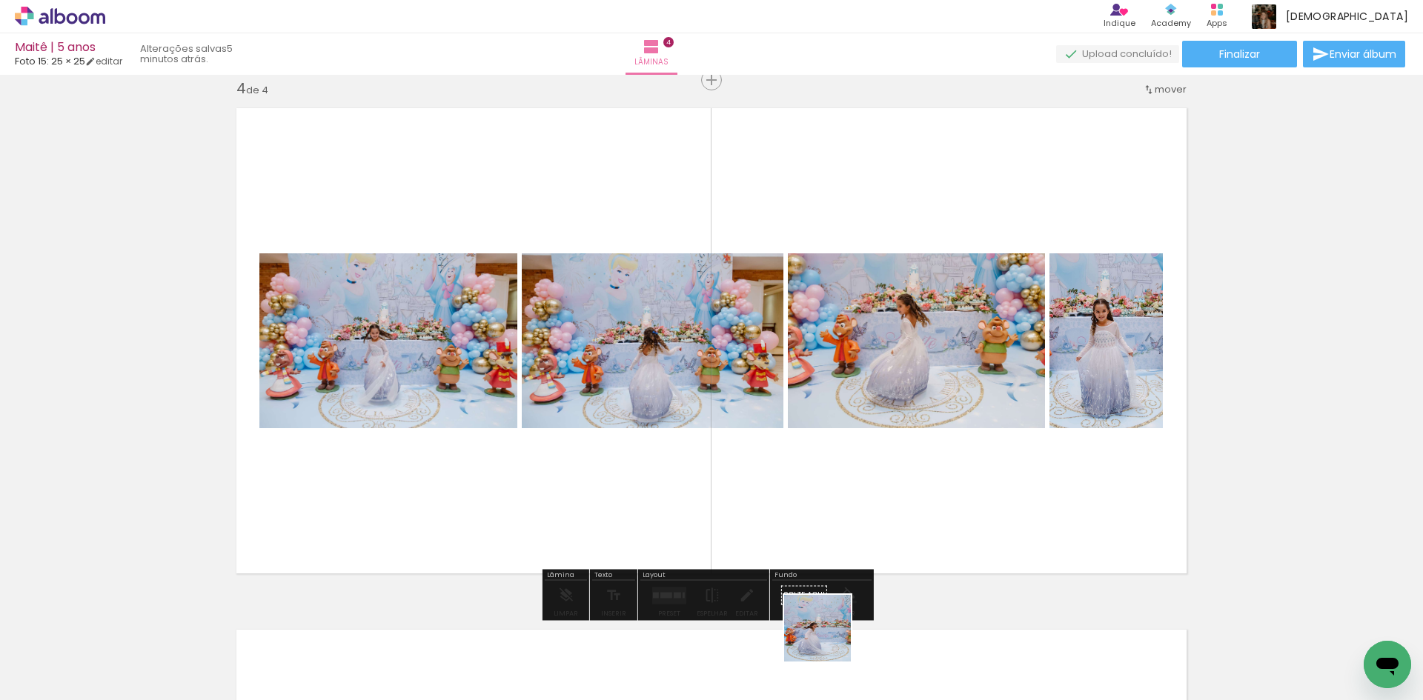
drag, startPoint x: 828, startPoint y: 669, endPoint x: 850, endPoint y: 550, distance: 121.2
click at [850, 550] on quentale-workspace at bounding box center [711, 350] width 1423 height 700
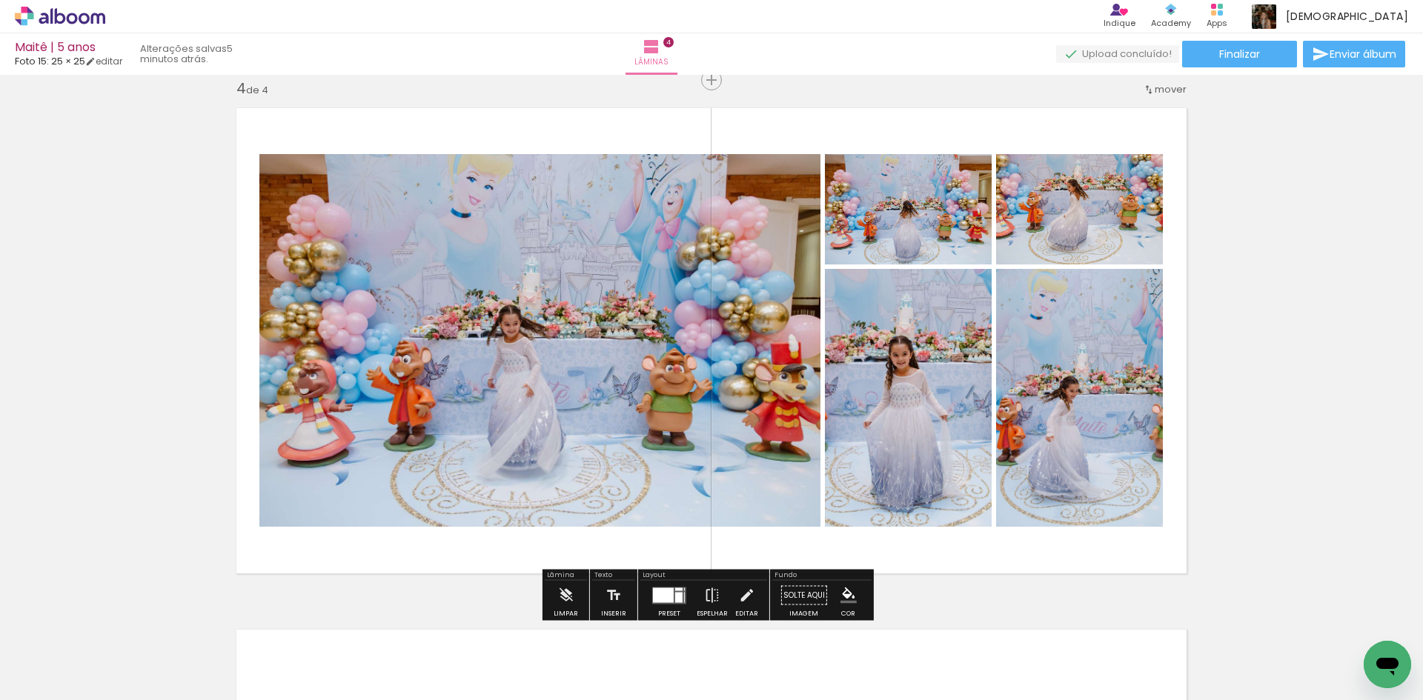
click at [663, 594] on div at bounding box center [663, 595] width 21 height 15
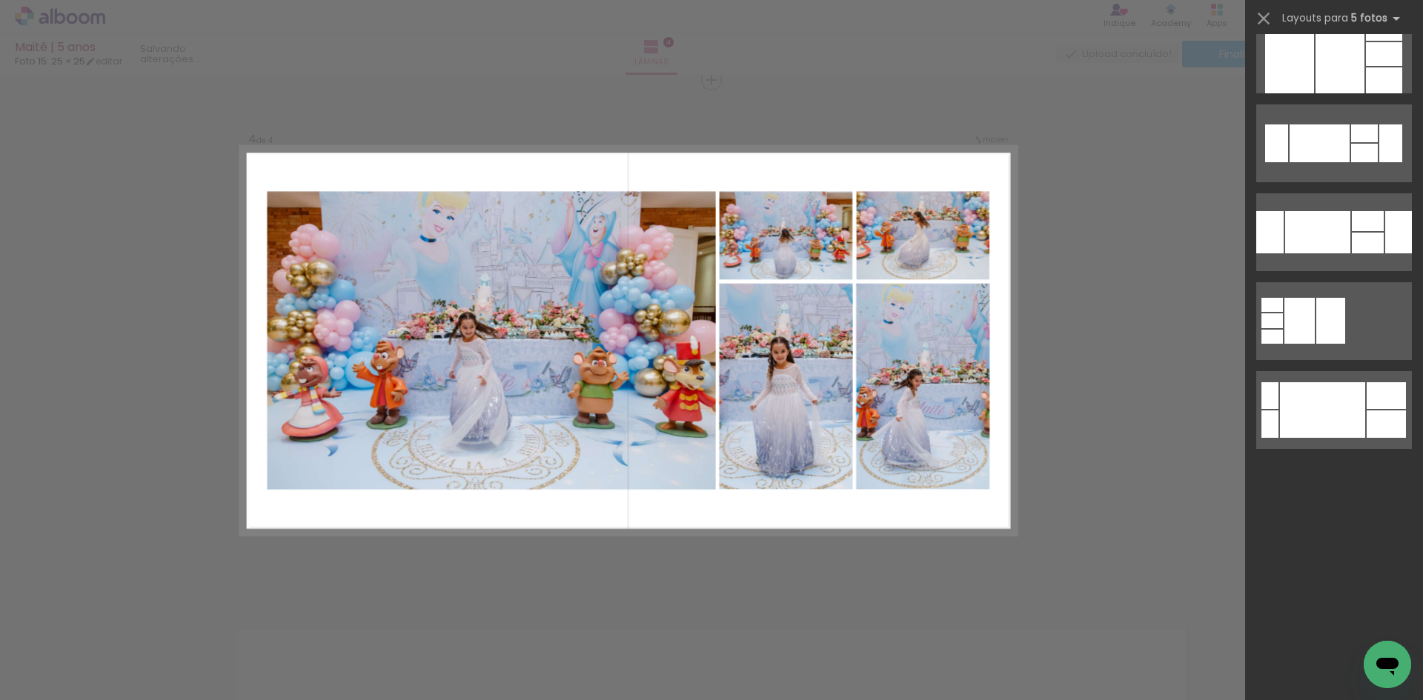
scroll to position [0, 0]
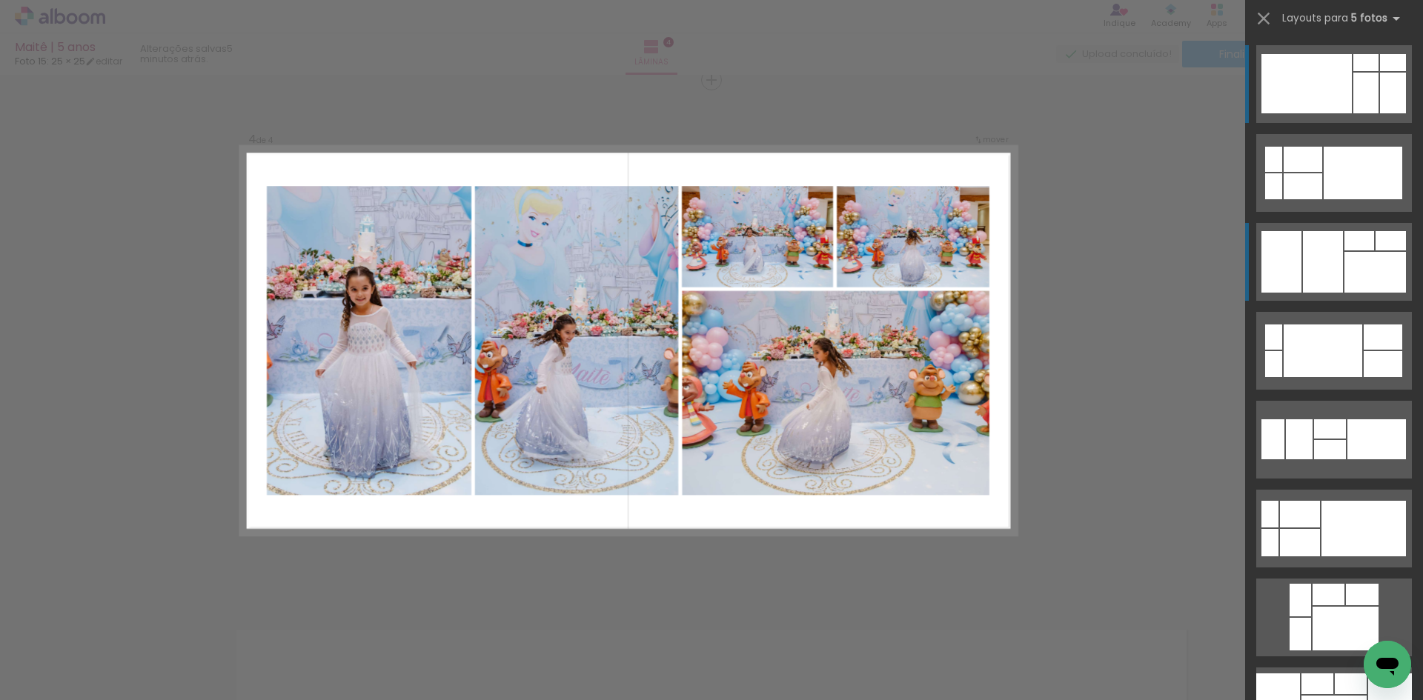
click at [1352, 271] on div at bounding box center [1374, 272] width 61 height 41
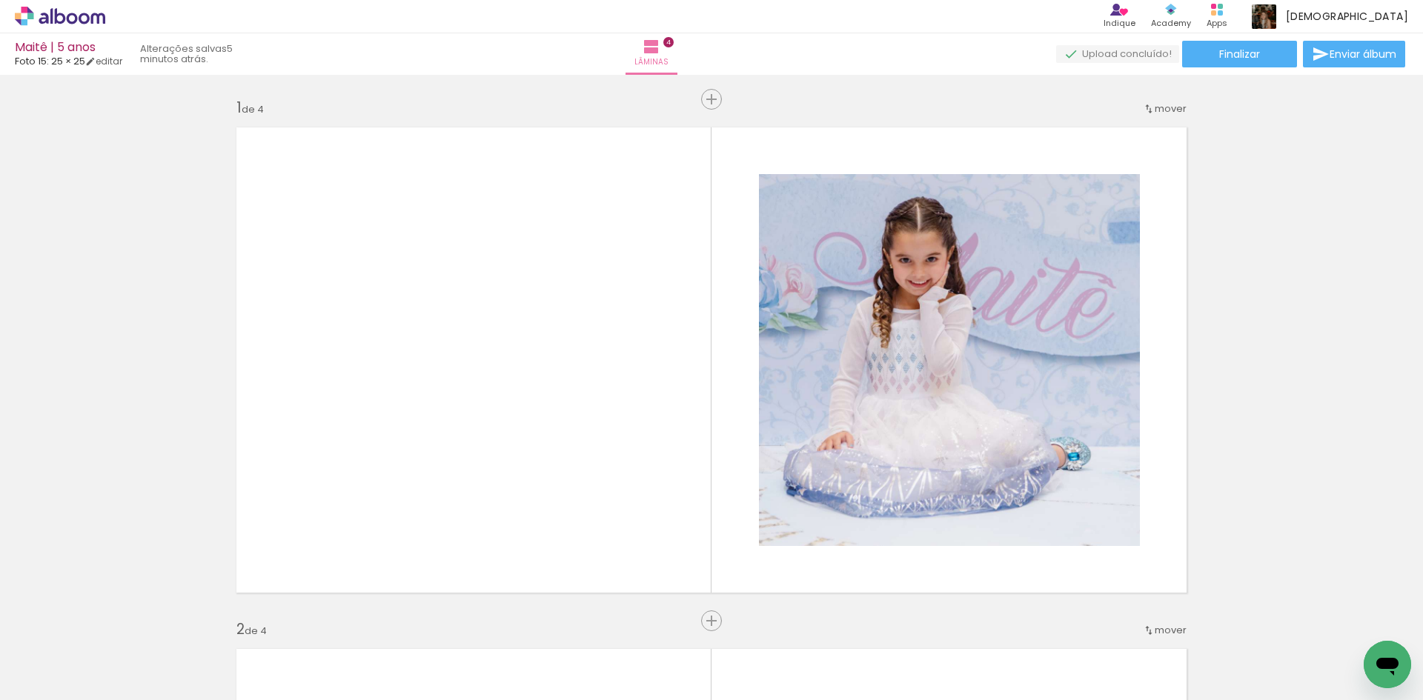
scroll to position [1584, 0]
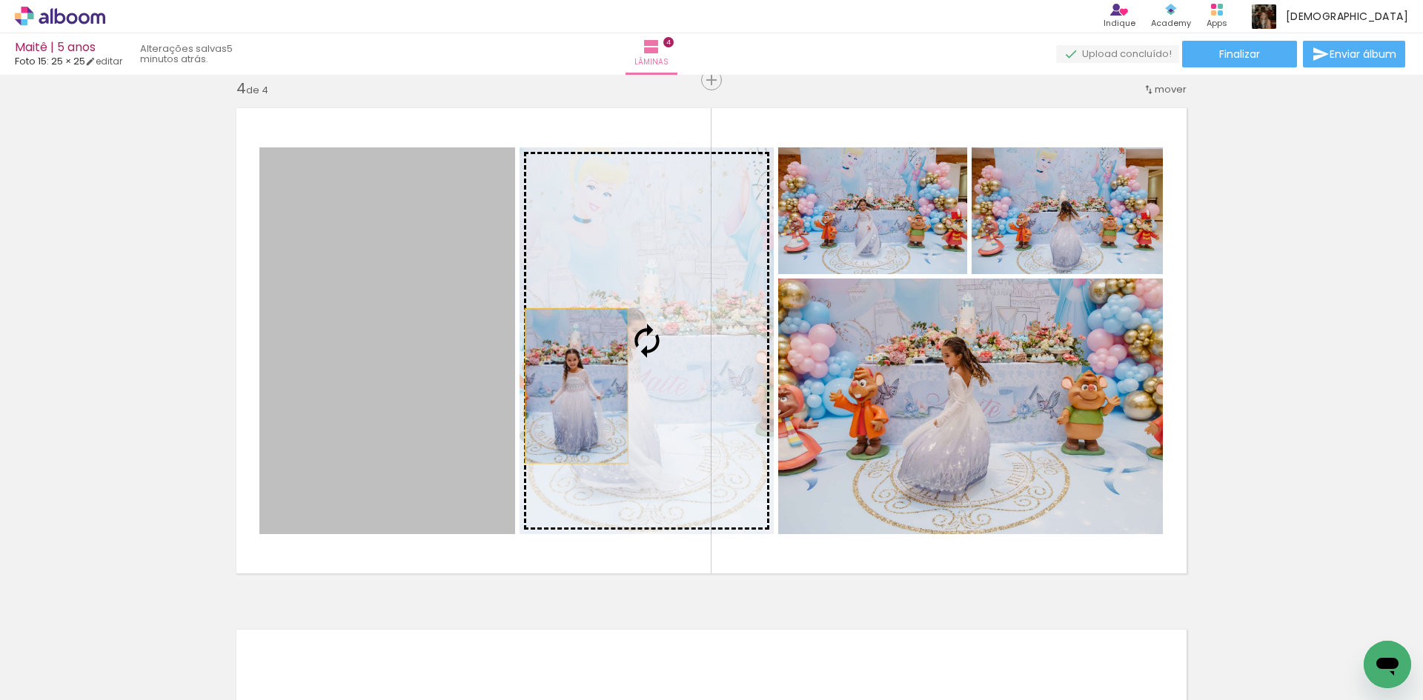
drag, startPoint x: 438, startPoint y: 376, endPoint x: 582, endPoint y: 386, distance: 144.1
click at [0, 0] on slot at bounding box center [0, 0] width 0 height 0
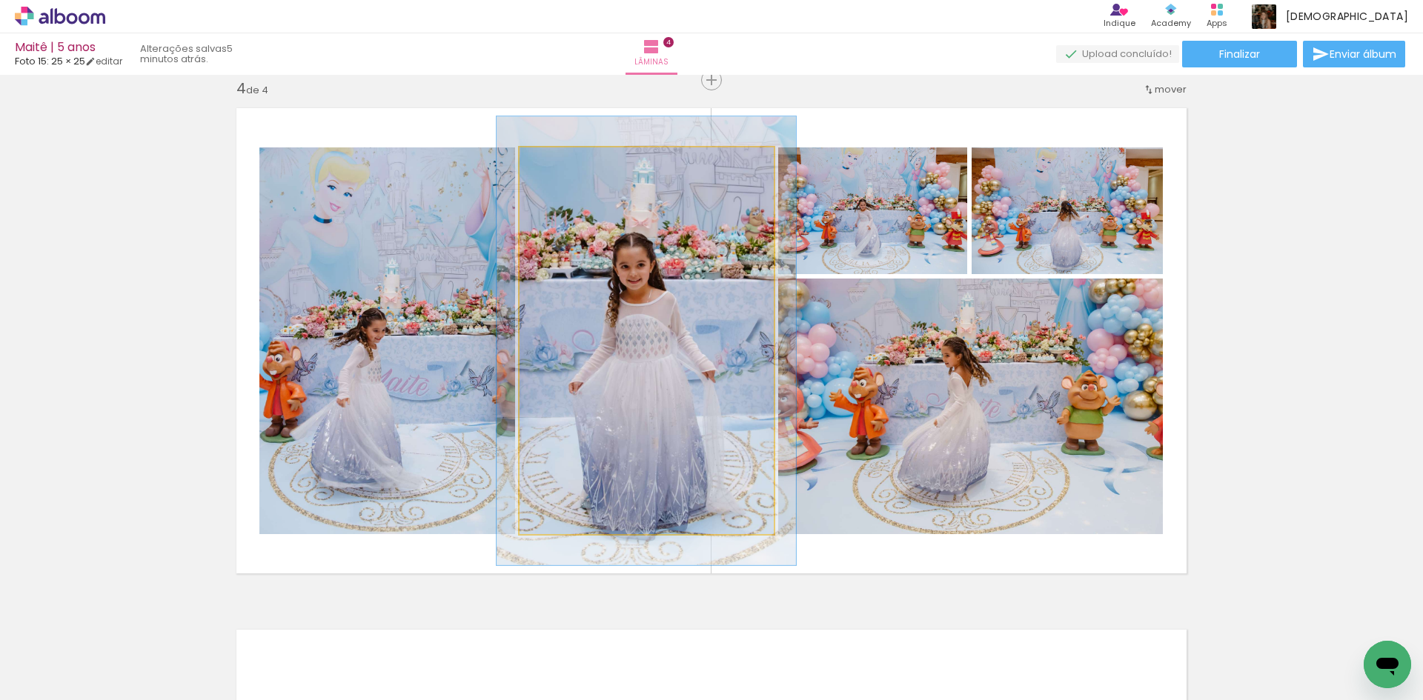
drag, startPoint x: 546, startPoint y: 170, endPoint x: 554, endPoint y: 170, distance: 8.2
type paper-slider "116"
click at [554, 170] on div at bounding box center [562, 163] width 24 height 24
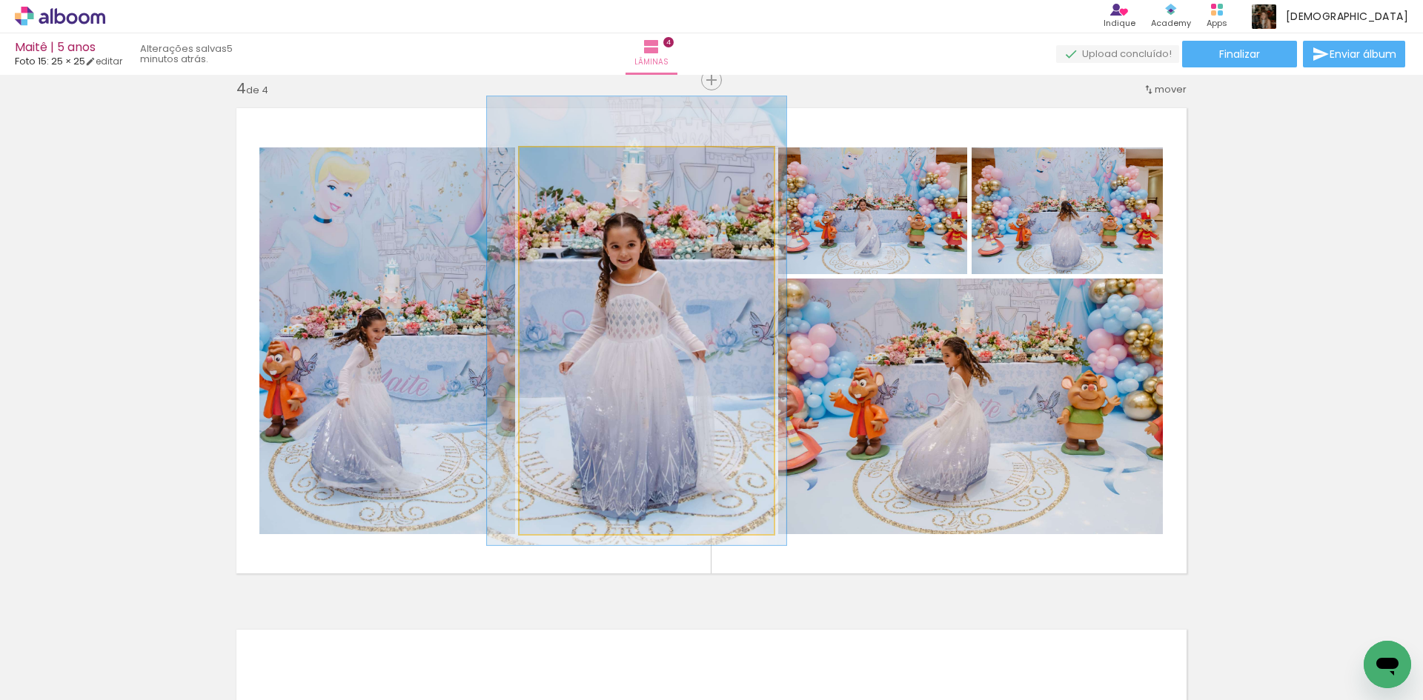
drag, startPoint x: 638, startPoint y: 374, endPoint x: 628, endPoint y: 354, distance: 22.2
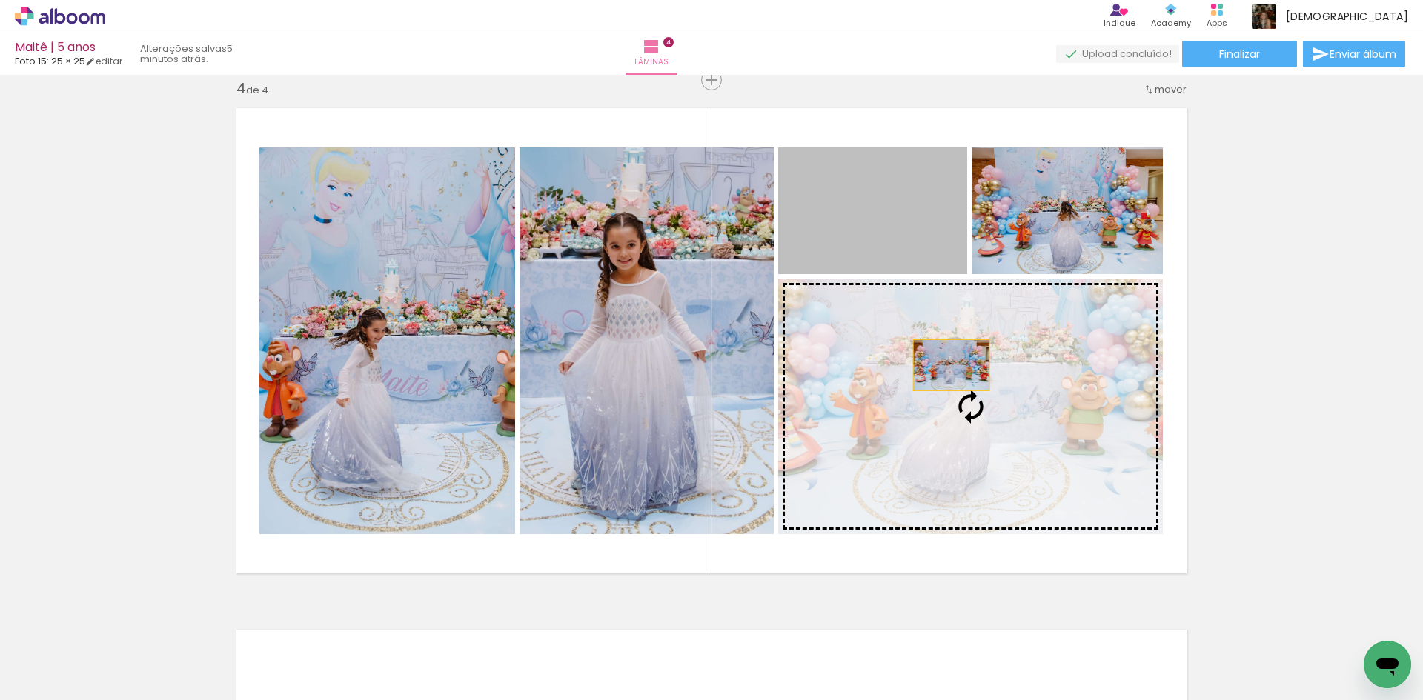
drag, startPoint x: 921, startPoint y: 229, endPoint x: 951, endPoint y: 386, distance: 159.8
click at [0, 0] on slot at bounding box center [0, 0] width 0 height 0
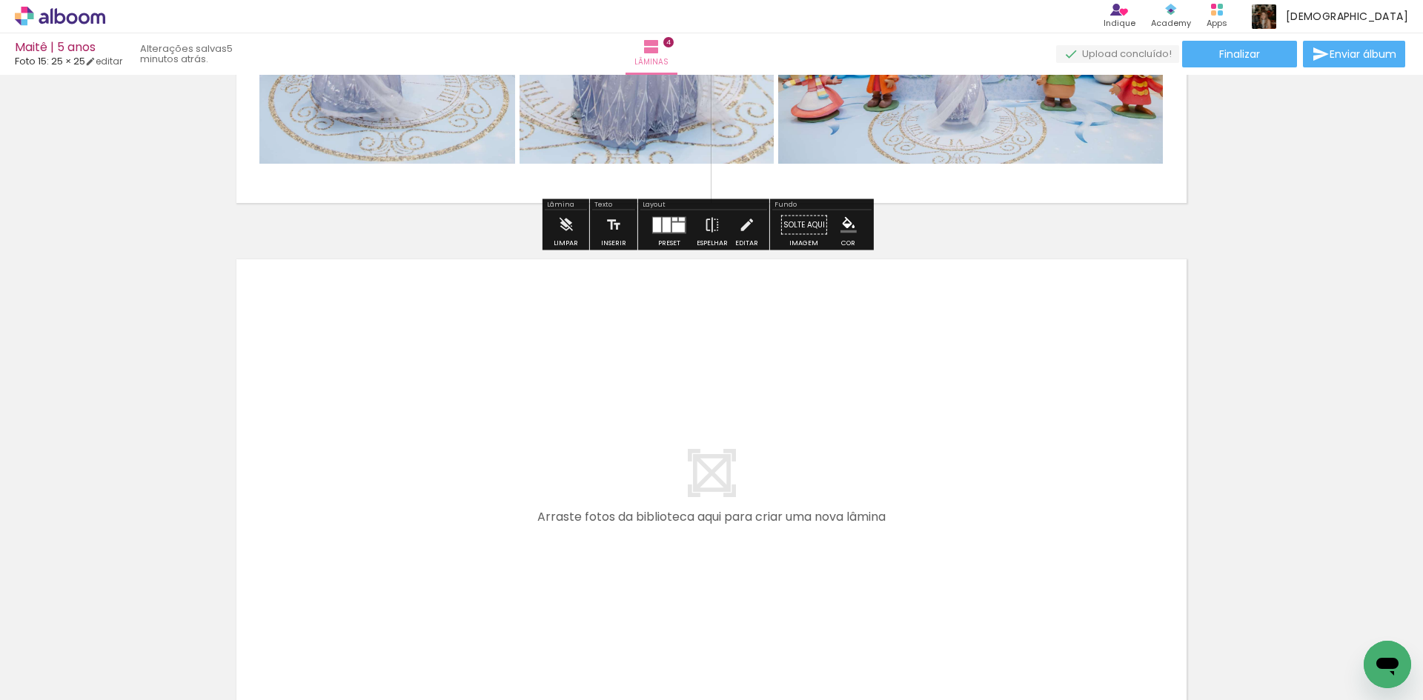
scroll to position [0, 507]
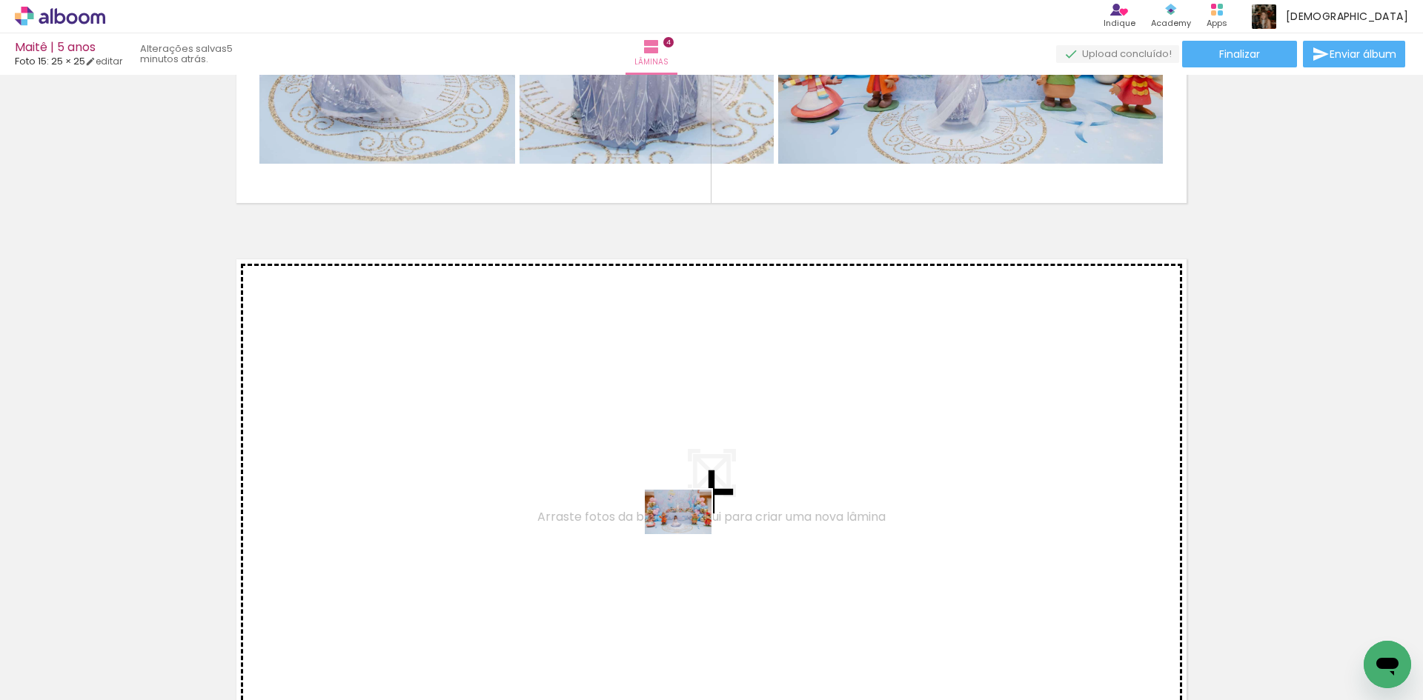
drag, startPoint x: 656, startPoint y: 658, endPoint x: 689, endPoint y: 534, distance: 128.0
click at [689, 534] on quentale-workspace at bounding box center [711, 350] width 1423 height 700
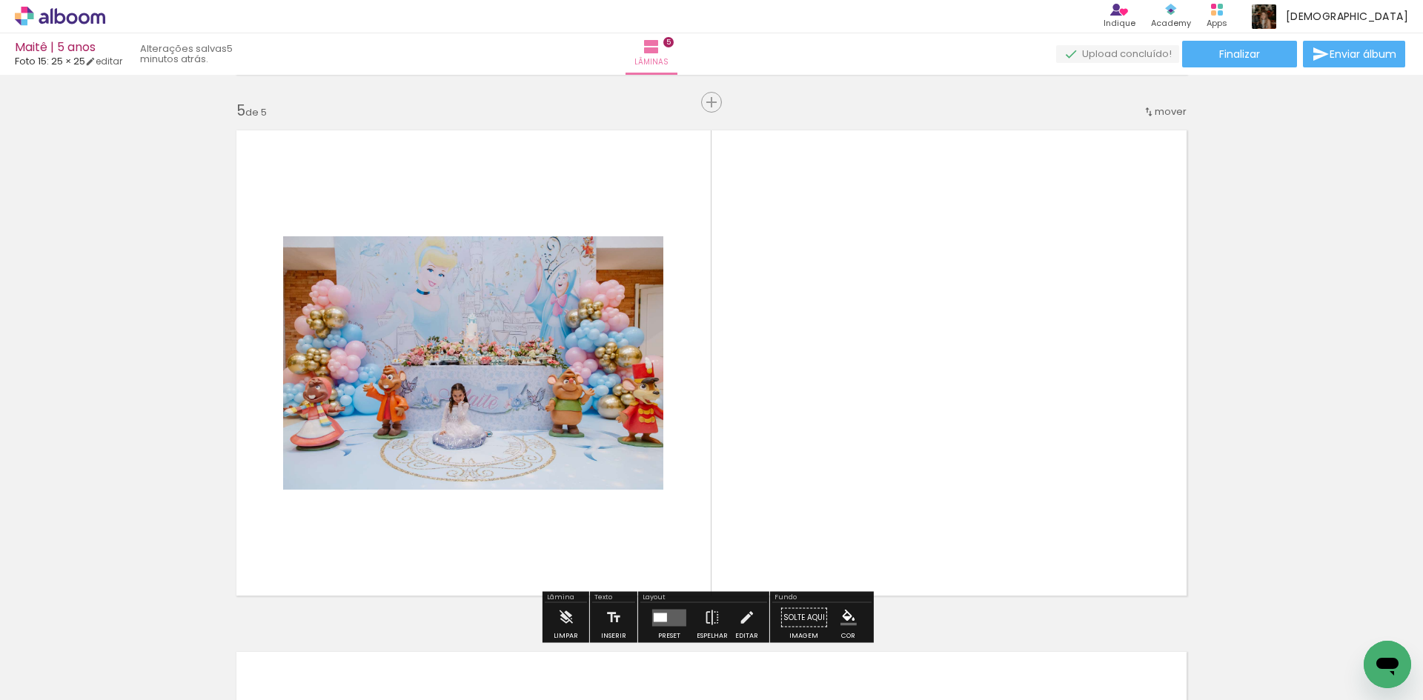
scroll to position [2106, 0]
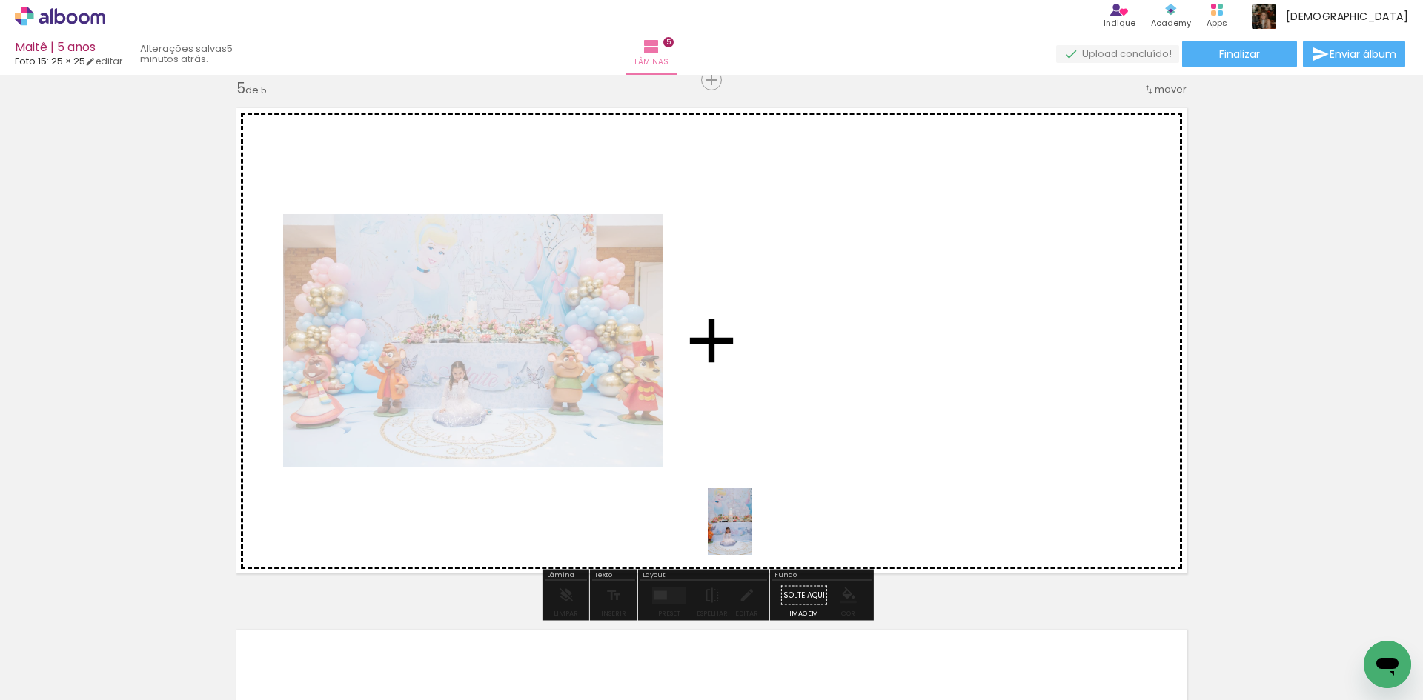
drag, startPoint x: 735, startPoint y: 664, endPoint x: 752, endPoint y: 533, distance: 132.2
click at [752, 533] on quentale-workspace at bounding box center [711, 350] width 1423 height 700
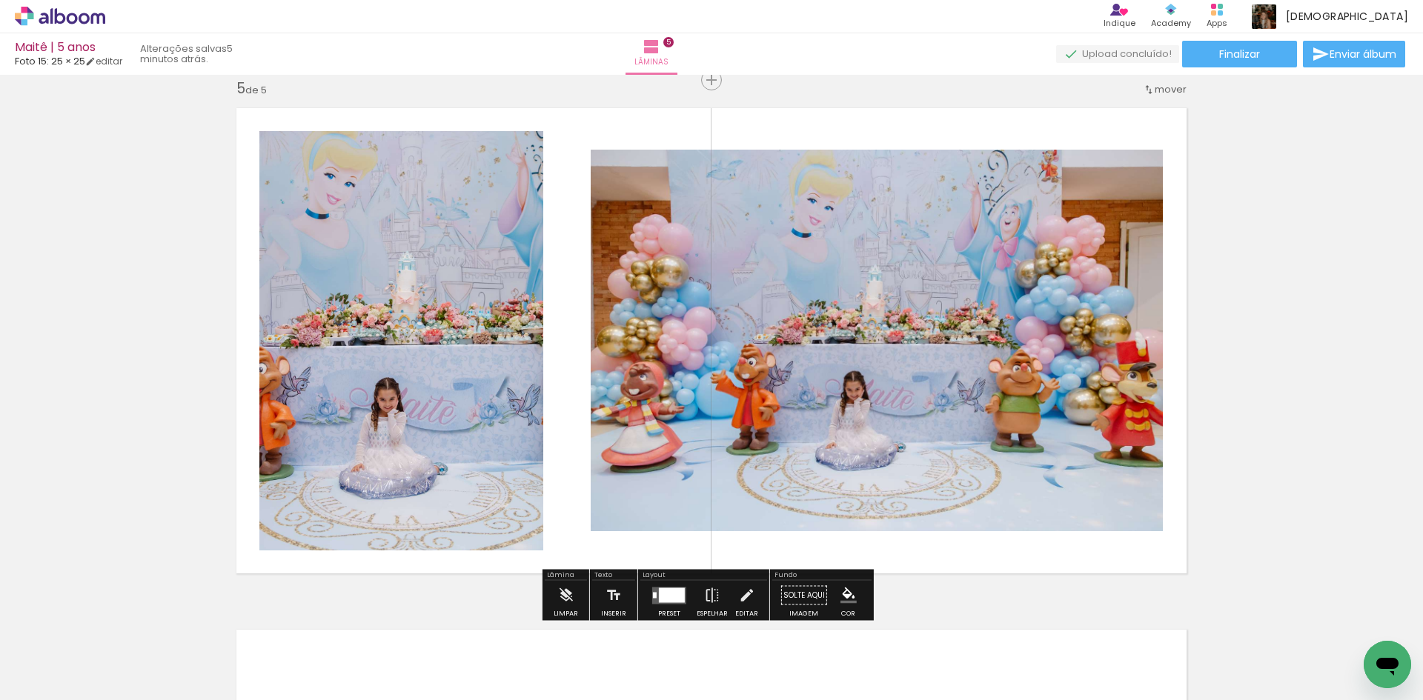
click at [668, 597] on div at bounding box center [672, 595] width 26 height 15
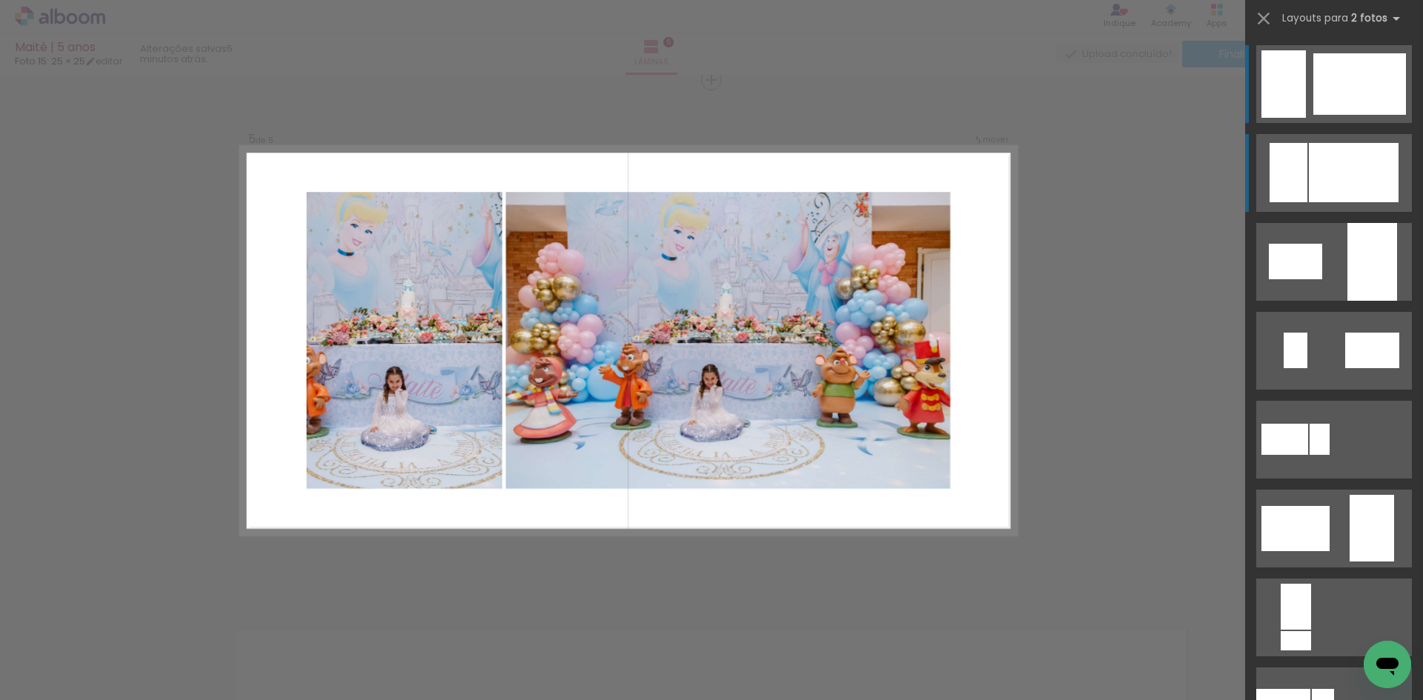
click at [1345, 173] on div at bounding box center [1353, 172] width 90 height 59
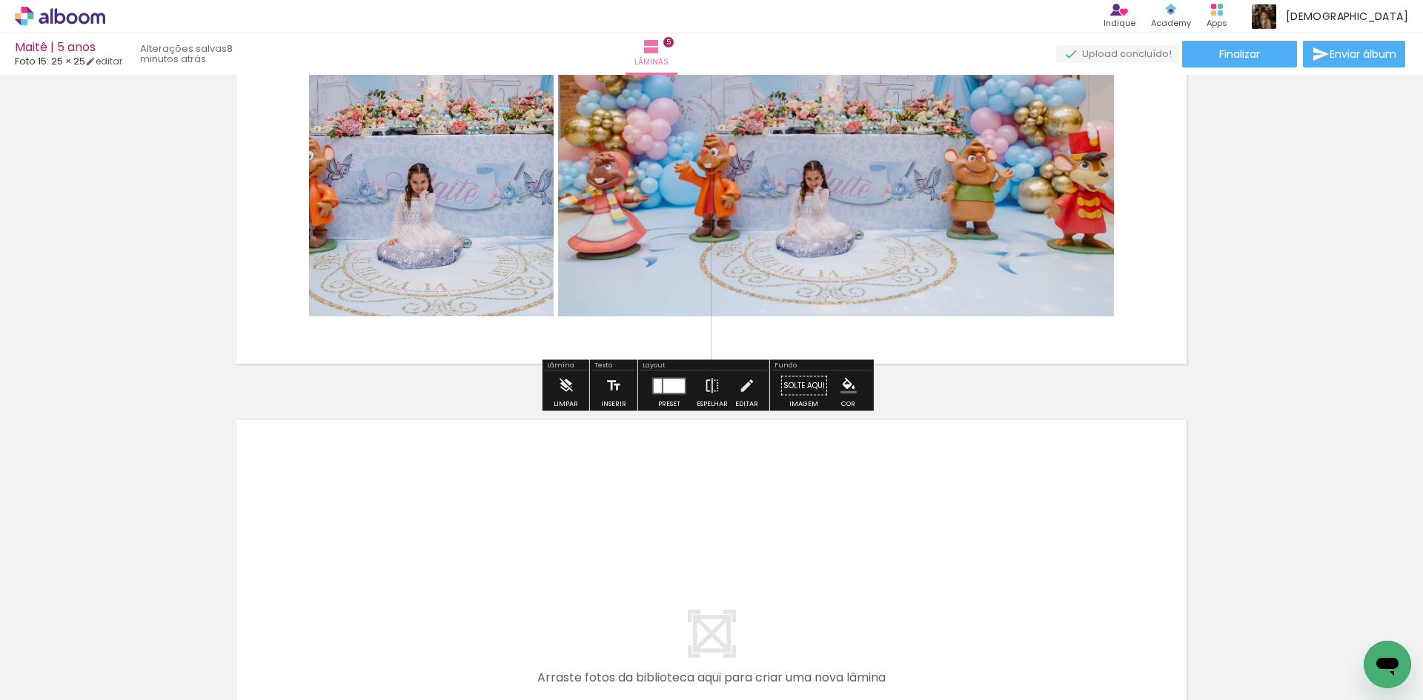
scroll to position [2328, 0]
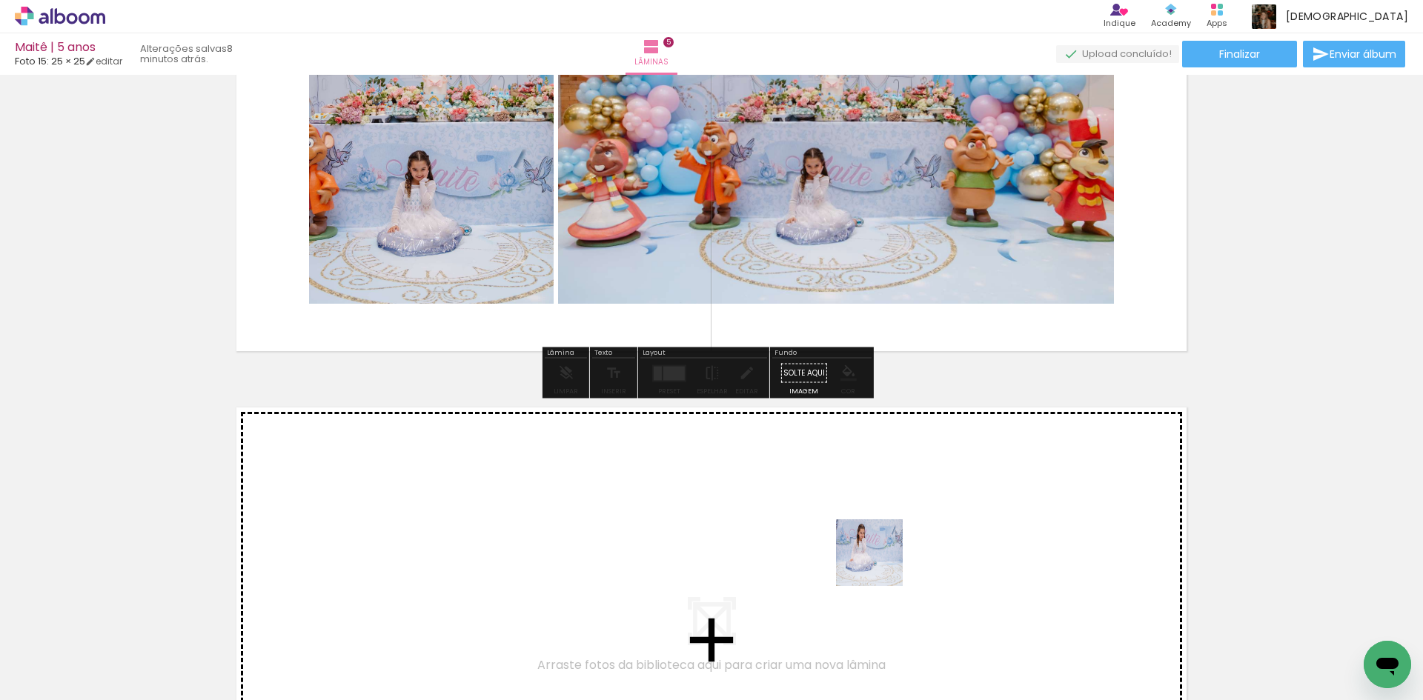
drag, startPoint x: 899, startPoint y: 662, endPoint x: 880, endPoint y: 564, distance: 100.3
click at [880, 564] on quentale-workspace at bounding box center [711, 350] width 1423 height 700
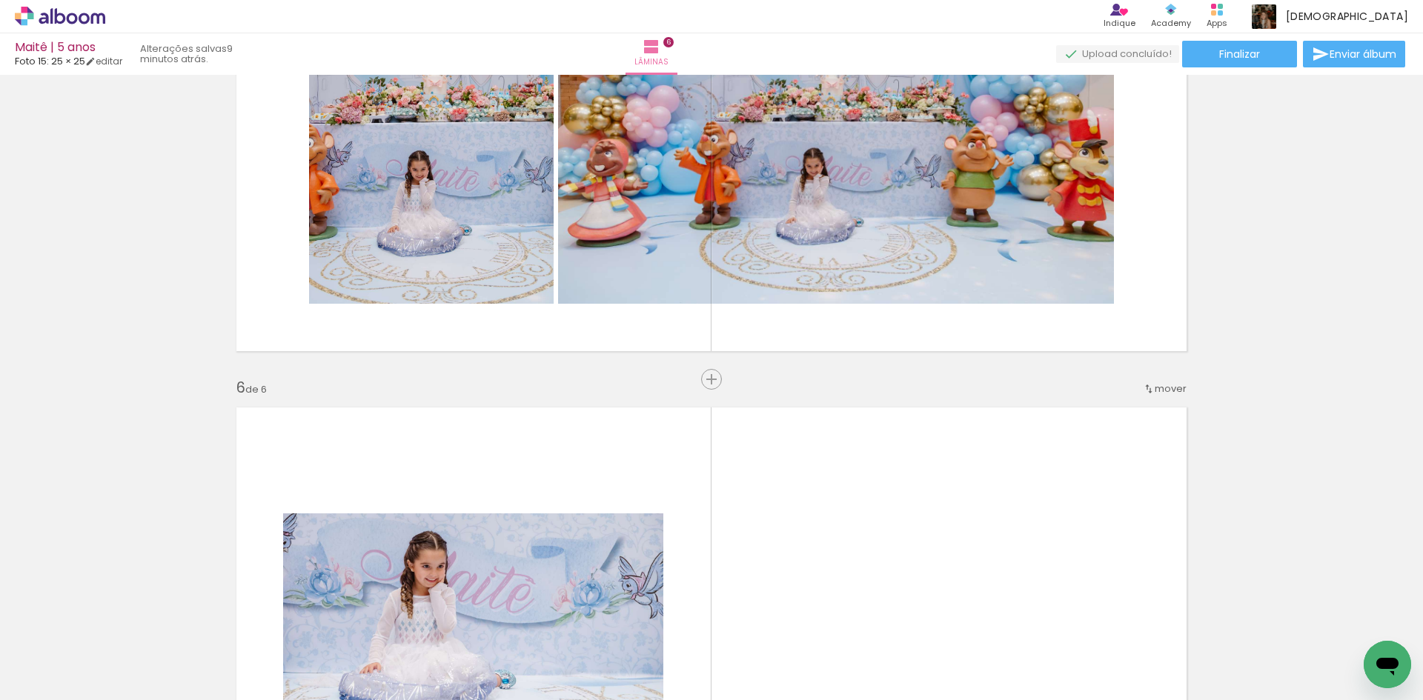
scroll to position [2627, 0]
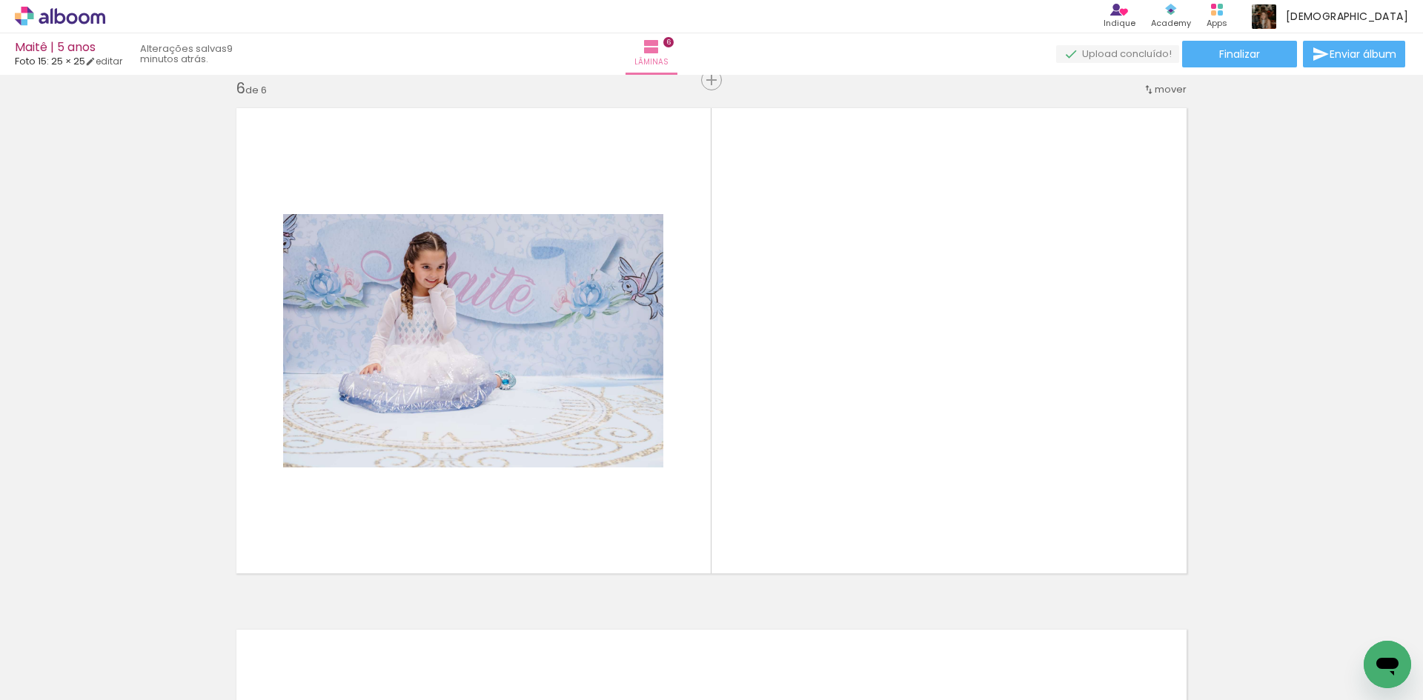
drag, startPoint x: 968, startPoint y: 643, endPoint x: 968, endPoint y: 513, distance: 129.7
click at [968, 513] on quentale-workspace at bounding box center [711, 350] width 1423 height 700
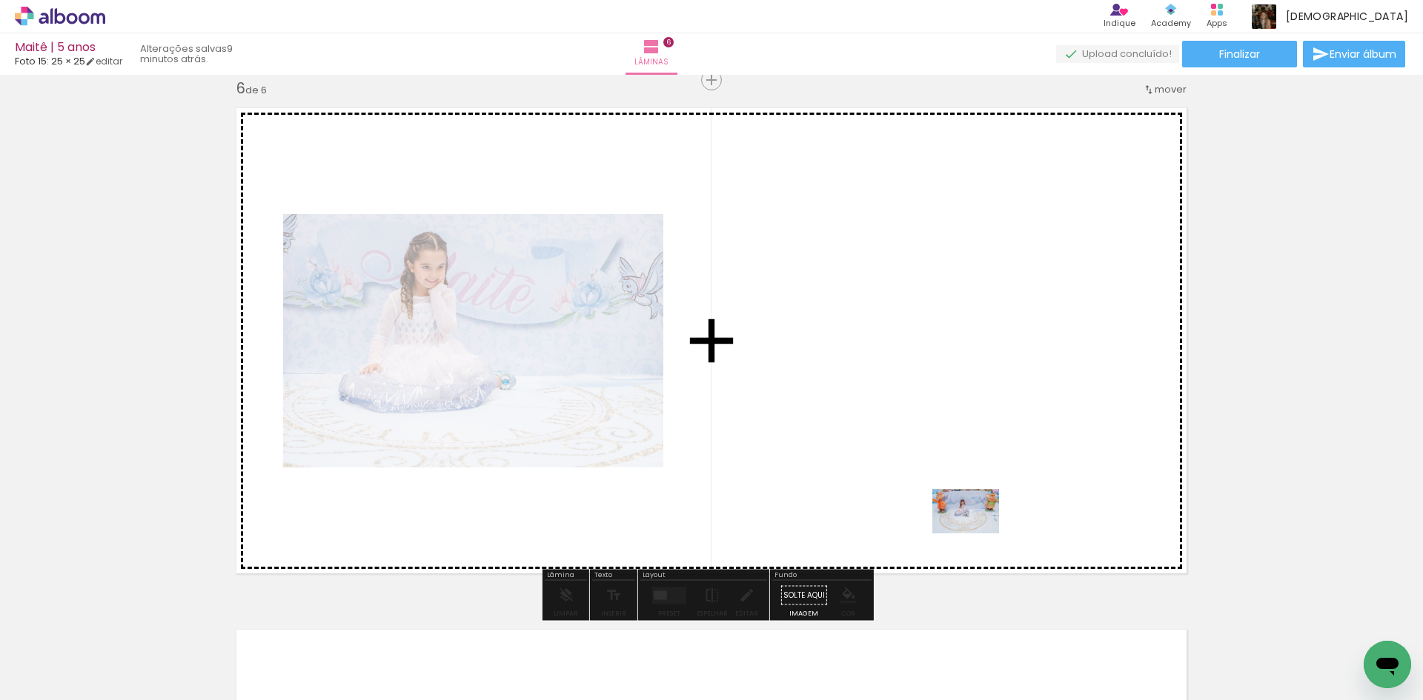
drag, startPoint x: 973, startPoint y: 647, endPoint x: 977, endPoint y: 533, distance: 113.4
click at [977, 533] on quentale-workspace at bounding box center [711, 350] width 1423 height 700
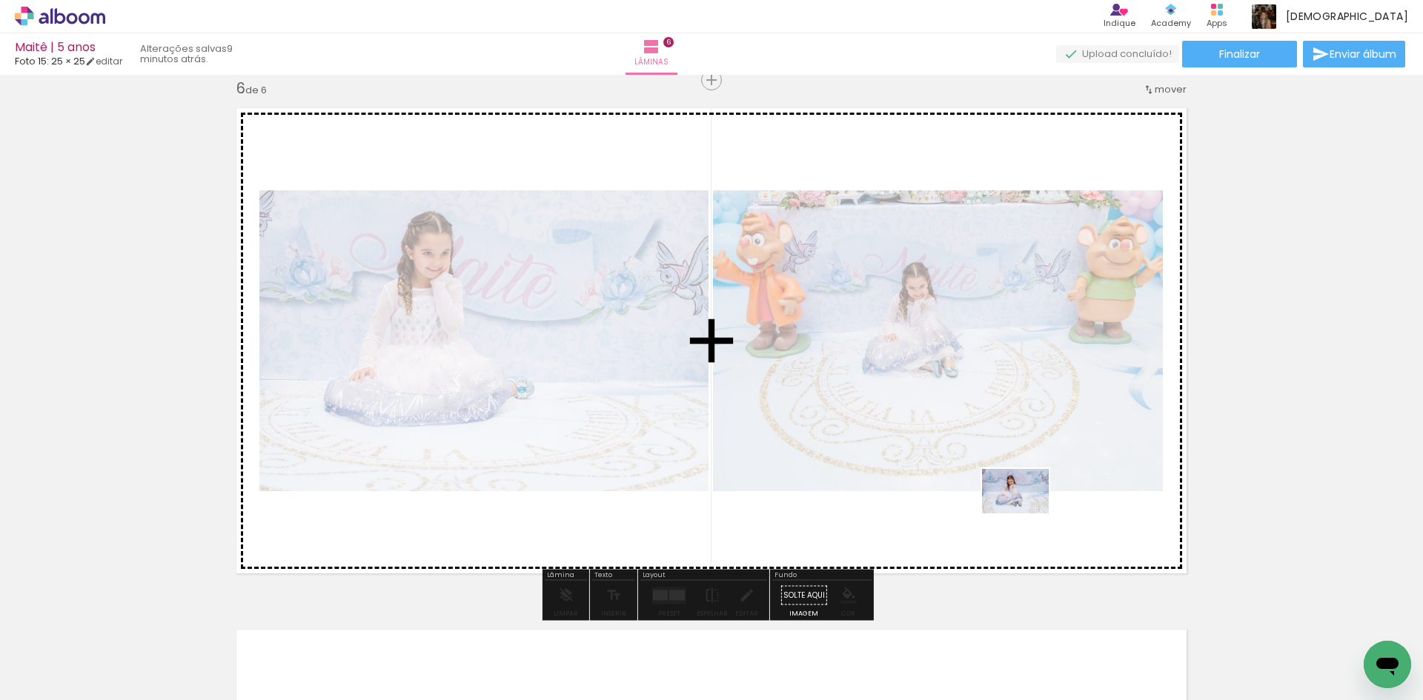
drag, startPoint x: 1062, startPoint y: 651, endPoint x: 1026, endPoint y: 511, distance: 143.9
click at [1026, 511] on quentale-workspace at bounding box center [711, 350] width 1423 height 700
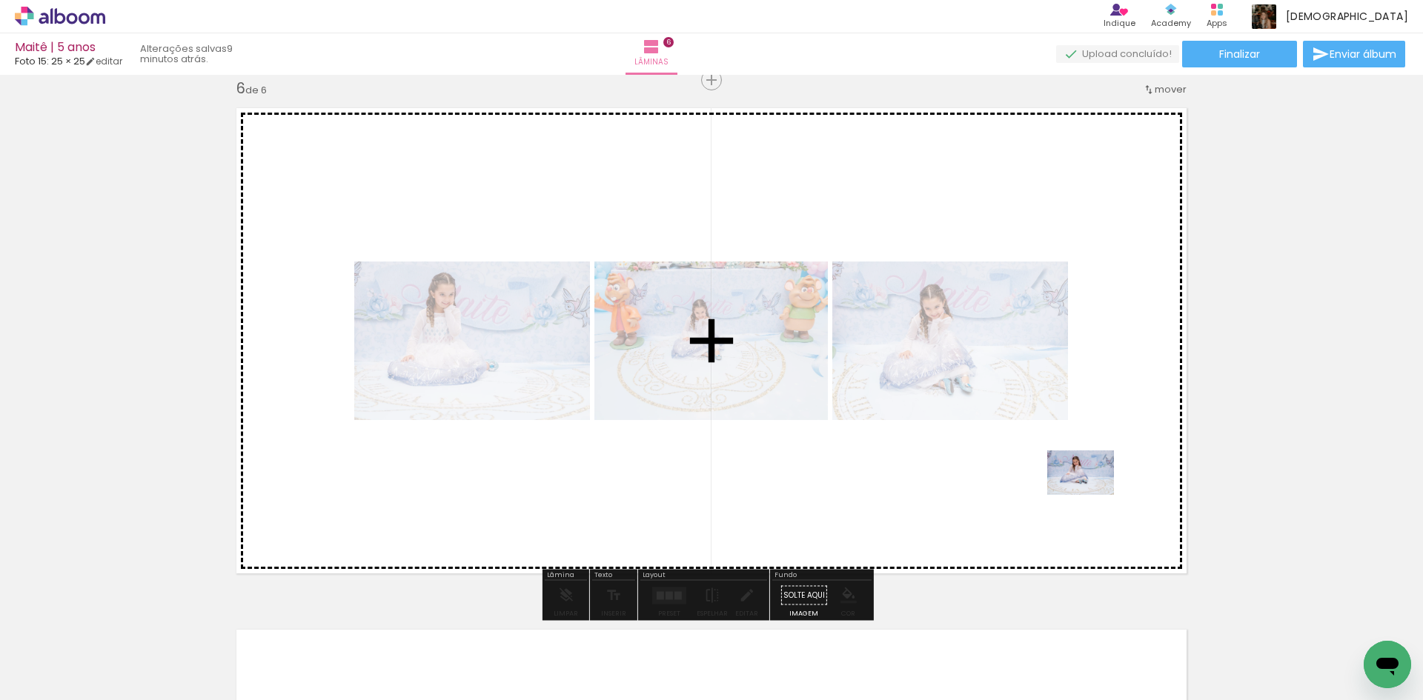
drag, startPoint x: 1149, startPoint y: 642, endPoint x: 1089, endPoint y: 489, distance: 164.7
click at [1089, 489] on quentale-workspace at bounding box center [711, 350] width 1423 height 700
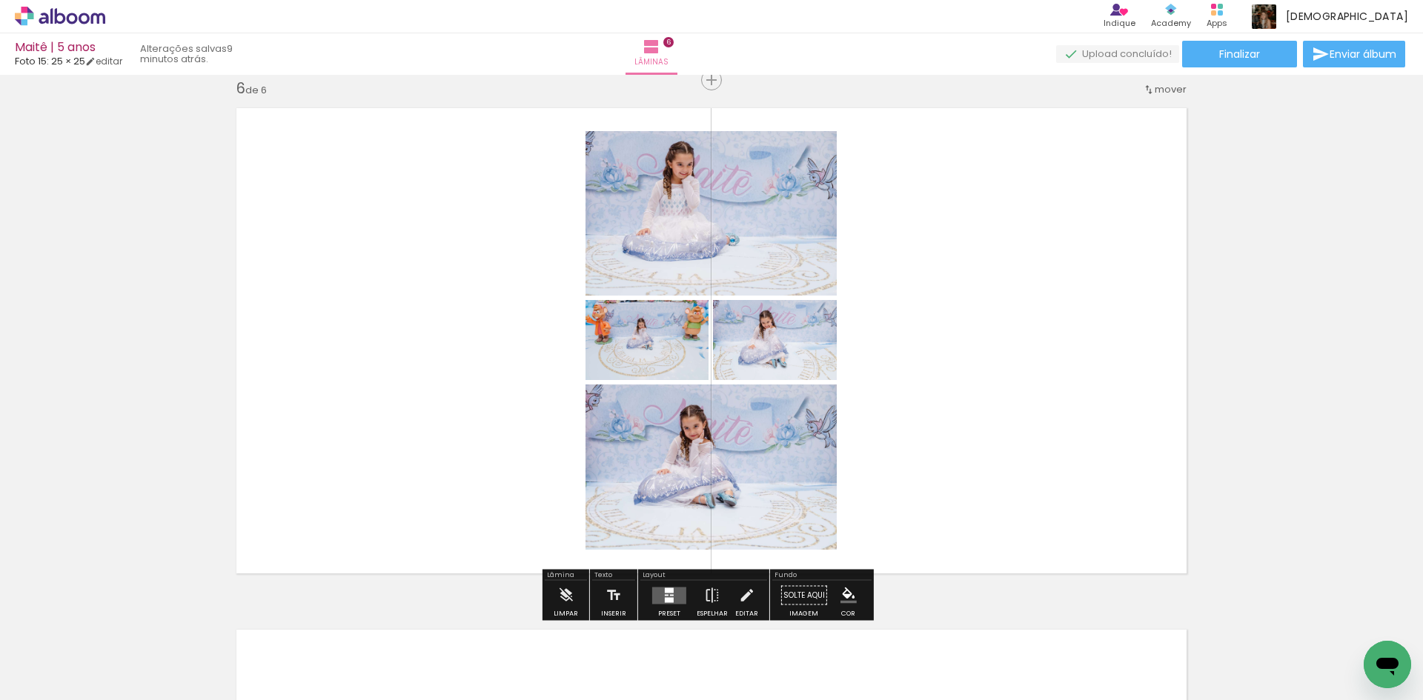
click at [674, 596] on quentale-layouter at bounding box center [669, 595] width 34 height 17
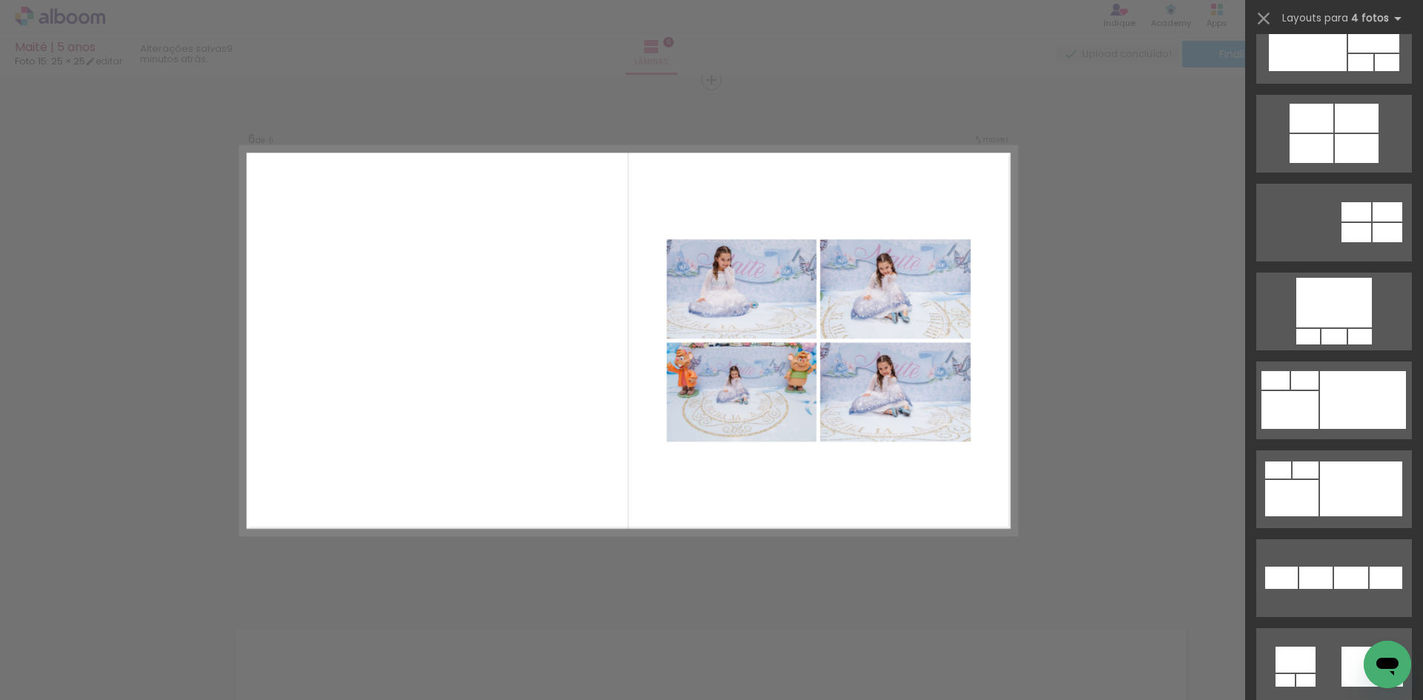
scroll to position [1037, 0]
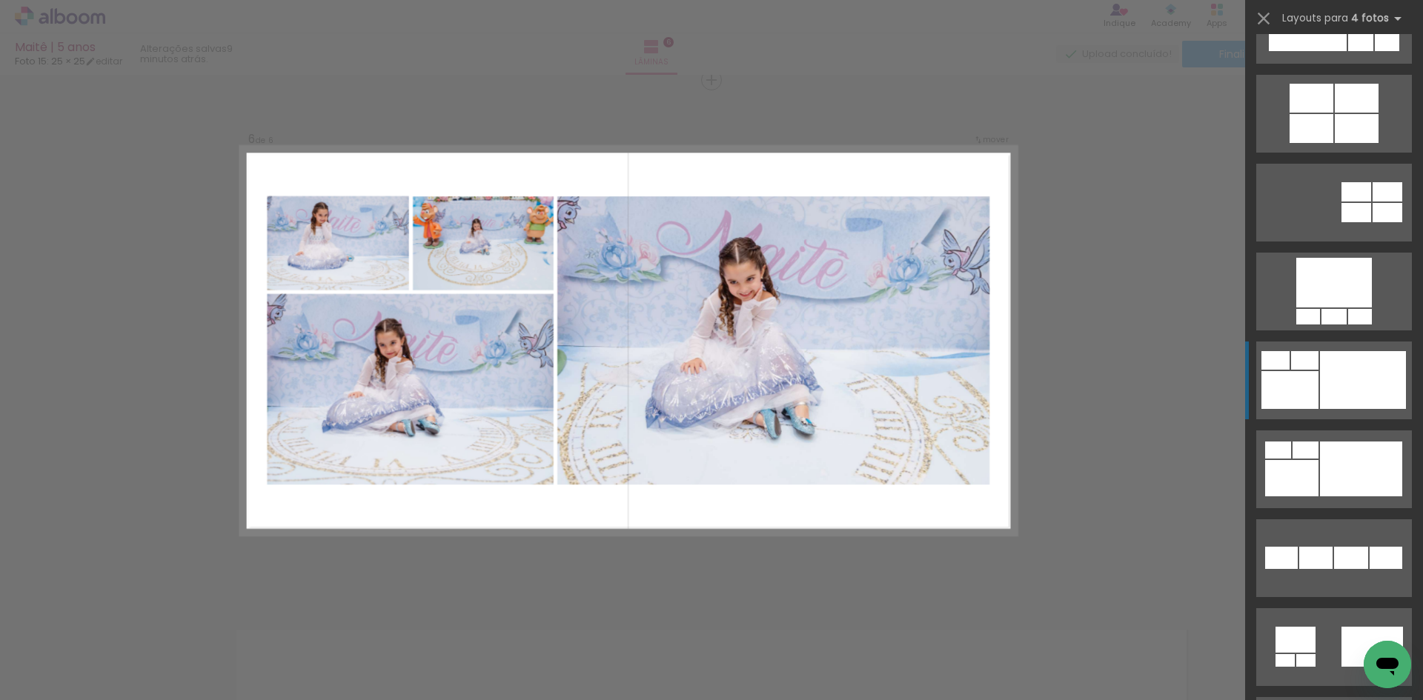
click at [1353, 387] on div at bounding box center [1363, 380] width 86 height 58
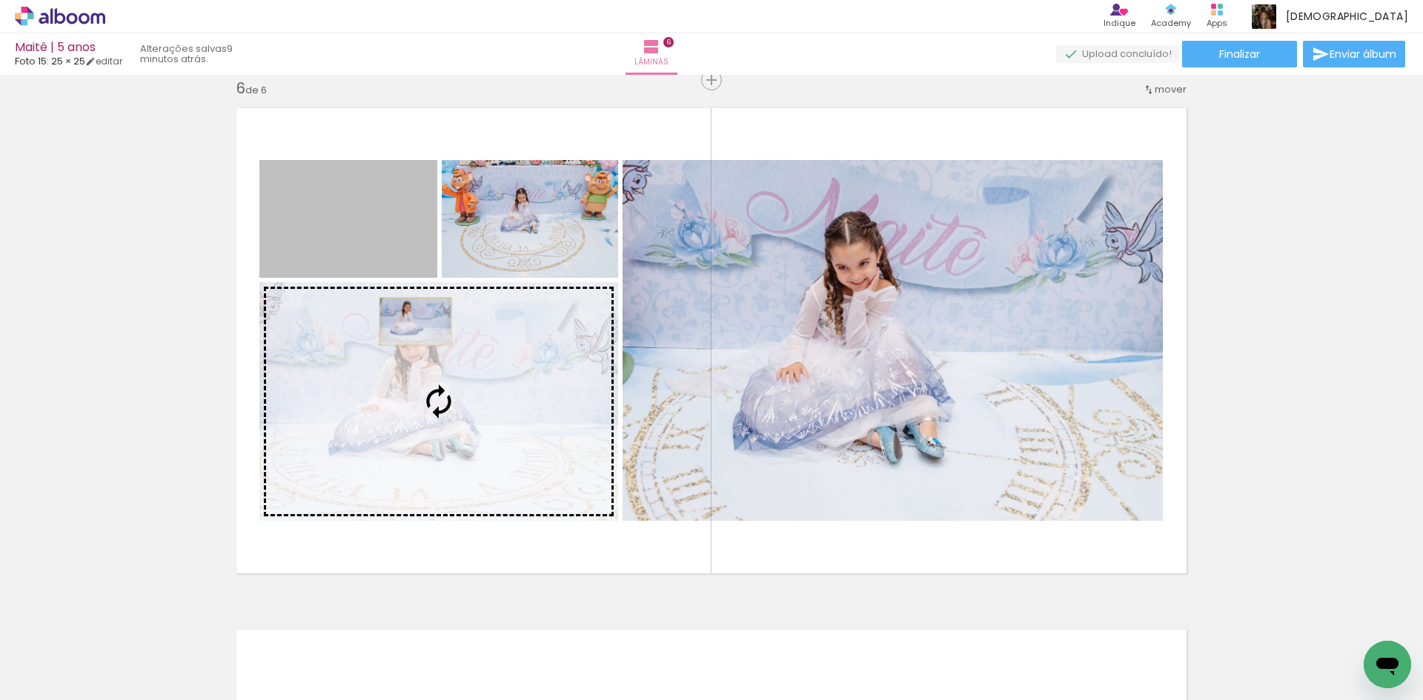
drag, startPoint x: 405, startPoint y: 249, endPoint x: 413, endPoint y: 339, distance: 90.7
click at [0, 0] on slot at bounding box center [0, 0] width 0 height 0
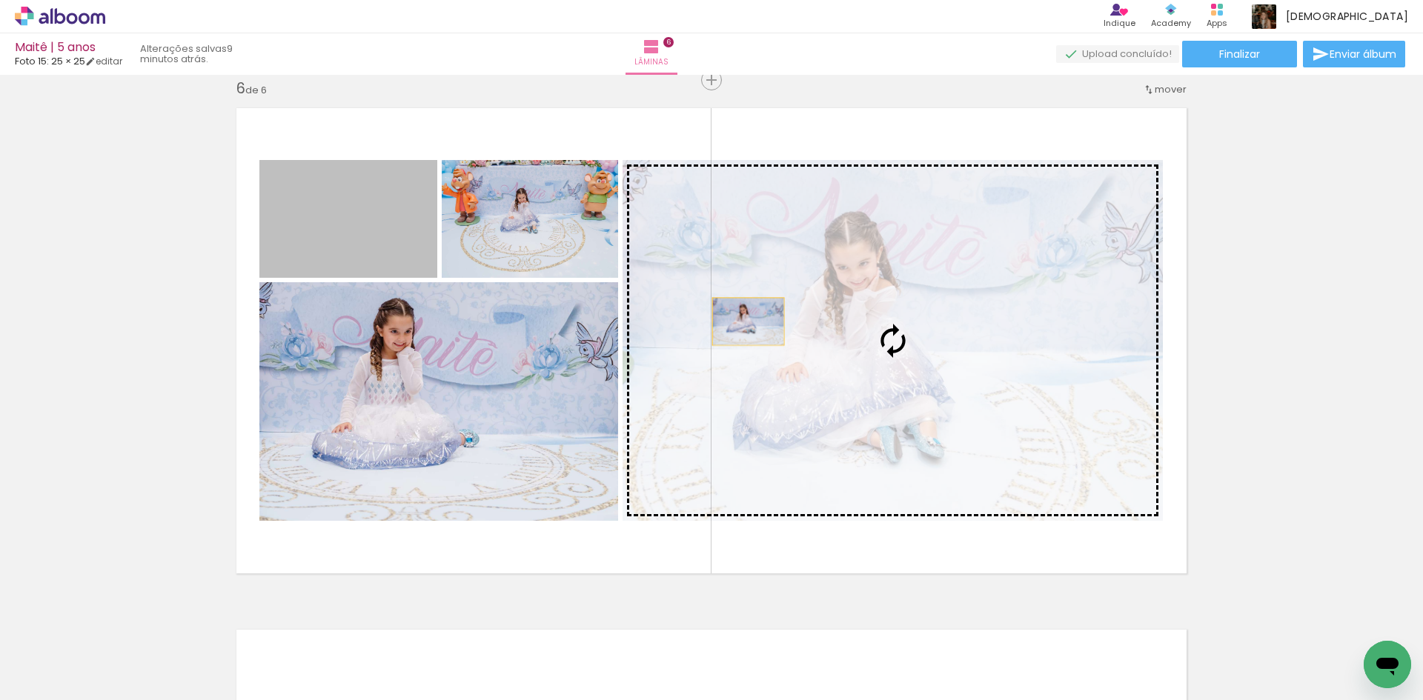
drag, startPoint x: 348, startPoint y: 227, endPoint x: 748, endPoint y: 322, distance: 411.2
click at [0, 0] on slot at bounding box center [0, 0] width 0 height 0
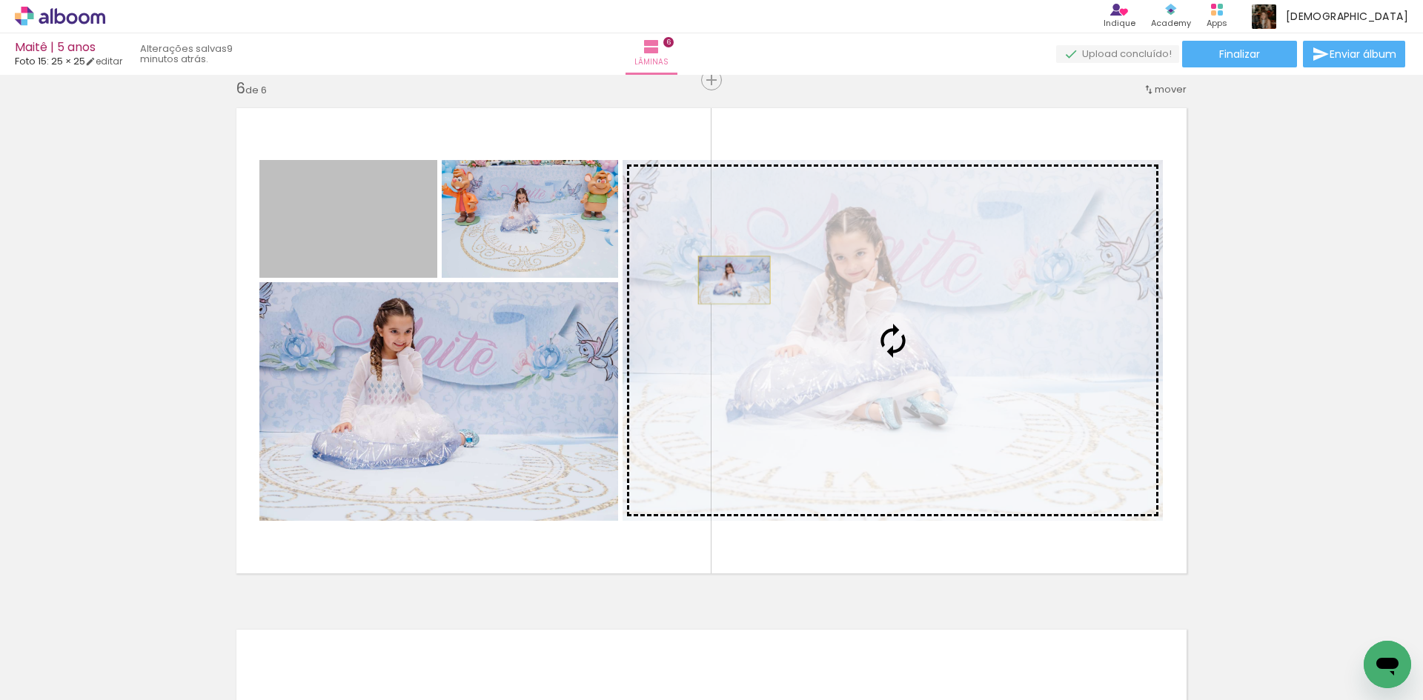
drag, startPoint x: 393, startPoint y: 240, endPoint x: 728, endPoint y: 280, distance: 337.3
click at [0, 0] on slot at bounding box center [0, 0] width 0 height 0
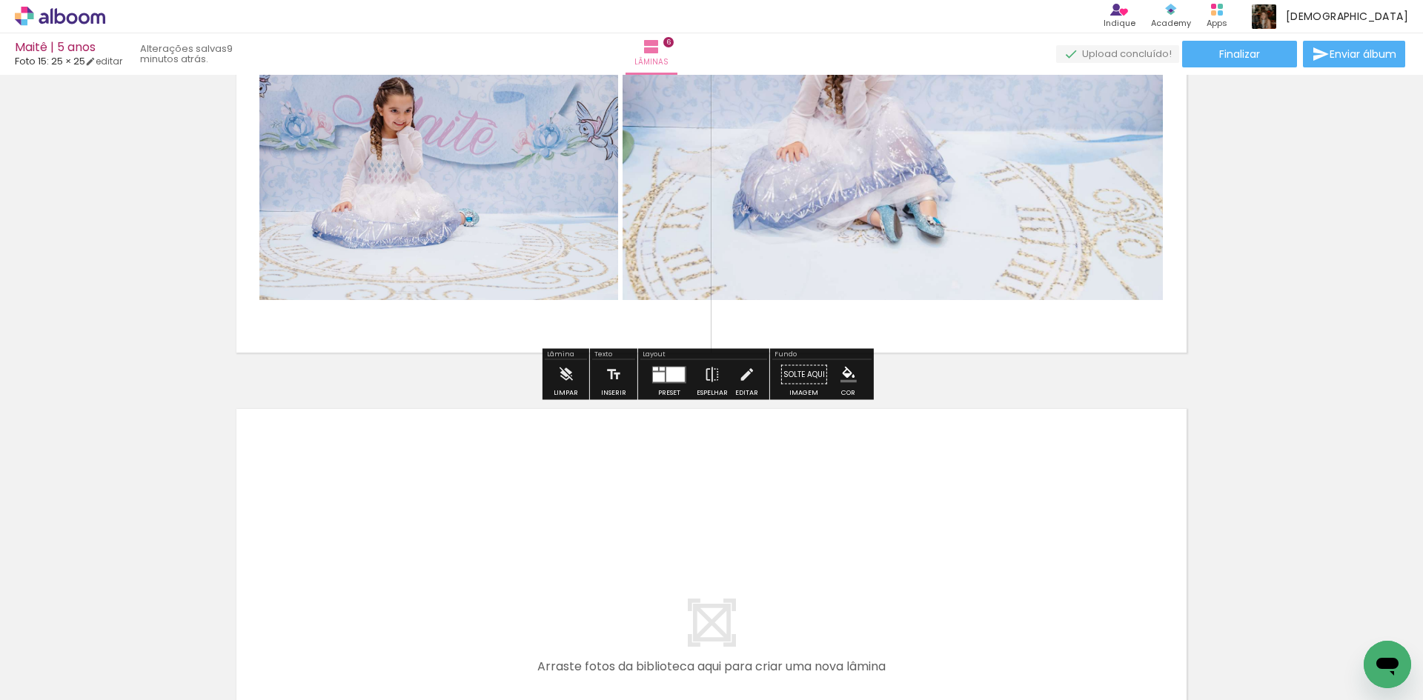
scroll to position [2850, 0]
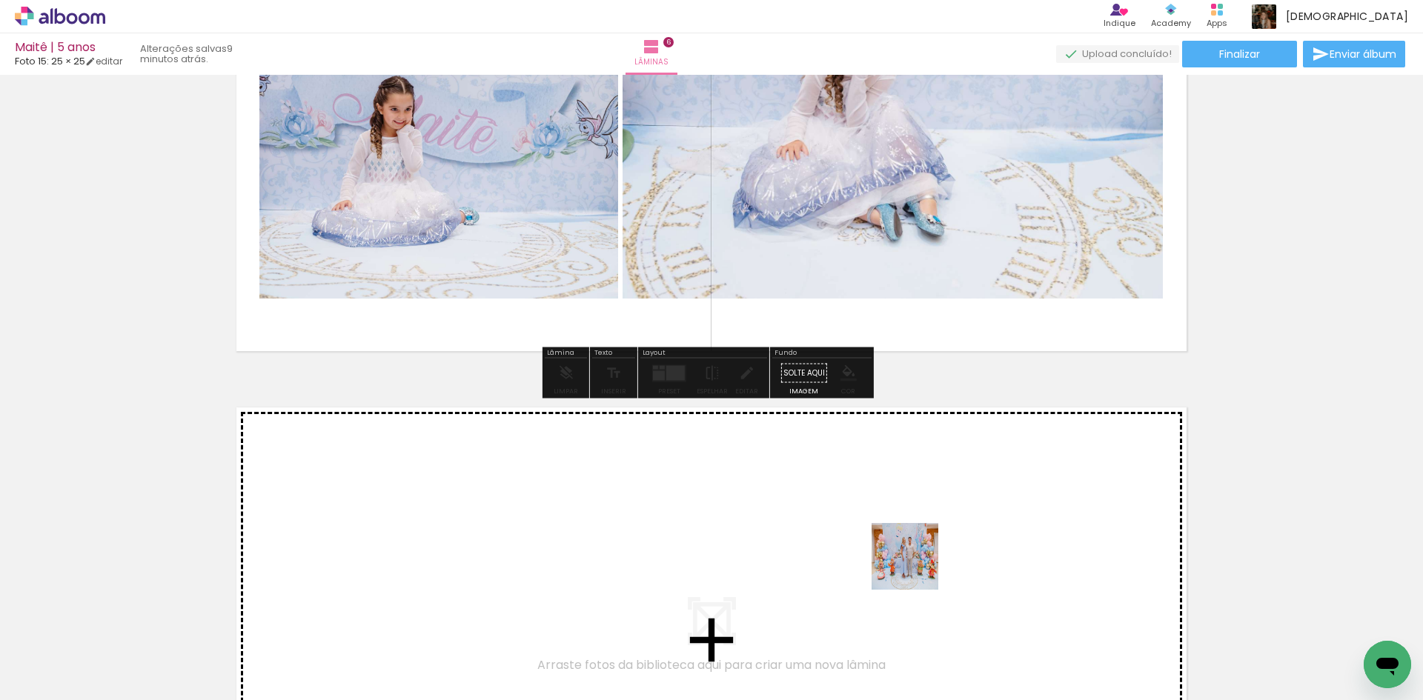
drag, startPoint x: 1221, startPoint y: 659, endPoint x: 878, endPoint y: 550, distance: 359.9
click at [878, 550] on quentale-workspace at bounding box center [711, 350] width 1423 height 700
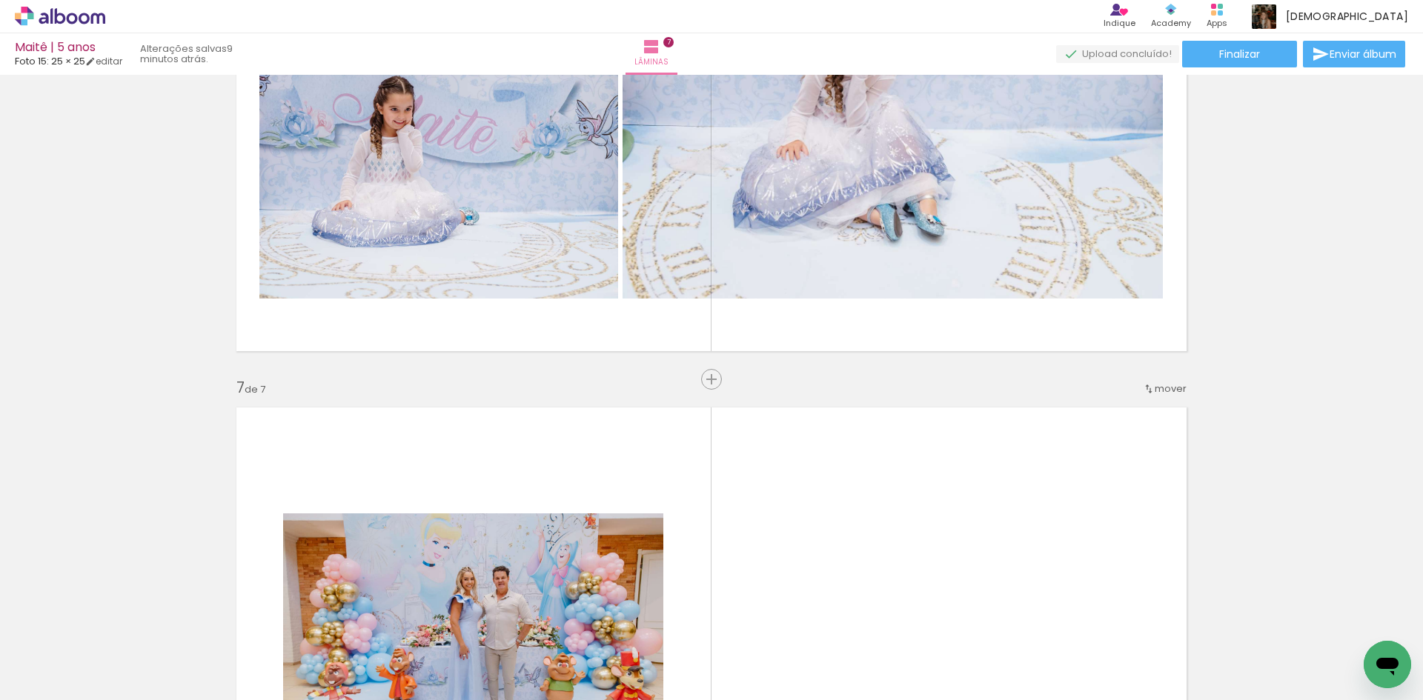
scroll to position [3149, 0]
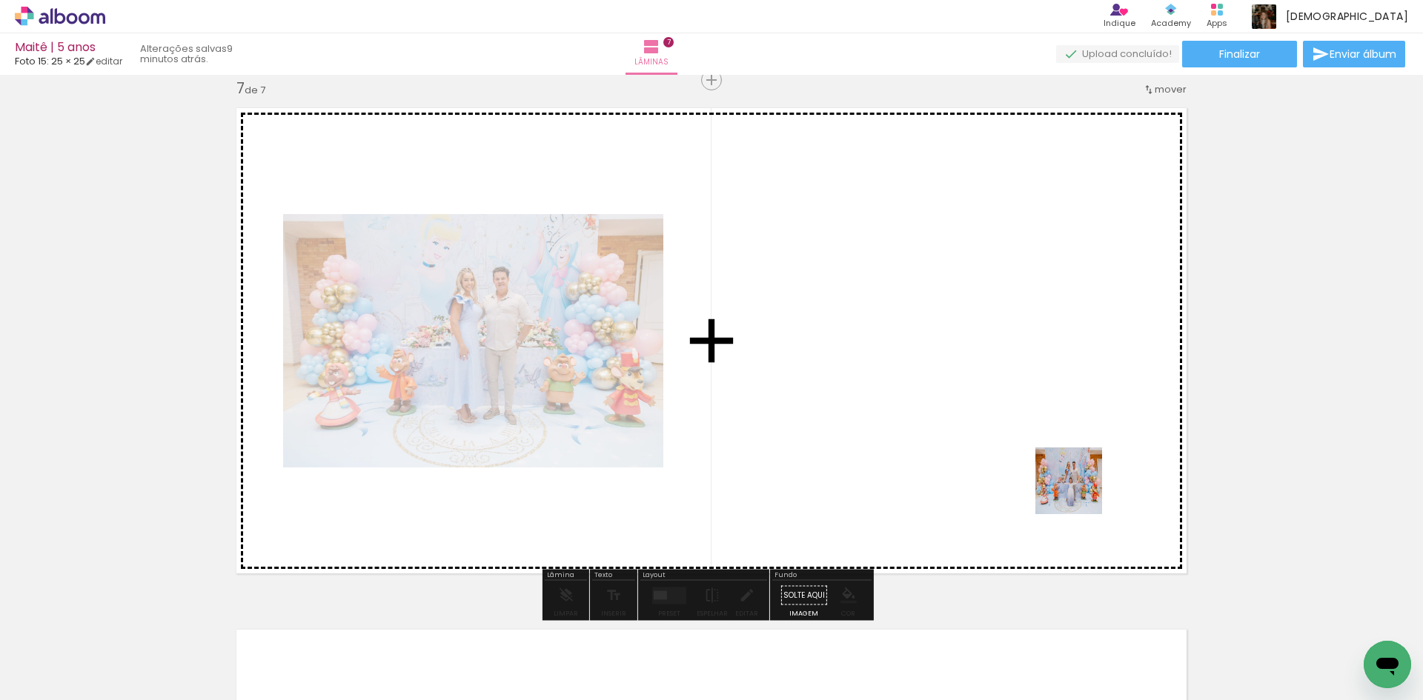
drag, startPoint x: 1311, startPoint y: 650, endPoint x: 1070, endPoint y: 485, distance: 292.0
click at [1070, 485] on quentale-workspace at bounding box center [711, 350] width 1423 height 700
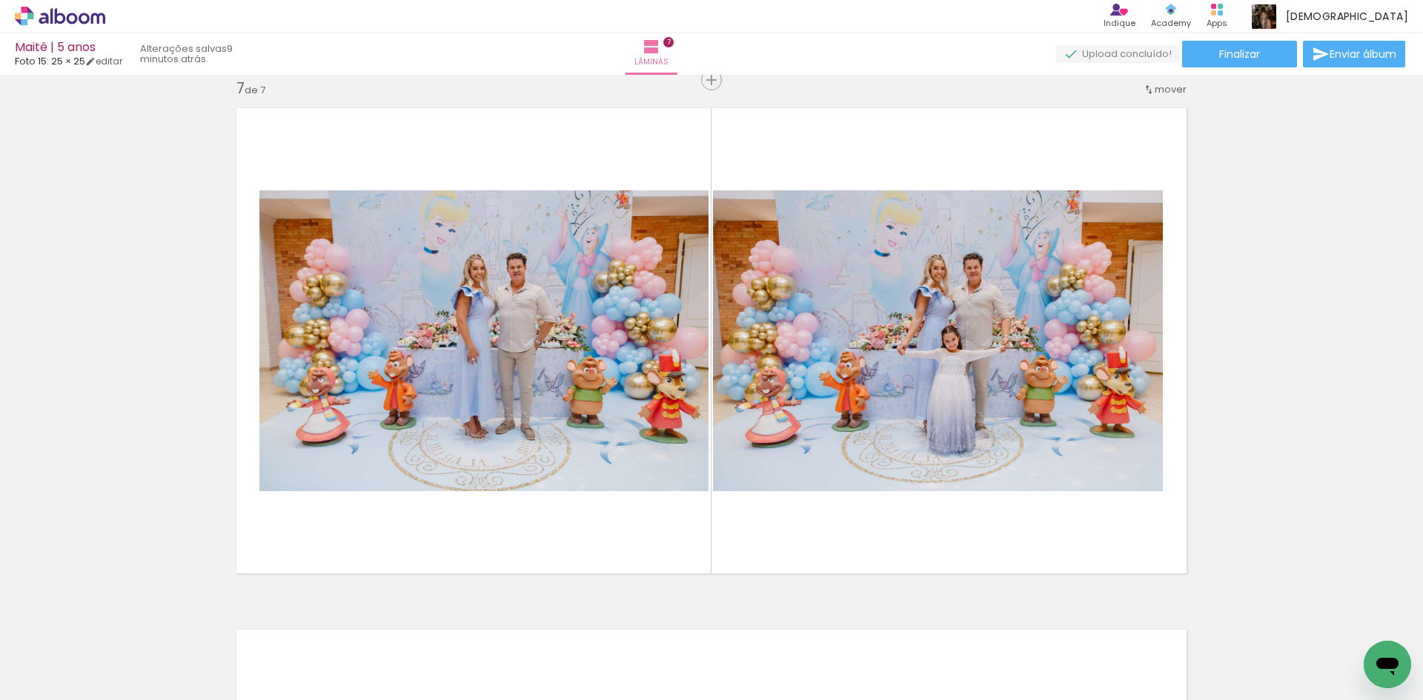
scroll to position [0, 1228]
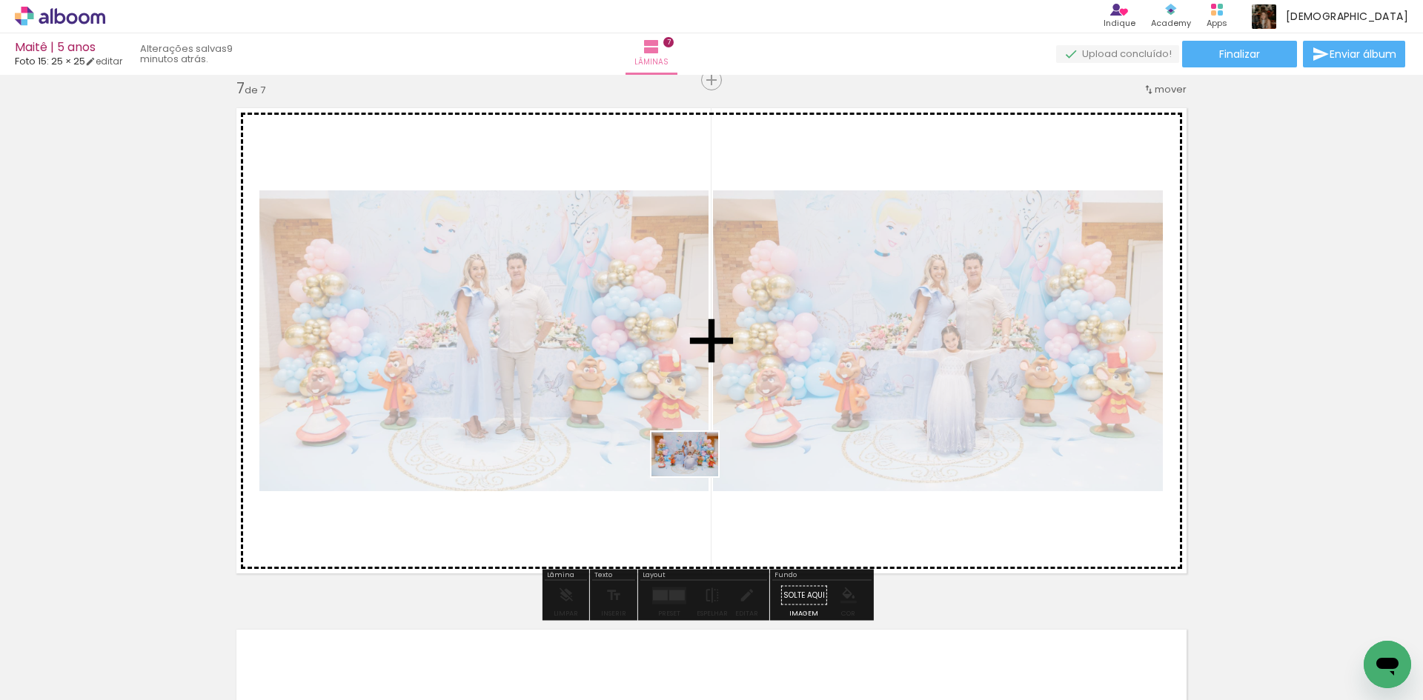
drag, startPoint x: 666, startPoint y: 664, endPoint x: 696, endPoint y: 476, distance: 190.5
click at [696, 476] on quentale-workspace at bounding box center [711, 350] width 1423 height 700
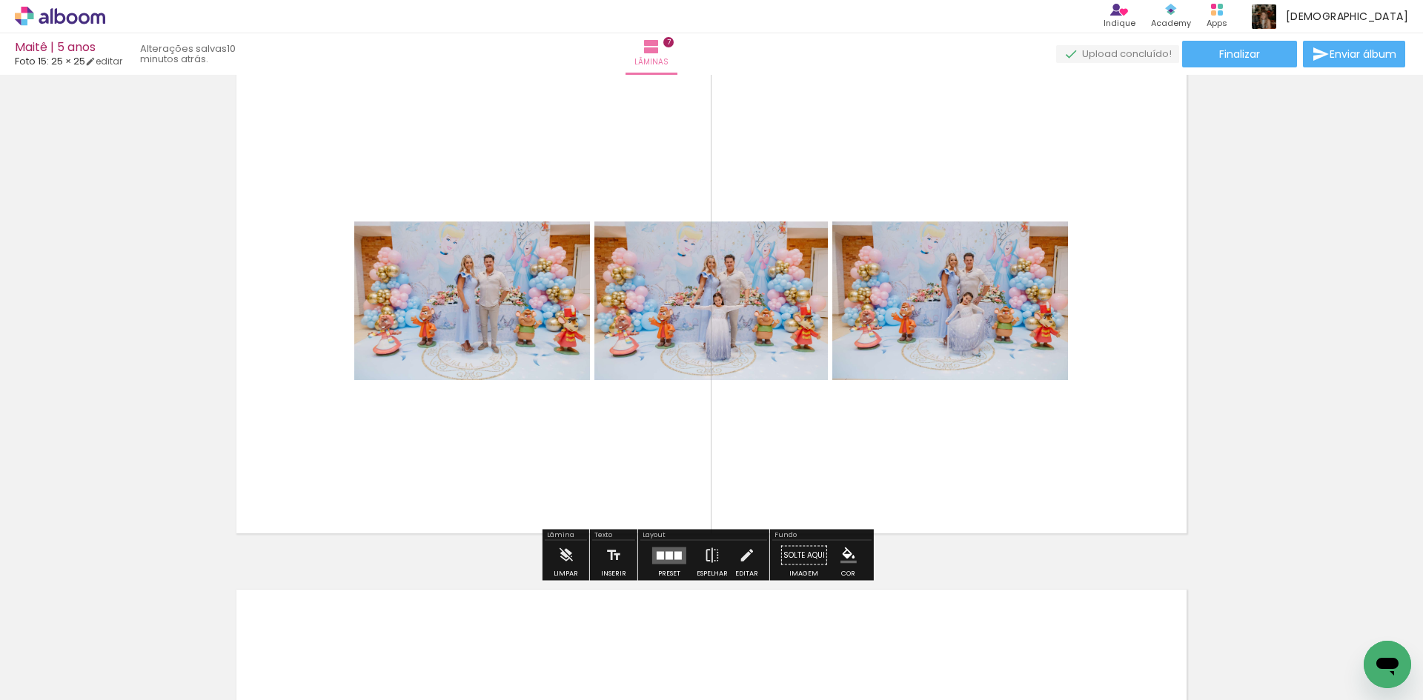
scroll to position [3223, 0]
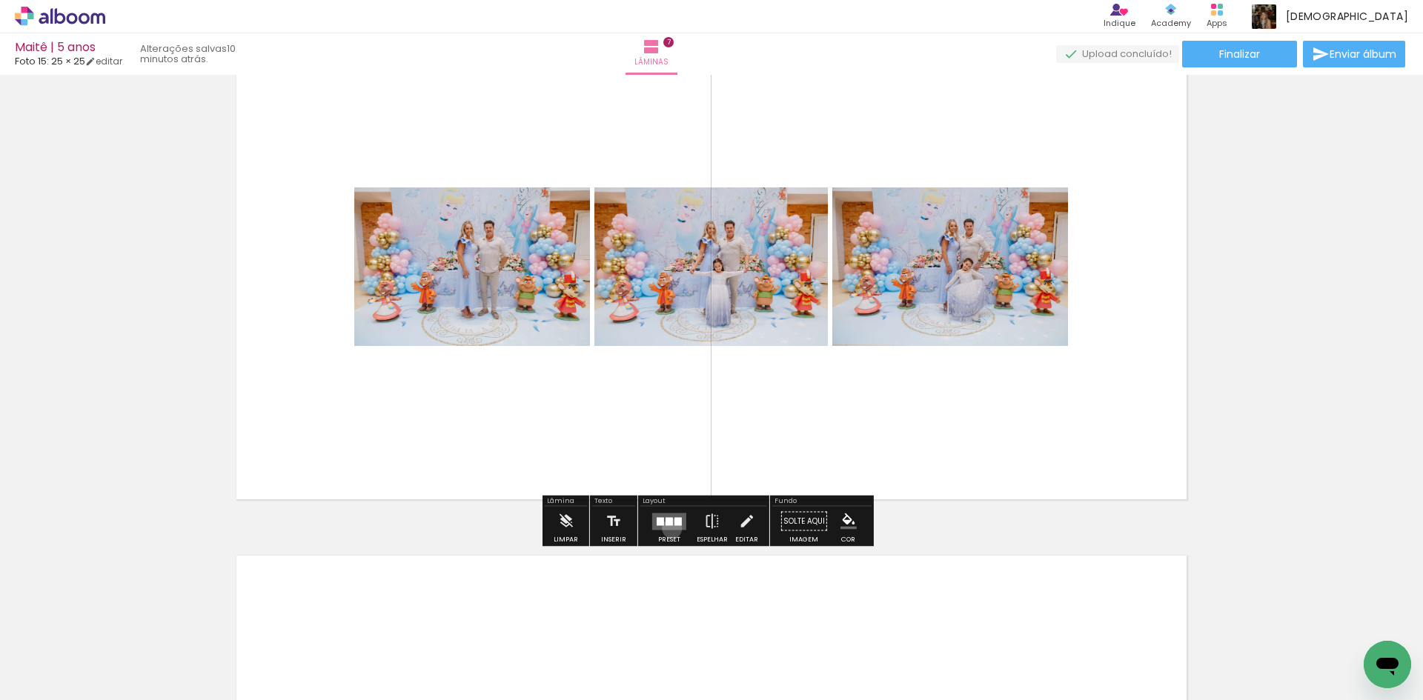
click at [668, 528] on quentale-layouter at bounding box center [669, 521] width 34 height 17
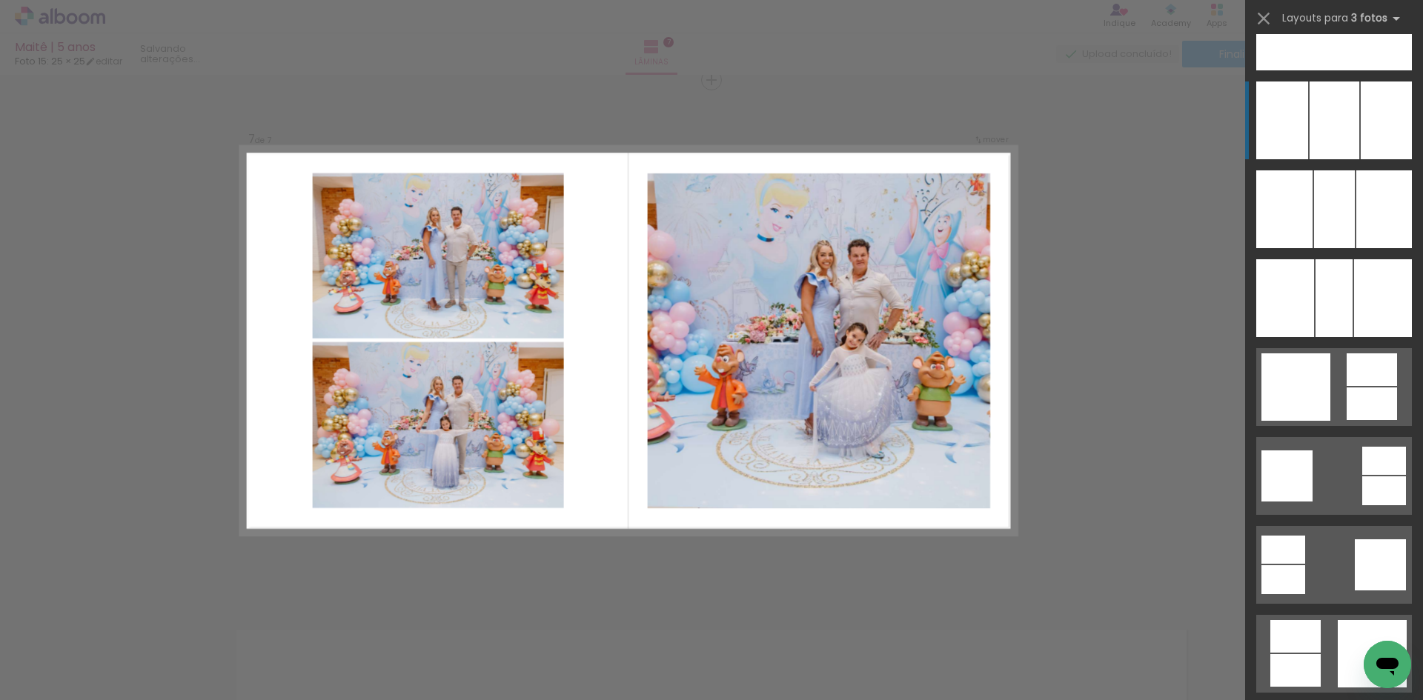
scroll to position [4001, 0]
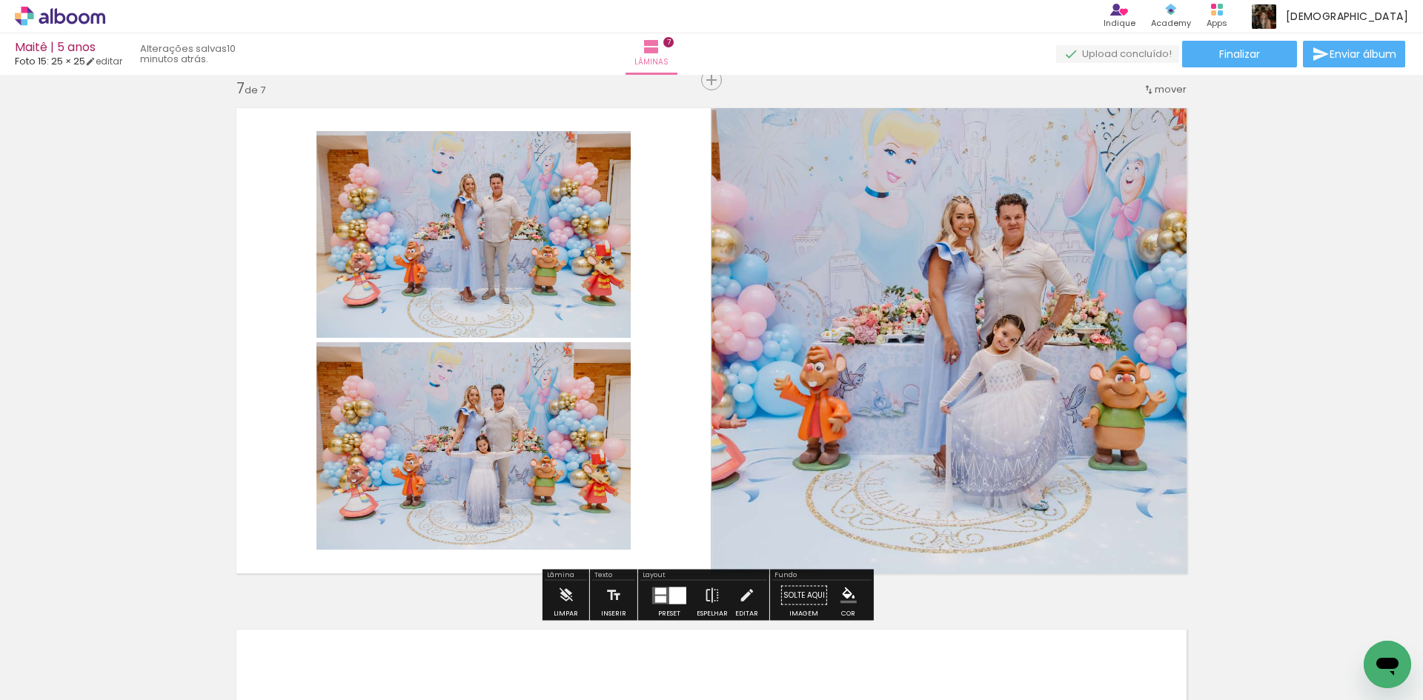
scroll to position [0, 1228]
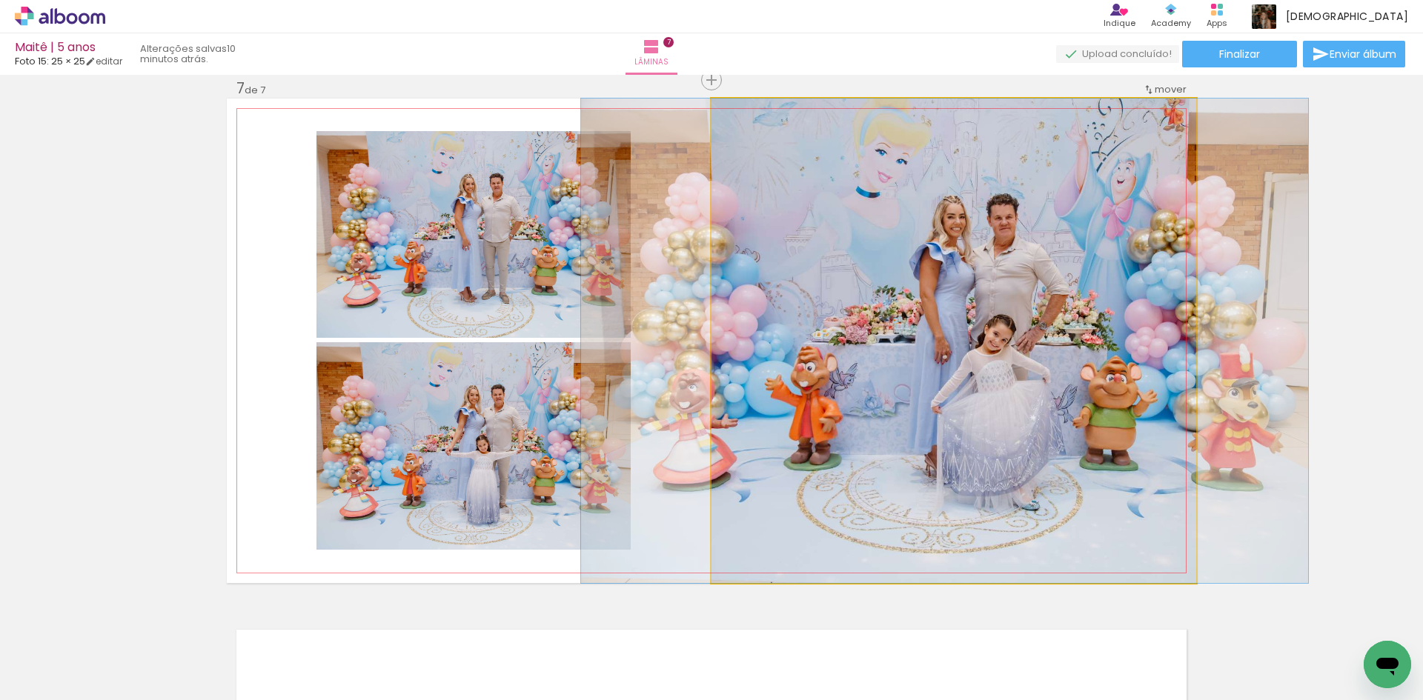
drag, startPoint x: 997, startPoint y: 430, endPoint x: 988, endPoint y: 432, distance: 9.2
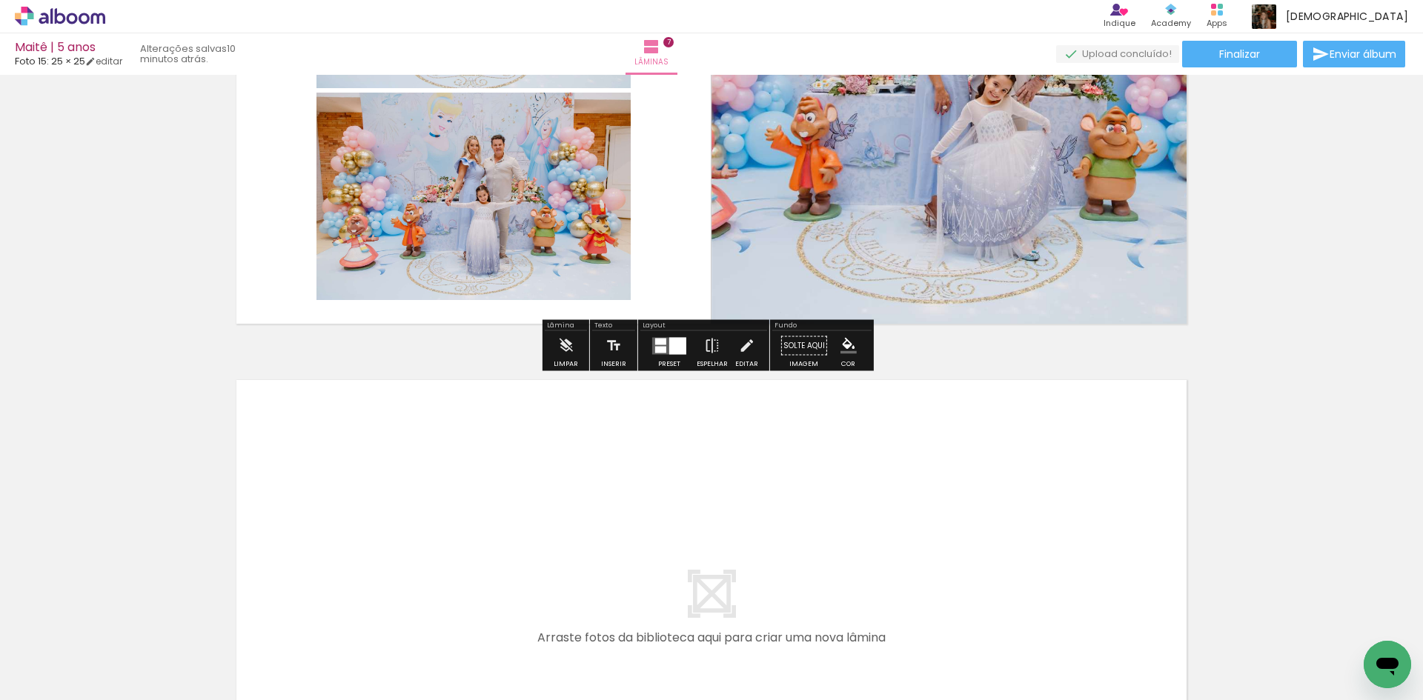
scroll to position [3445, 0]
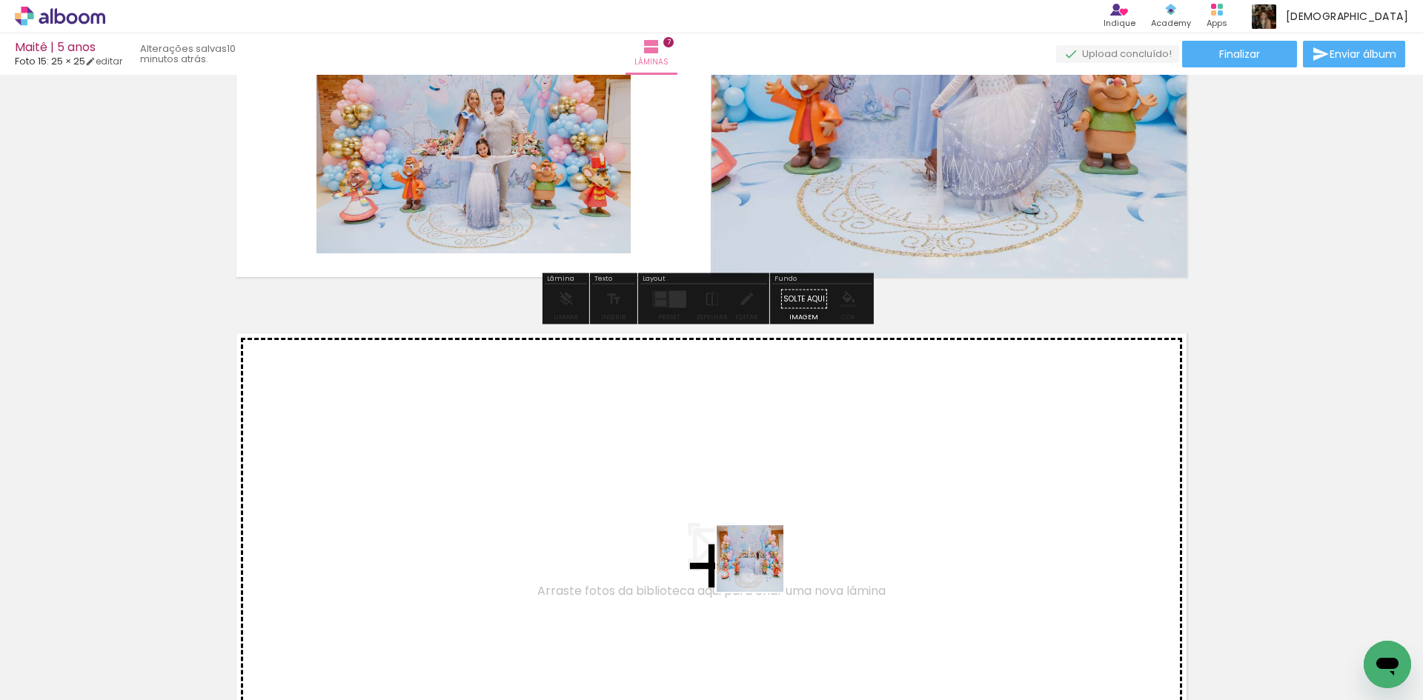
drag, startPoint x: 761, startPoint y: 657, endPoint x: 761, endPoint y: 570, distance: 87.4
click at [761, 570] on quentale-workspace at bounding box center [711, 350] width 1423 height 700
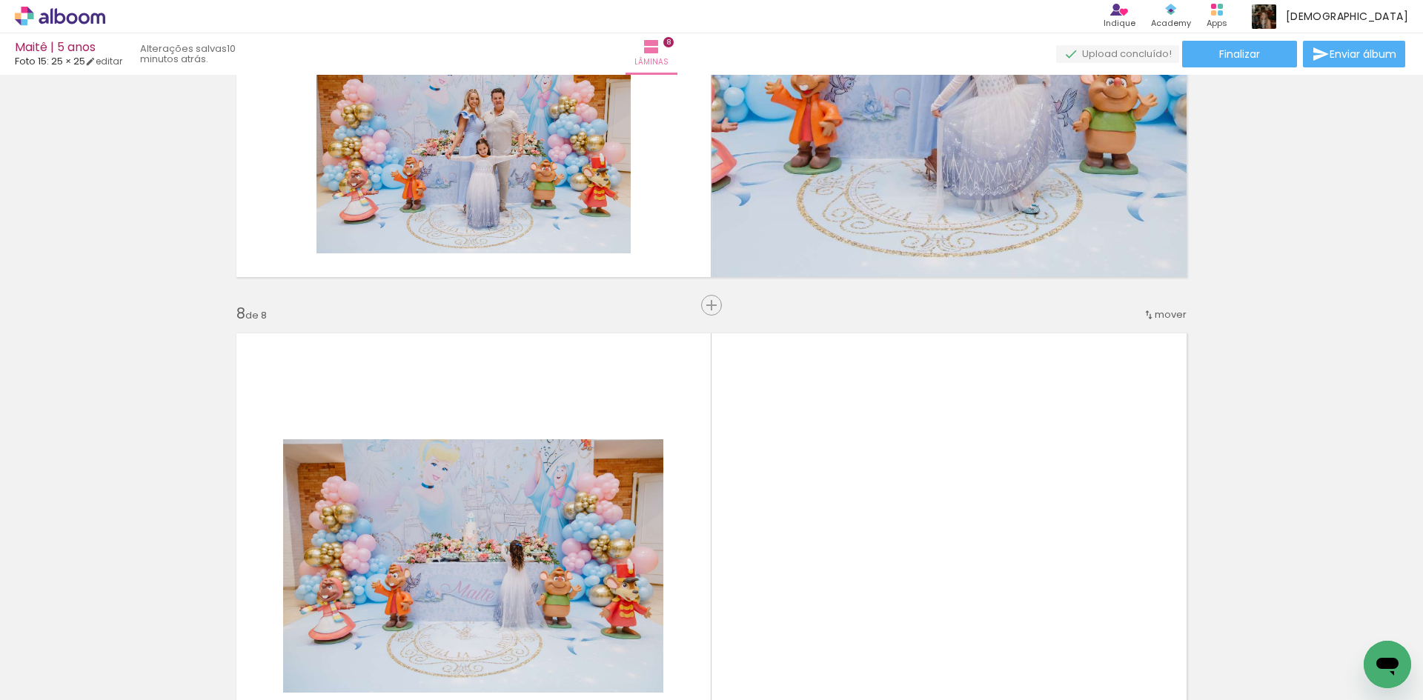
scroll to position [3670, 0]
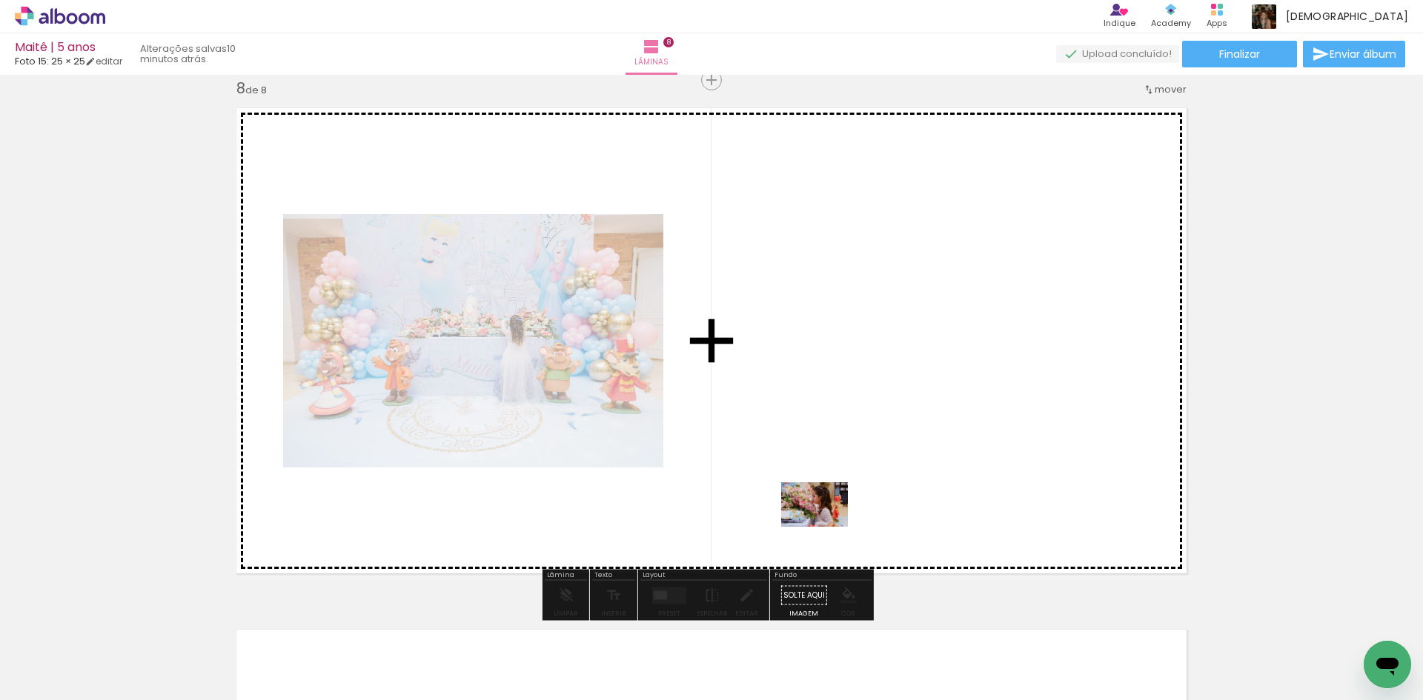
drag, startPoint x: 836, startPoint y: 650, endPoint x: 825, endPoint y: 527, distance: 123.4
click at [825, 527] on quentale-workspace at bounding box center [711, 350] width 1423 height 700
